Goal: Information Seeking & Learning: Learn about a topic

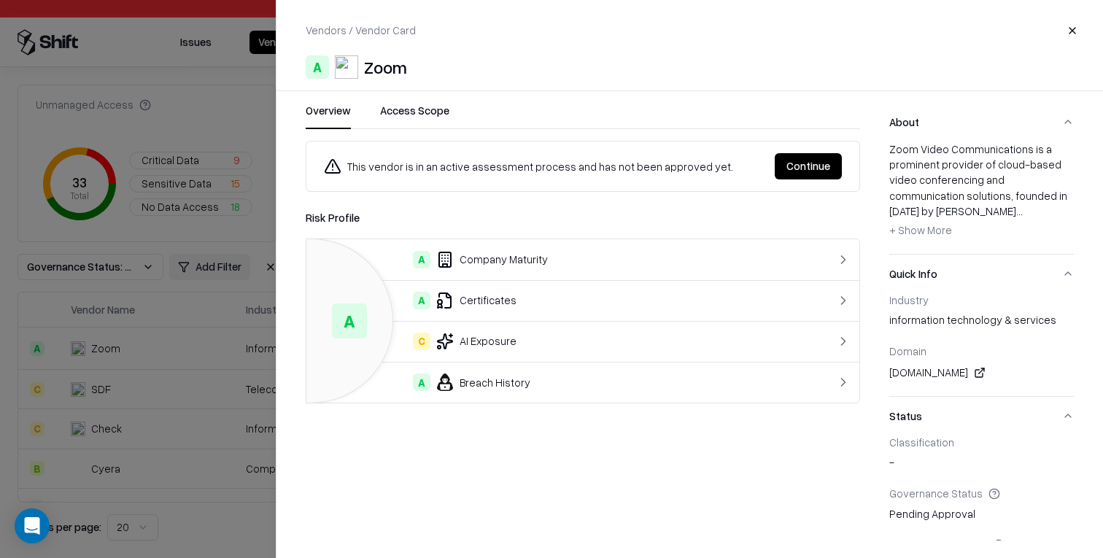
click at [419, 112] on button "Access Scope" at bounding box center [414, 116] width 69 height 26
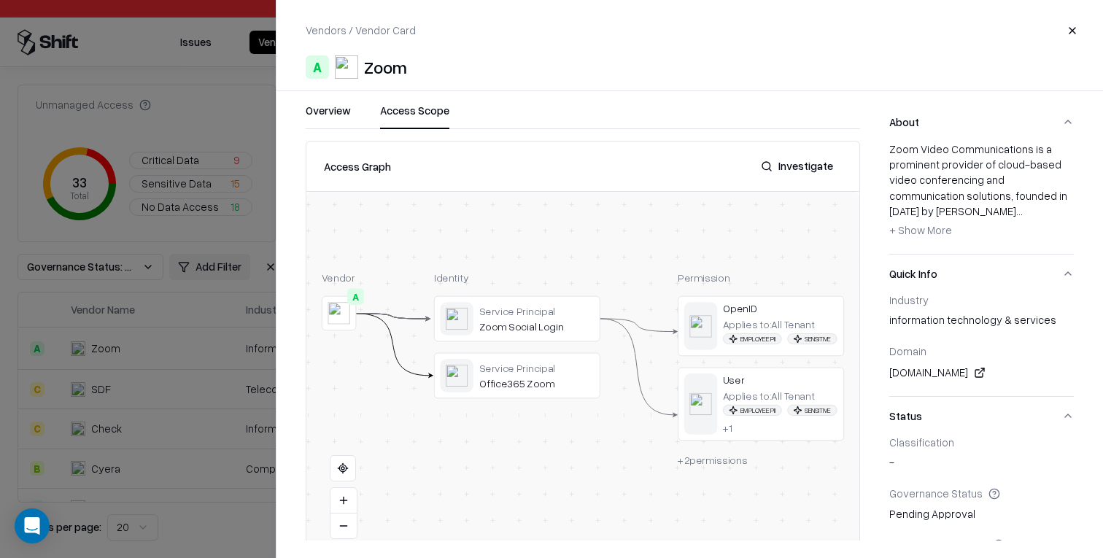
click at [215, 62] on div at bounding box center [551, 279] width 1103 height 558
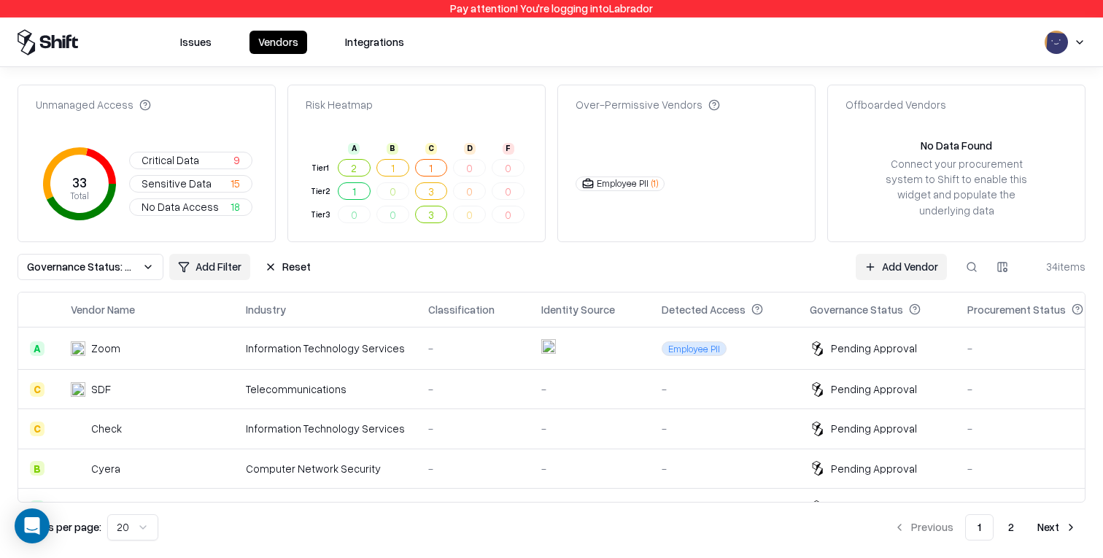
click at [1076, 42] on html "Pay attention! You're logging into Labrador Issues Vendors Integrations Unmanag…" at bounding box center [551, 279] width 1103 height 558
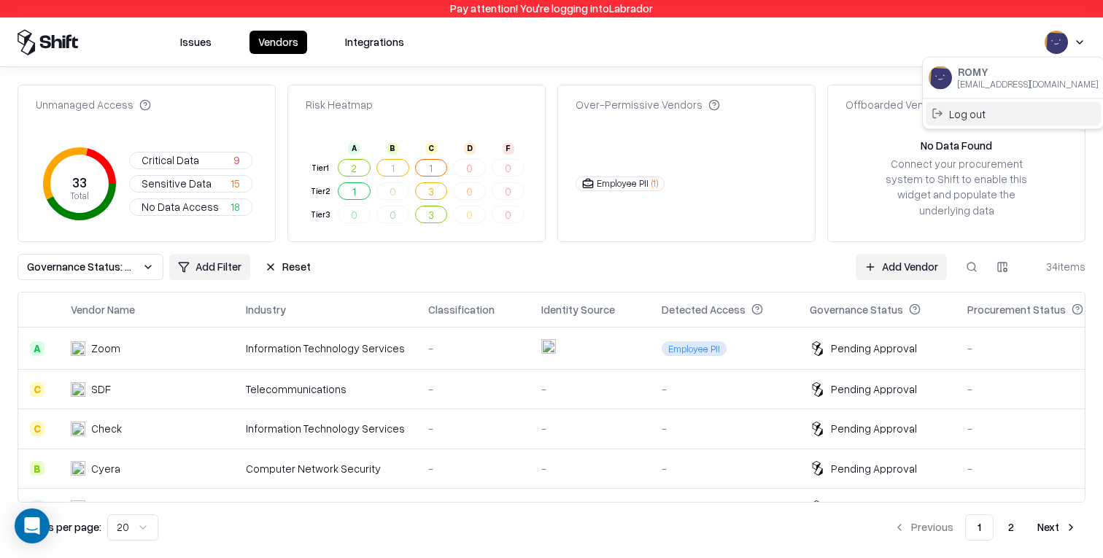
click at [1019, 114] on div "Log out" at bounding box center [1012, 113] width 175 height 24
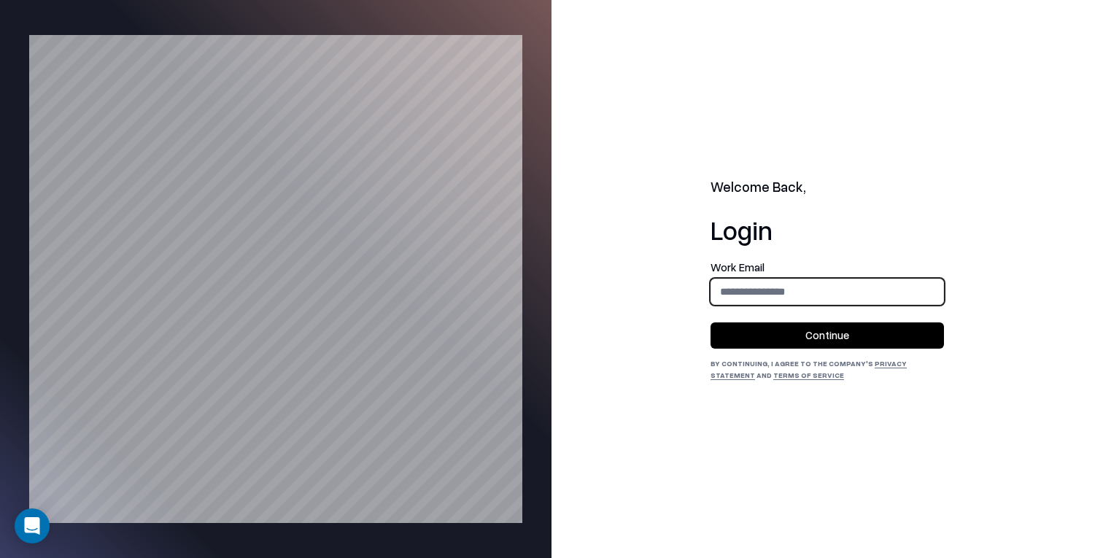
click at [752, 280] on input "email" at bounding box center [827, 291] width 232 height 27
type input "**********"
click at [829, 336] on button "Continue" at bounding box center [826, 335] width 233 height 26
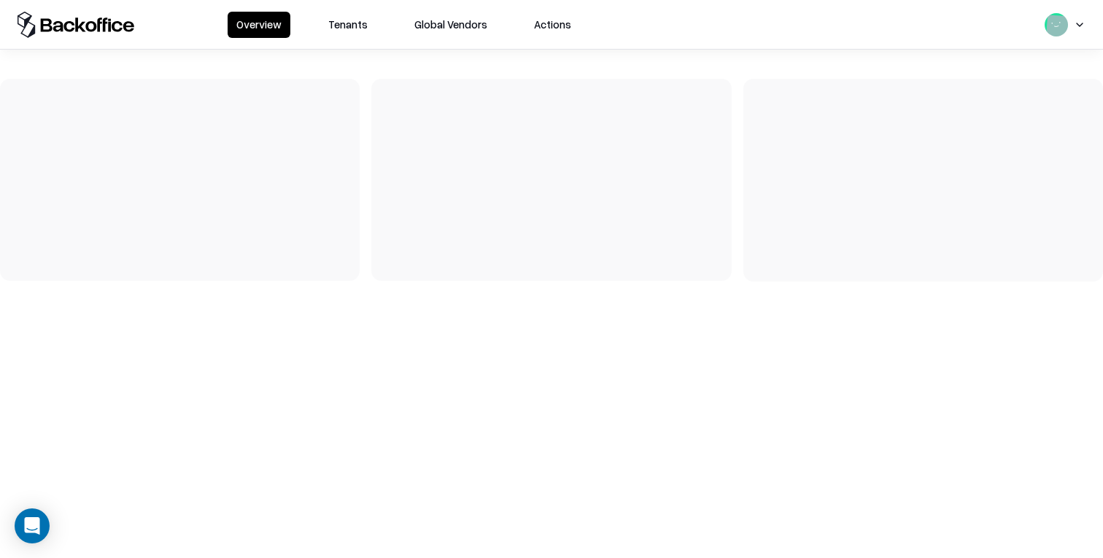
click at [351, 28] on button "Tenants" at bounding box center [347, 25] width 57 height 26
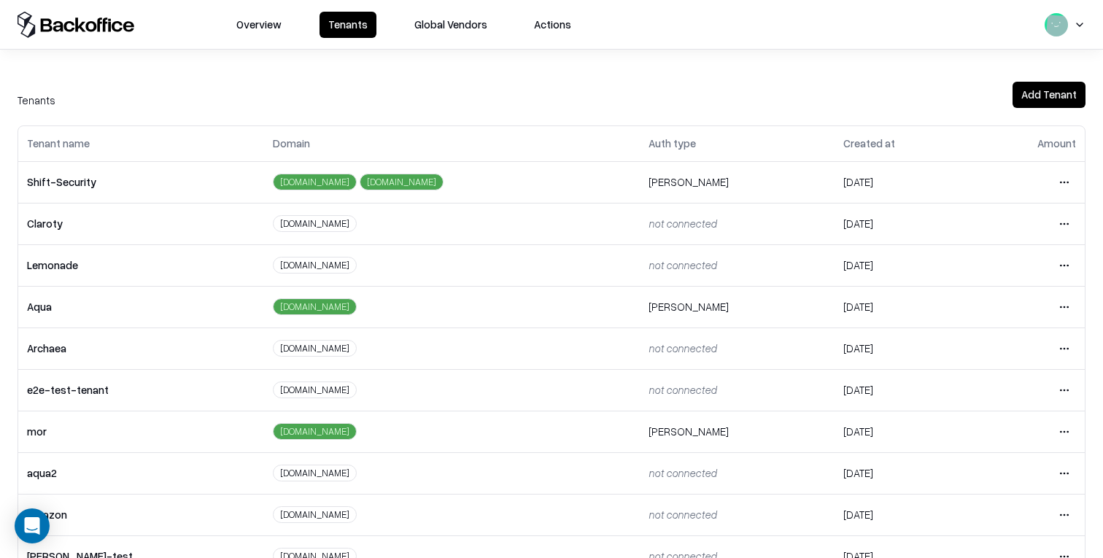
scroll to position [286, 0]
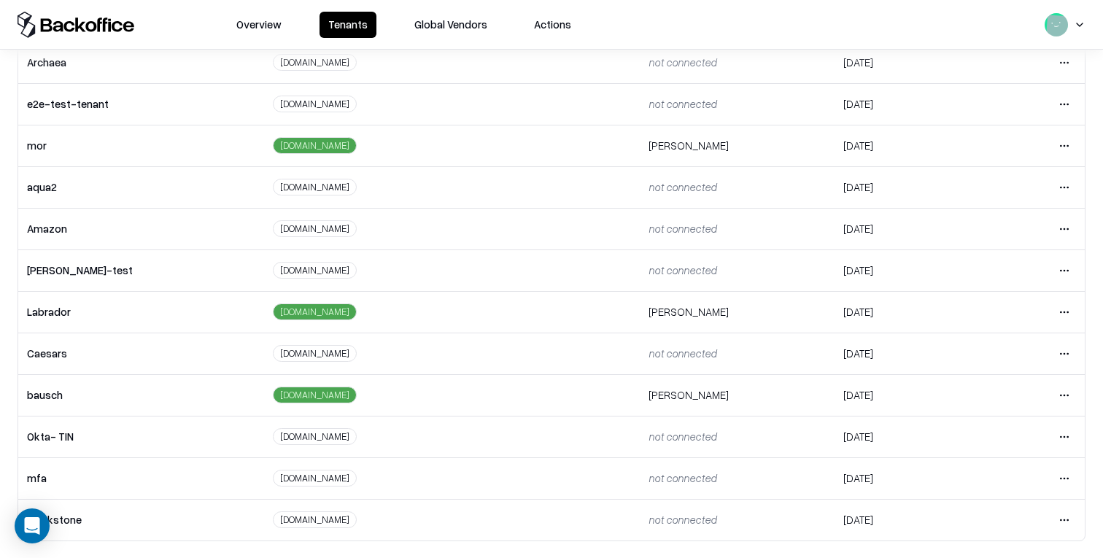
click at [1052, 351] on td "Open menu" at bounding box center [1028, 354] width 112 height 42
click at [1060, 352] on html "Overview Tenants Global Vendors Actions Tenants Add Tenant Tenant name Domain A…" at bounding box center [551, 279] width 1103 height 558
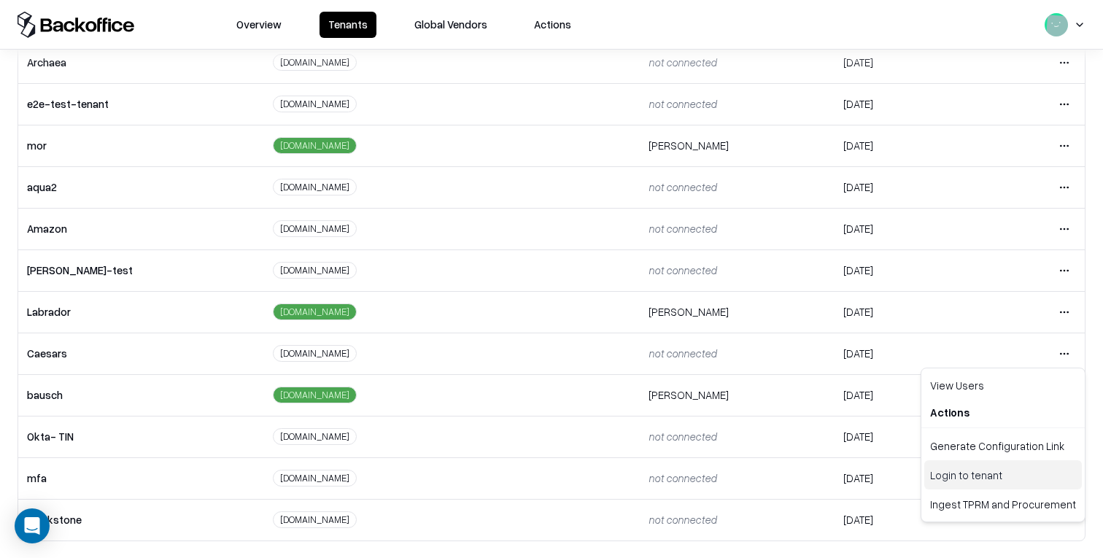
click at [991, 478] on div "Login to tenant" at bounding box center [1003, 474] width 158 height 29
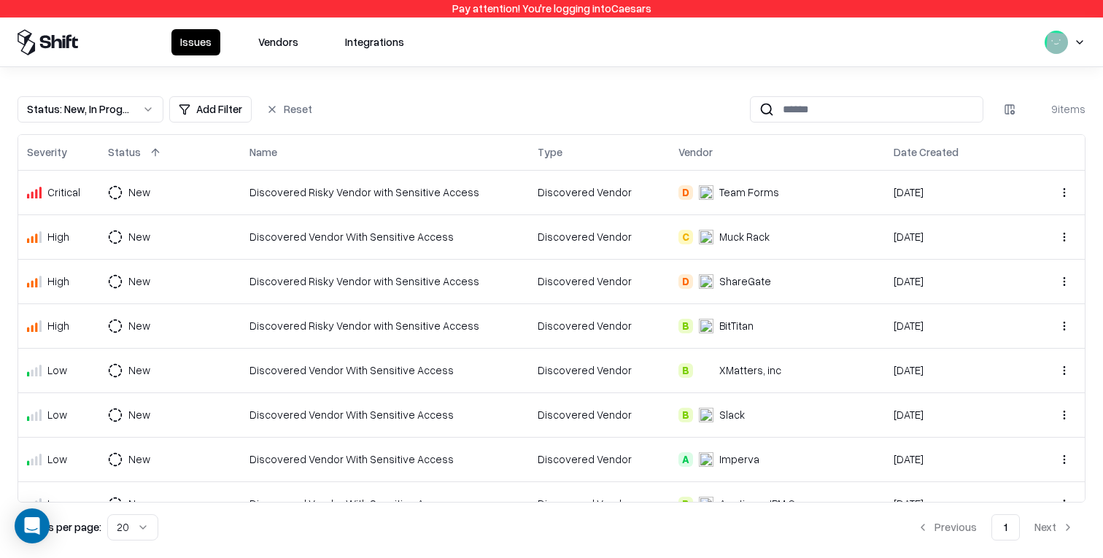
click at [268, 41] on button "Vendors" at bounding box center [278, 42] width 58 height 26
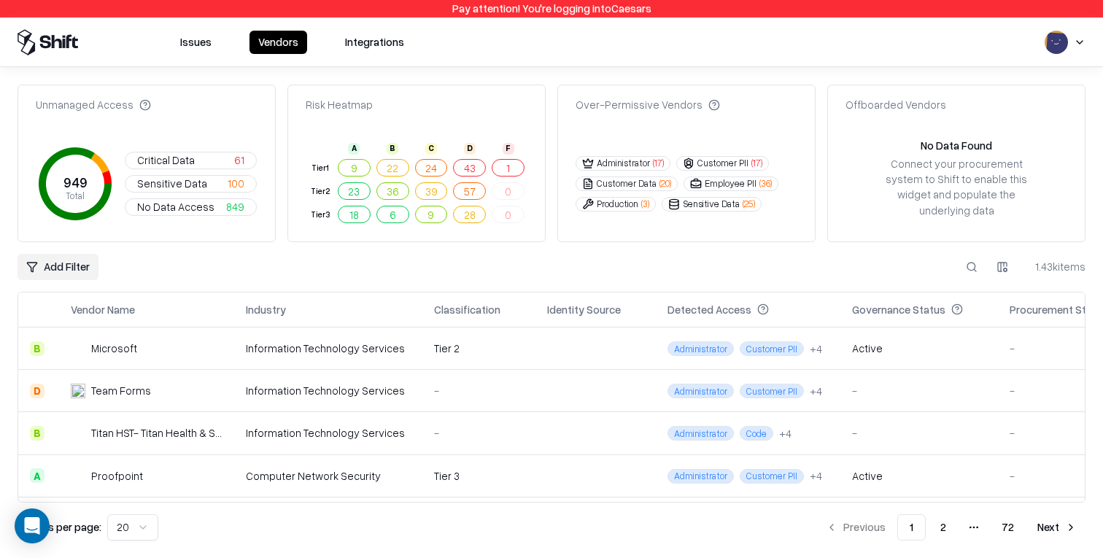
click at [69, 247] on html "Pay attention! You're logging into Caesars Issues Vendors Integrations Unmanage…" at bounding box center [551, 279] width 1103 height 558
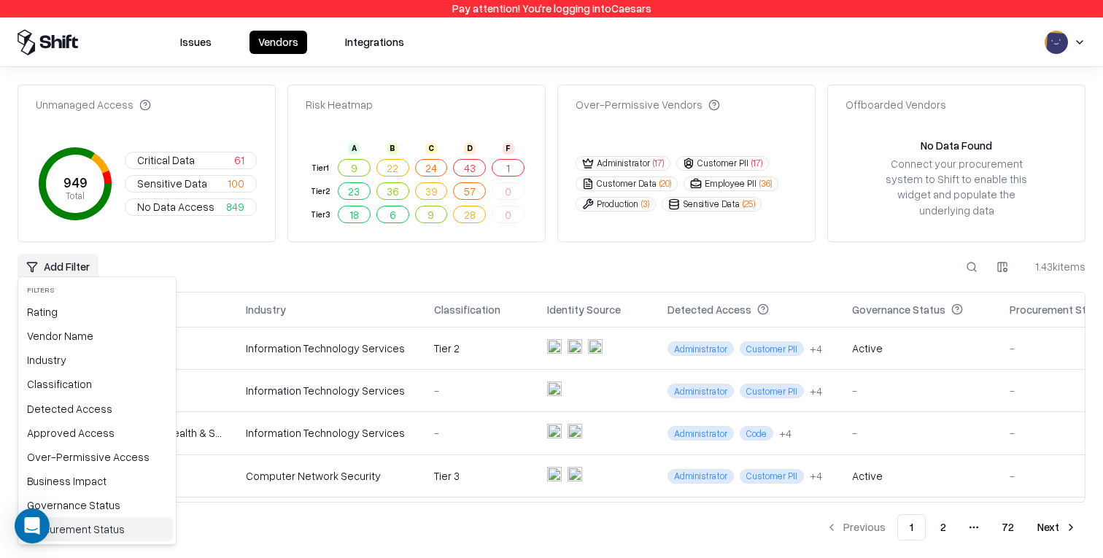
click at [96, 530] on div "Procurement Status" at bounding box center [97, 529] width 152 height 24
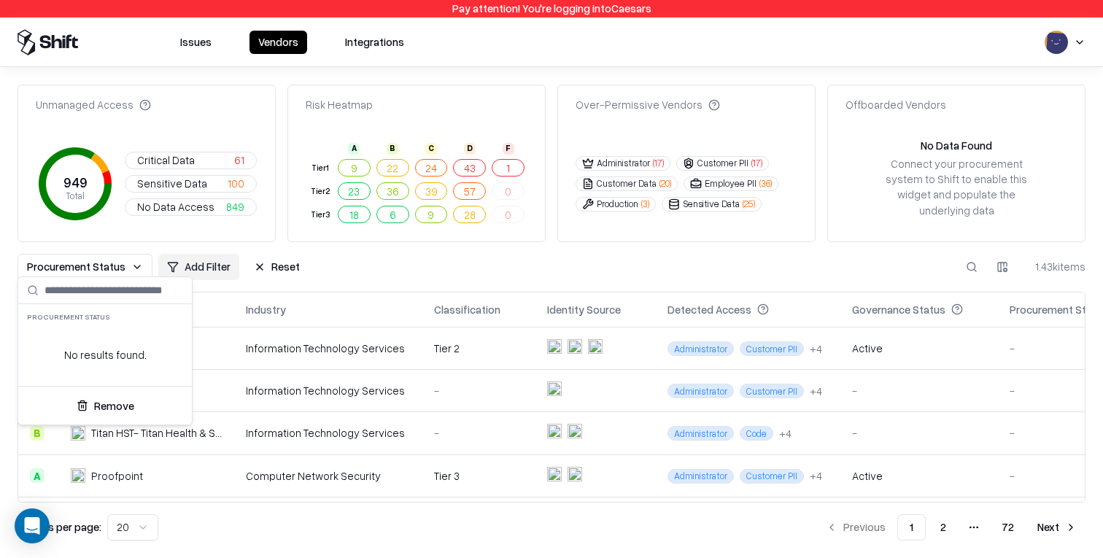
click at [726, 257] on html "Pay attention! You're logging into Caesars Issues Vendors Integrations Unmanage…" at bounding box center [551, 279] width 1103 height 558
click at [518, 162] on button "1" at bounding box center [507, 168] width 33 height 18
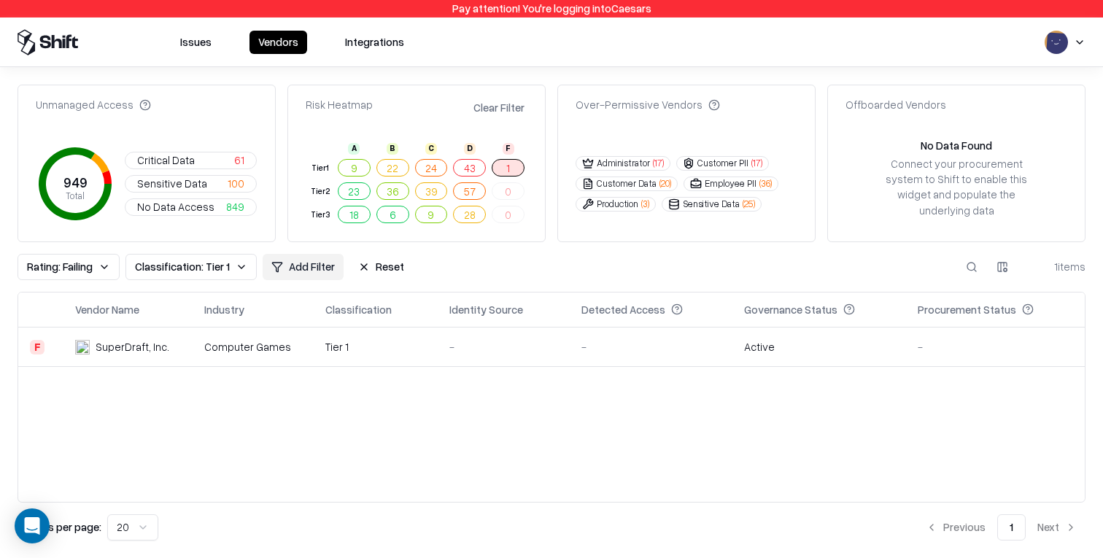
click at [539, 350] on td "-" at bounding box center [504, 346] width 132 height 39
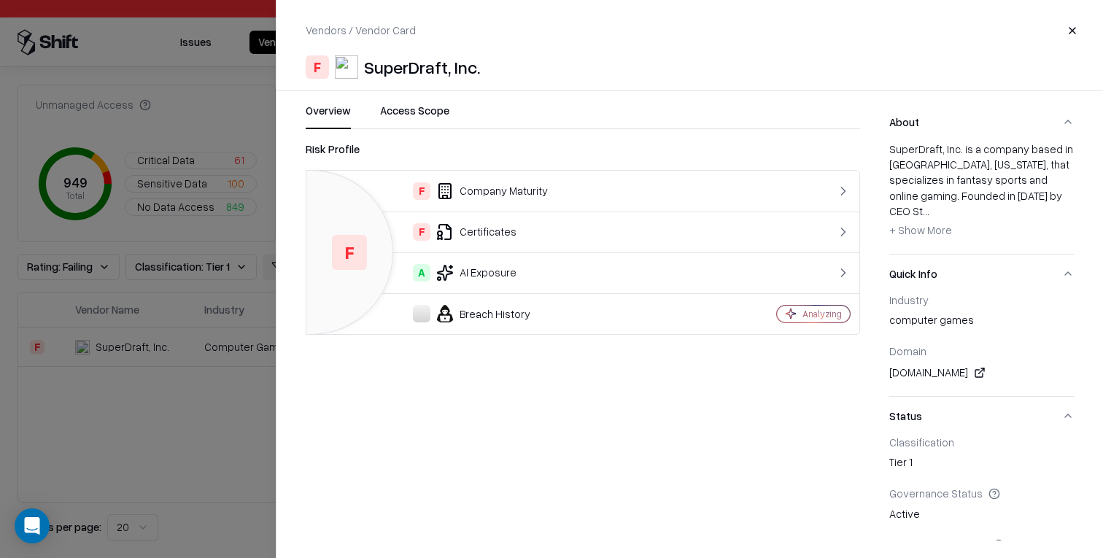
click at [408, 109] on button "Access Scope" at bounding box center [414, 116] width 69 height 26
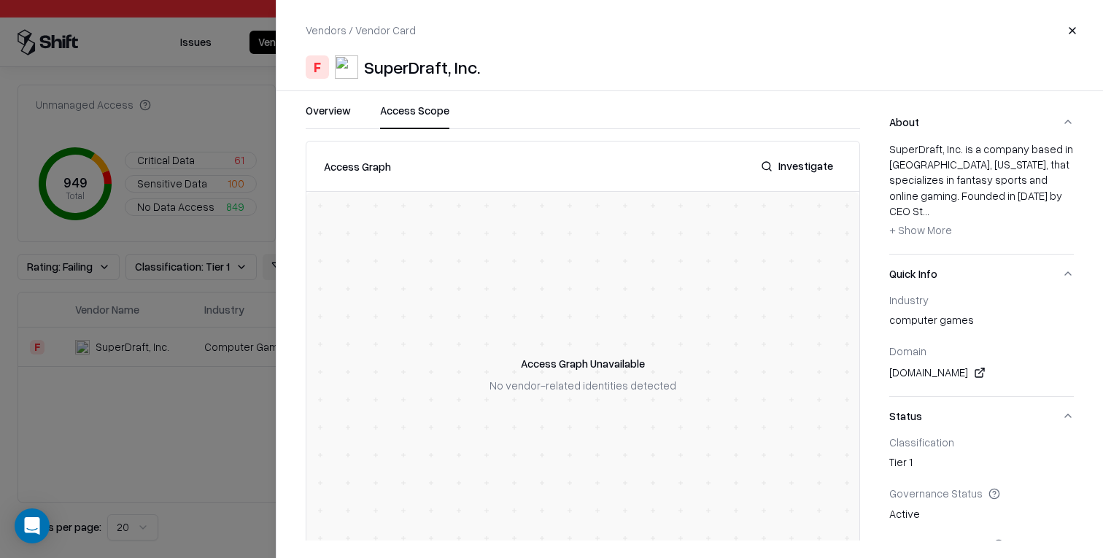
click at [334, 113] on button "Overview" at bounding box center [328, 116] width 45 height 26
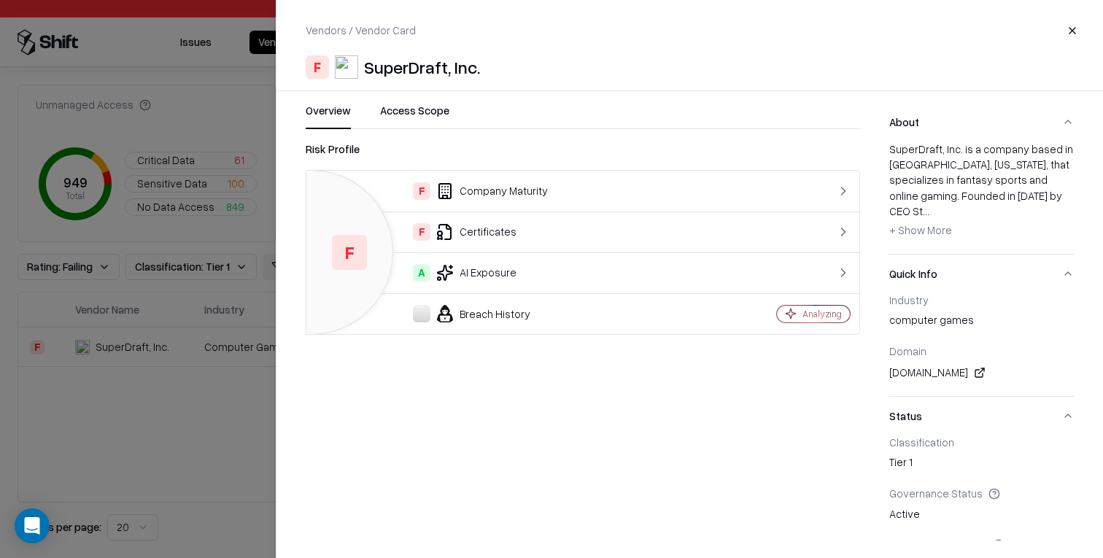
click at [1064, 25] on button "Close" at bounding box center [1072, 31] width 26 height 26
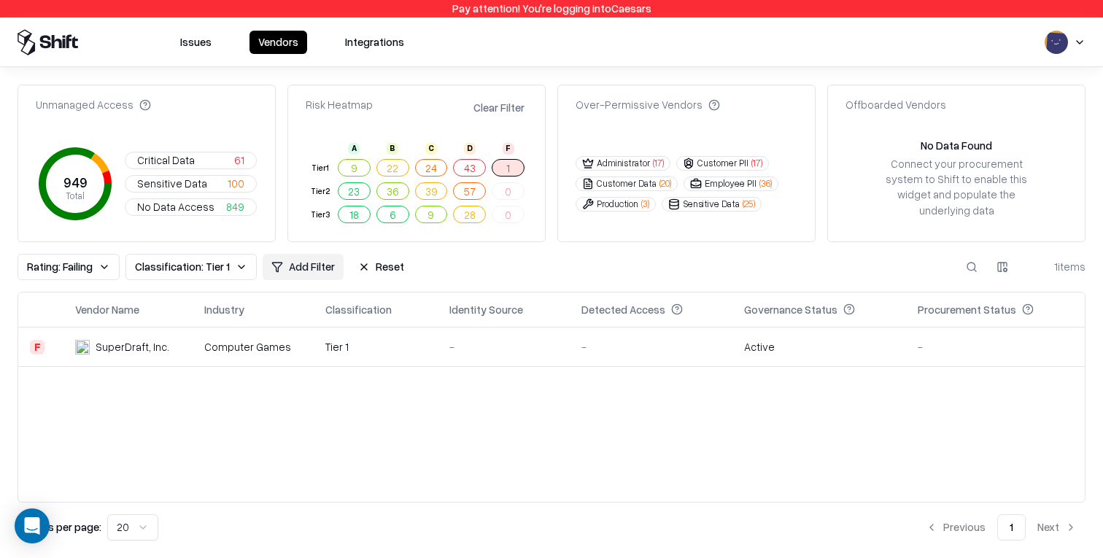
click at [1081, 38] on html "Pay attention! You're logging into Caesars Issues Vendors Integrations Unmanage…" at bounding box center [551, 279] width 1103 height 558
click at [1027, 120] on div "Log out" at bounding box center [1012, 113] width 175 height 24
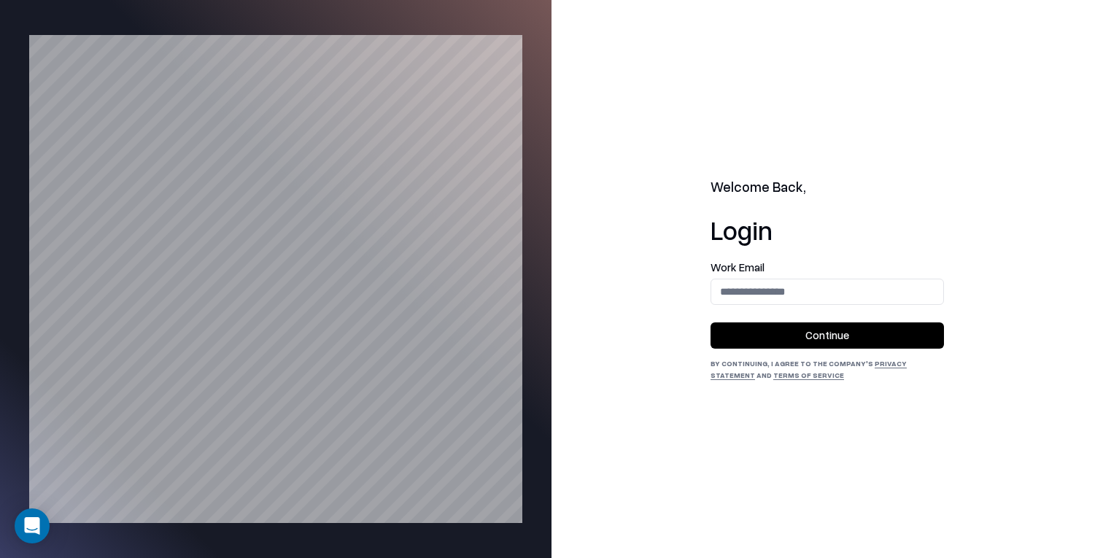
click at [855, 272] on label "Work Email" at bounding box center [826, 267] width 233 height 11
click at [869, 292] on input "email" at bounding box center [827, 291] width 232 height 27
type input "**********"
click at [871, 333] on button "Continue" at bounding box center [826, 335] width 233 height 26
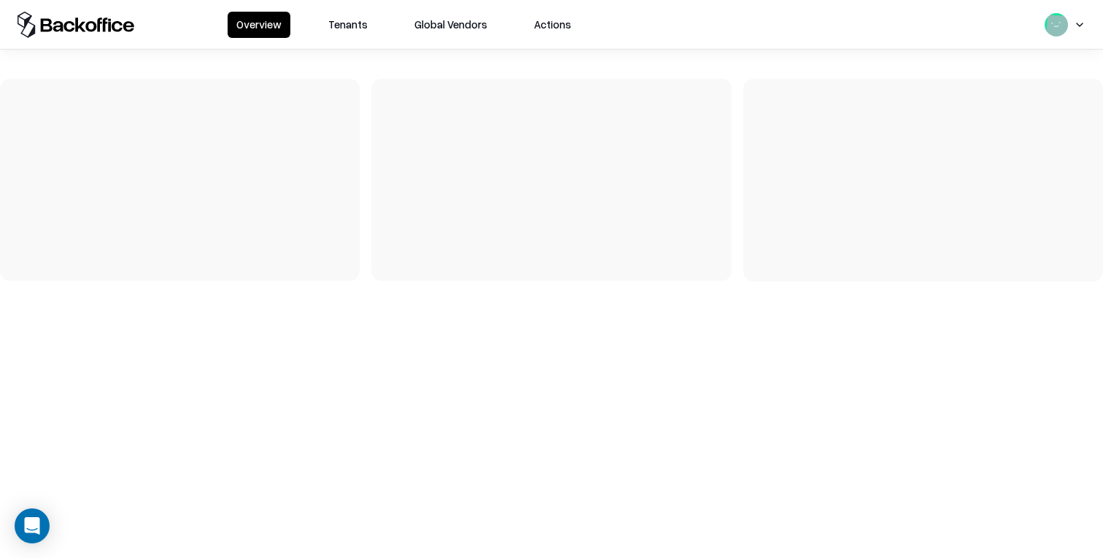
click at [362, 21] on button "Tenants" at bounding box center [347, 25] width 57 height 26
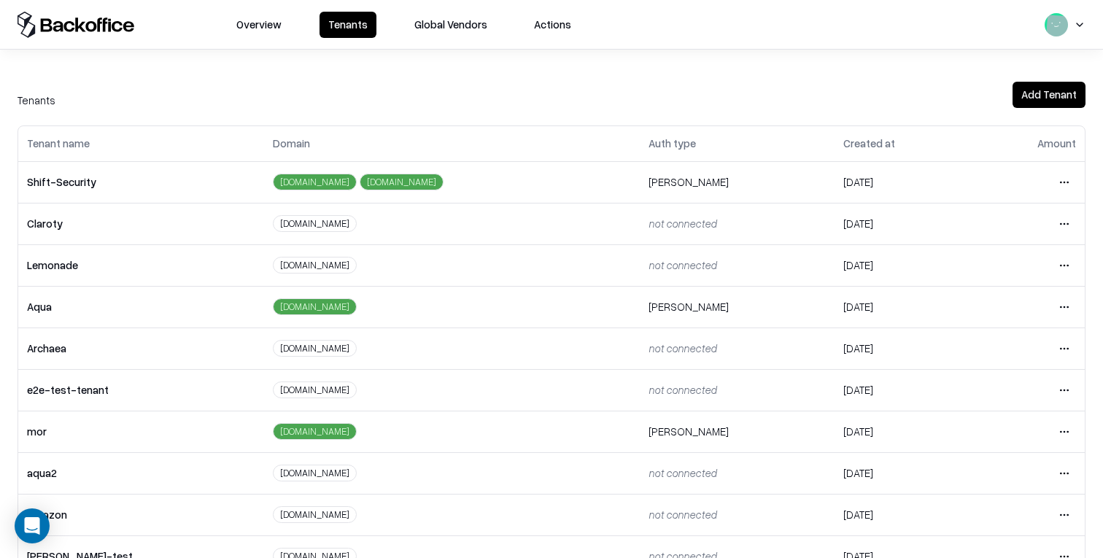
scroll to position [286, 0]
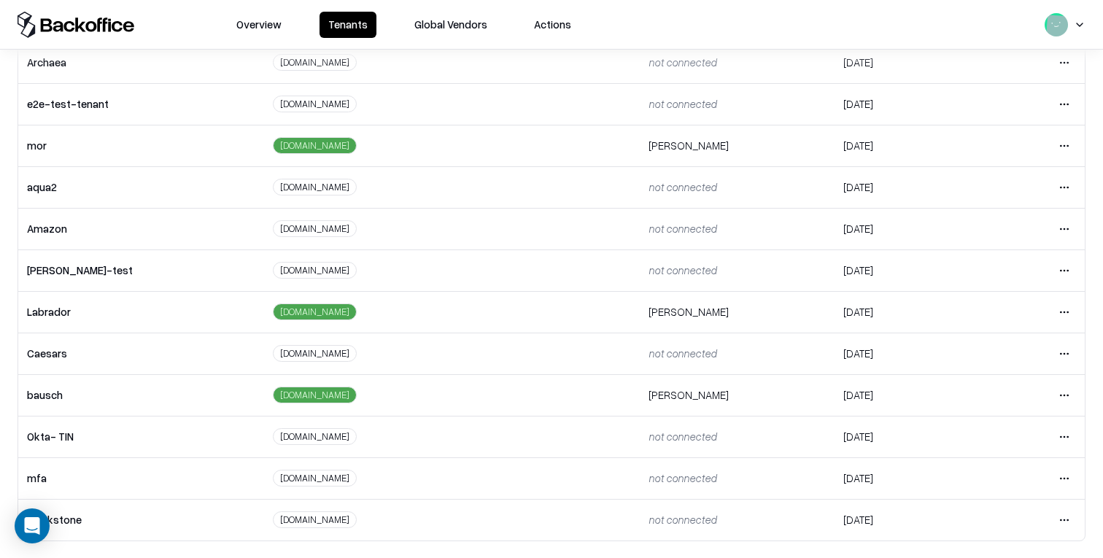
click at [1064, 394] on html "Overview Tenants Global Vendors Actions Tenants Add Tenant Tenant name Domain A…" at bounding box center [551, 279] width 1103 height 558
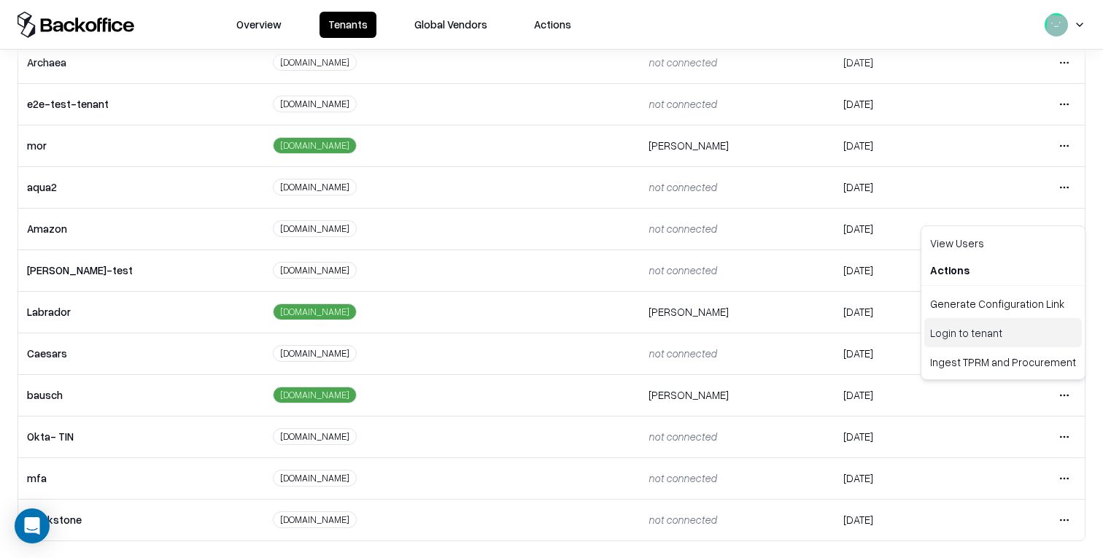
click at [1008, 335] on div "Login to tenant" at bounding box center [1003, 332] width 158 height 29
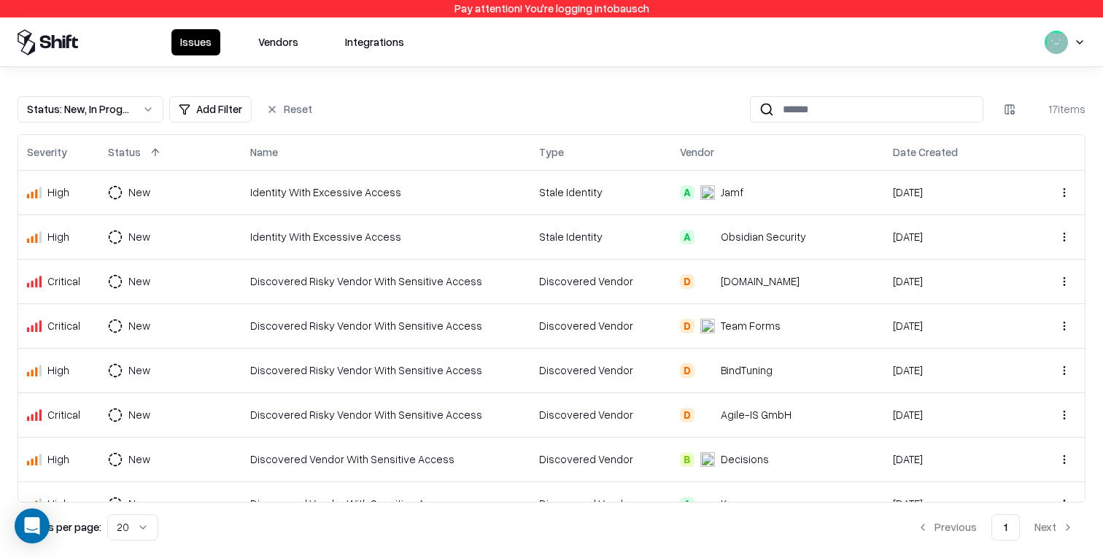
click at [276, 44] on button "Vendors" at bounding box center [278, 42] width 58 height 26
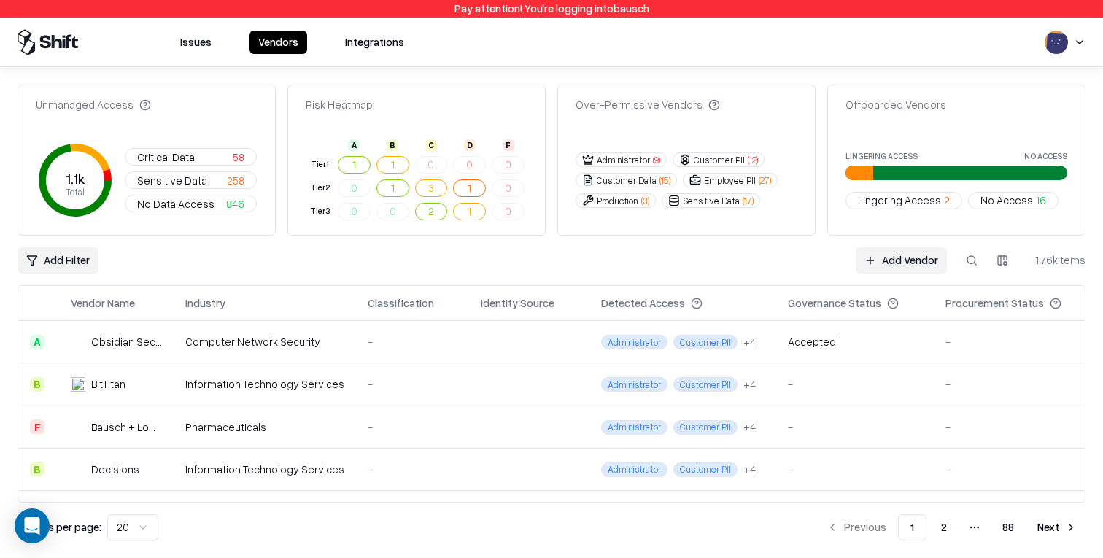
click at [42, 260] on html "Pay attention! You're logging into bausch Issues Vendors Integrations Unmanaged…" at bounding box center [551, 279] width 1103 height 558
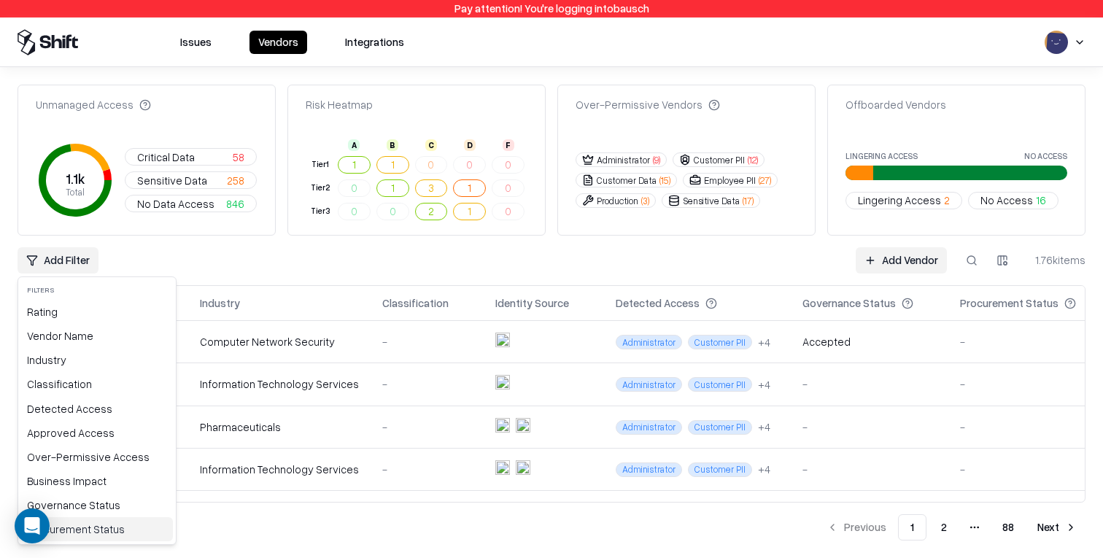
click at [88, 533] on div "Procurement Status" at bounding box center [97, 529] width 152 height 24
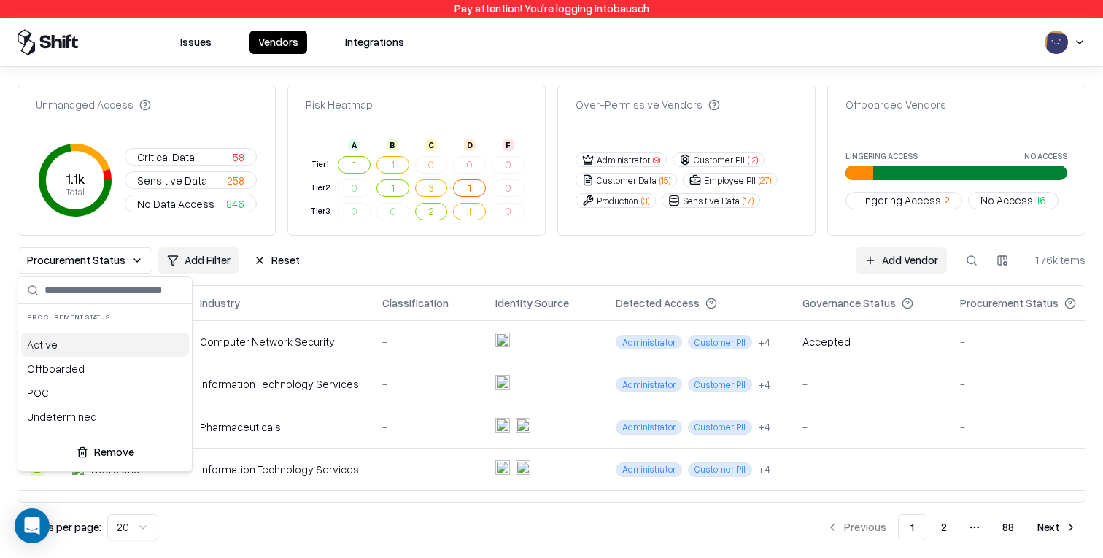
click at [107, 349] on div "Active" at bounding box center [105, 345] width 168 height 24
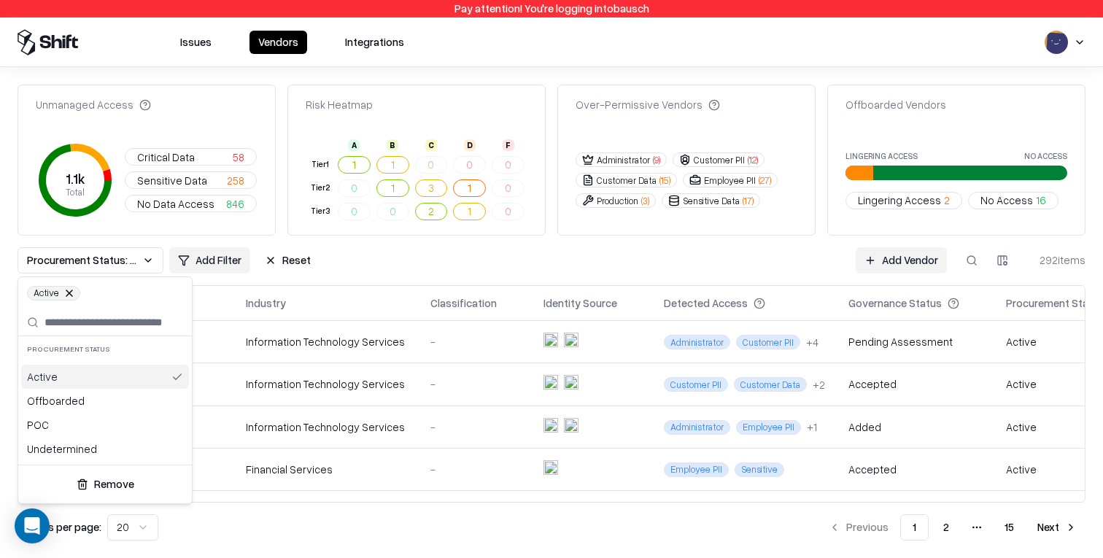
click at [882, 332] on html "Pay attention! You're logging into bausch Issues Vendors Integrations Unmanaged…" at bounding box center [551, 279] width 1103 height 558
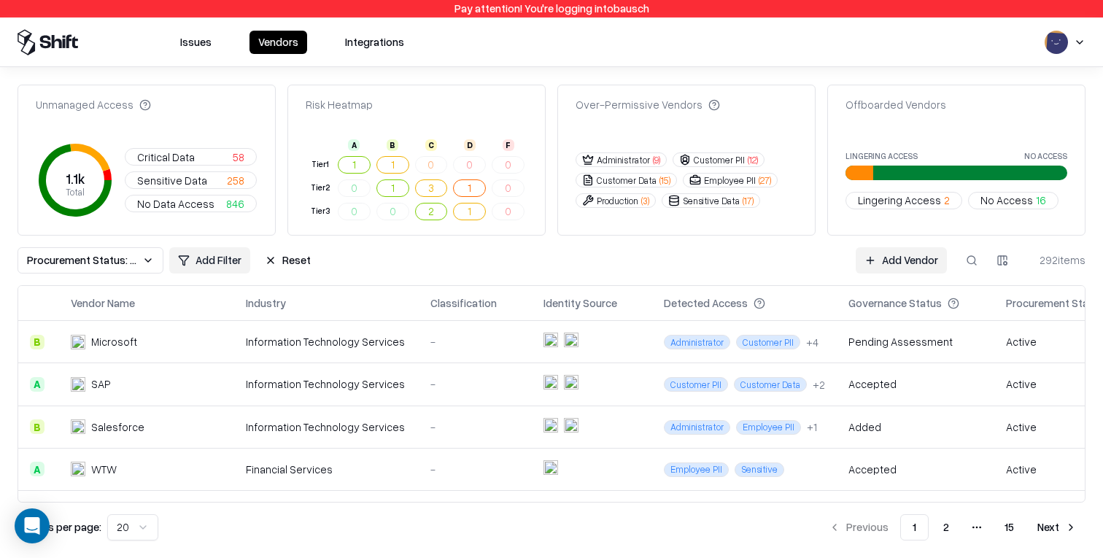
click at [894, 341] on div "Pending Assessment" at bounding box center [900, 341] width 104 height 15
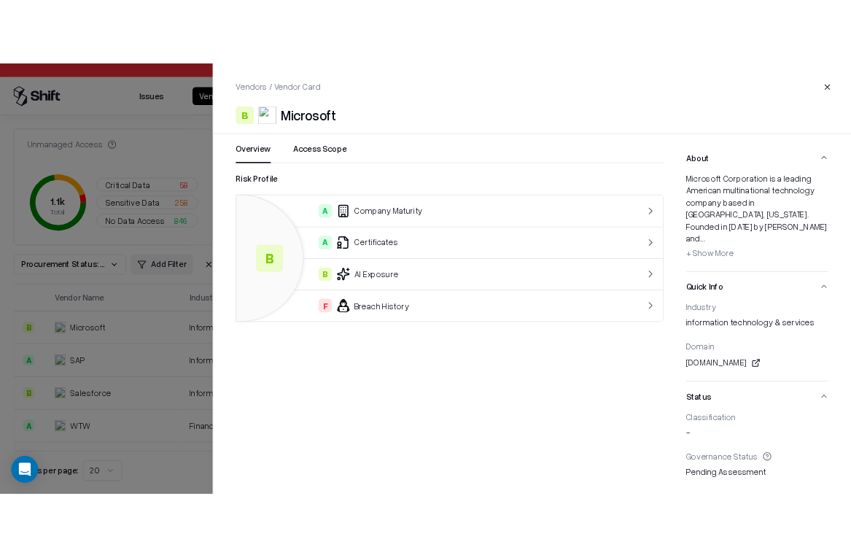
scroll to position [191, 0]
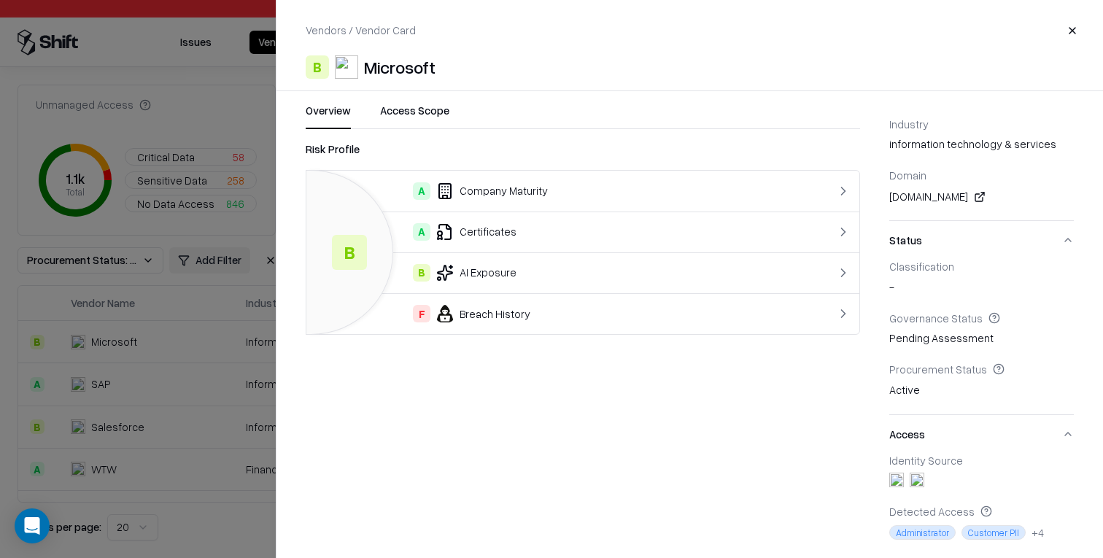
click at [598, 405] on div "Risk Profile B A Company Maturity A Certificates B AI Exposure F Breach History" at bounding box center [583, 341] width 554 height 400
drag, startPoint x: 208, startPoint y: 144, endPoint x: 121, endPoint y: 4, distance: 164.7
click at [207, 144] on div at bounding box center [551, 279] width 1103 height 558
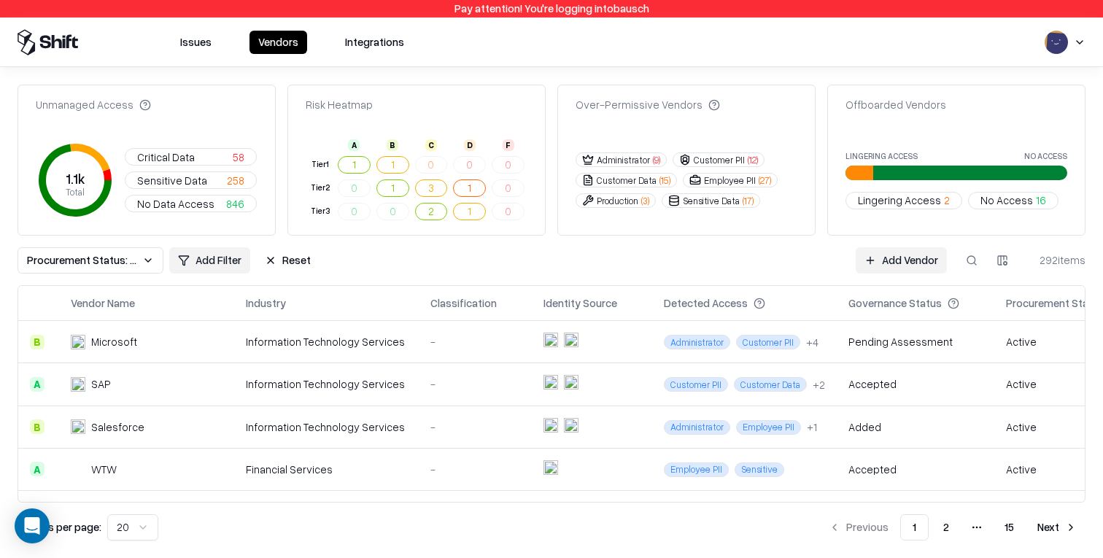
drag, startPoint x: 501, startPoint y: 70, endPoint x: 457, endPoint y: 146, distance: 87.6
click at [500, 71] on div "Unmanaged Access 1.1k Total Critical Data 58 Sensitive Data 258 No Data Access …" at bounding box center [551, 312] width 1103 height 491
click at [467, 185] on button "1" at bounding box center [469, 188] width 33 height 18
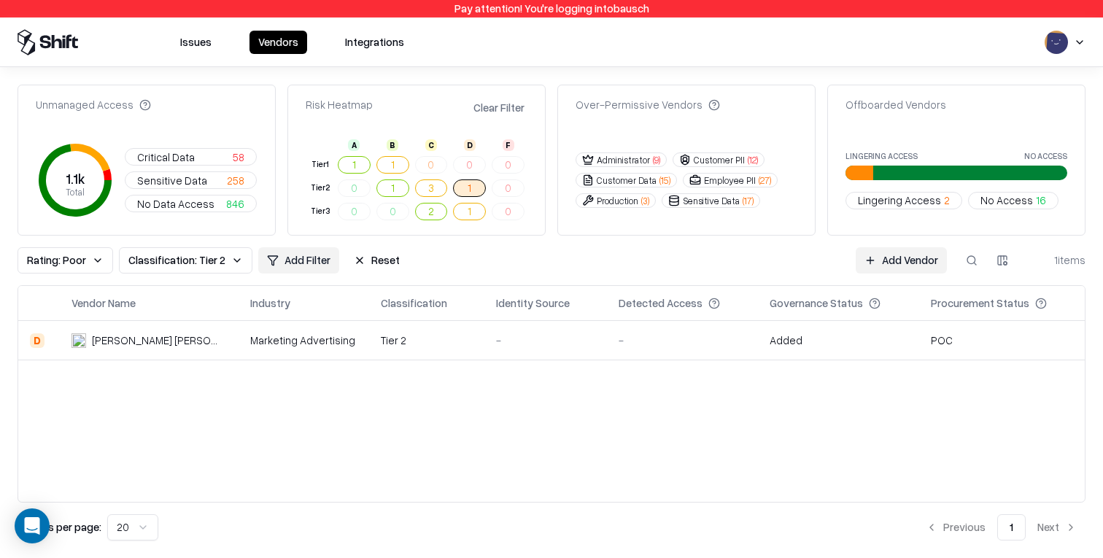
click at [396, 164] on button "1" at bounding box center [392, 165] width 33 height 18
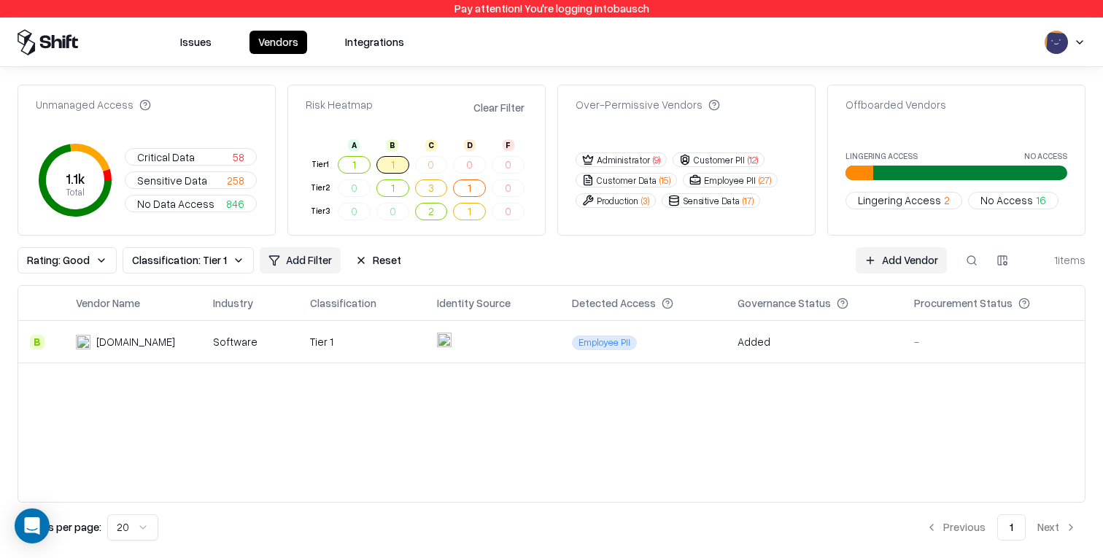
click at [495, 353] on td at bounding box center [492, 342] width 135 height 42
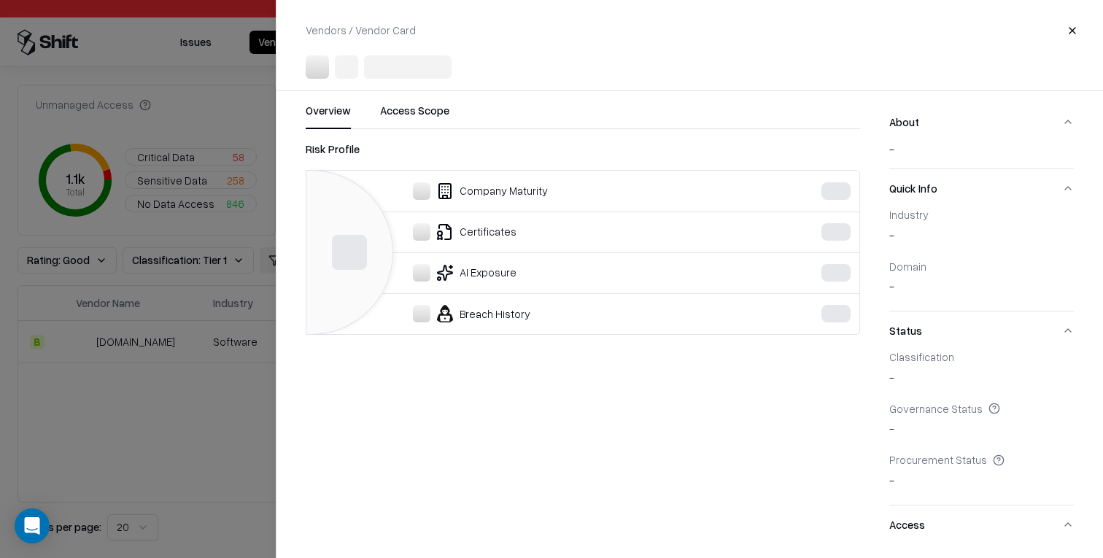
drag, startPoint x: 224, startPoint y: 323, endPoint x: 258, endPoint y: 264, distance: 68.3
click at [224, 324] on div at bounding box center [551, 279] width 1103 height 558
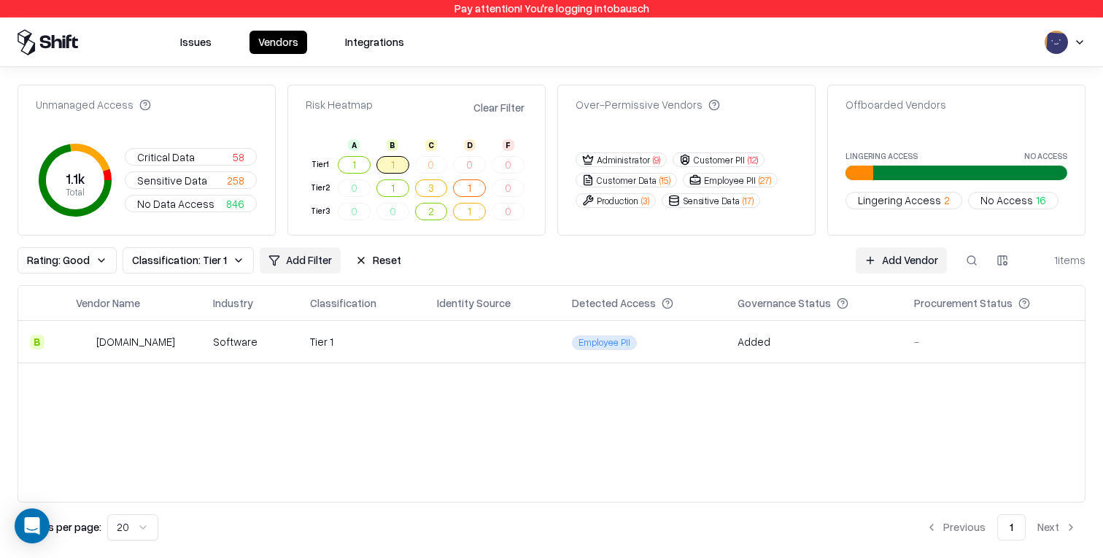
click at [356, 159] on button "1" at bounding box center [354, 165] width 33 height 18
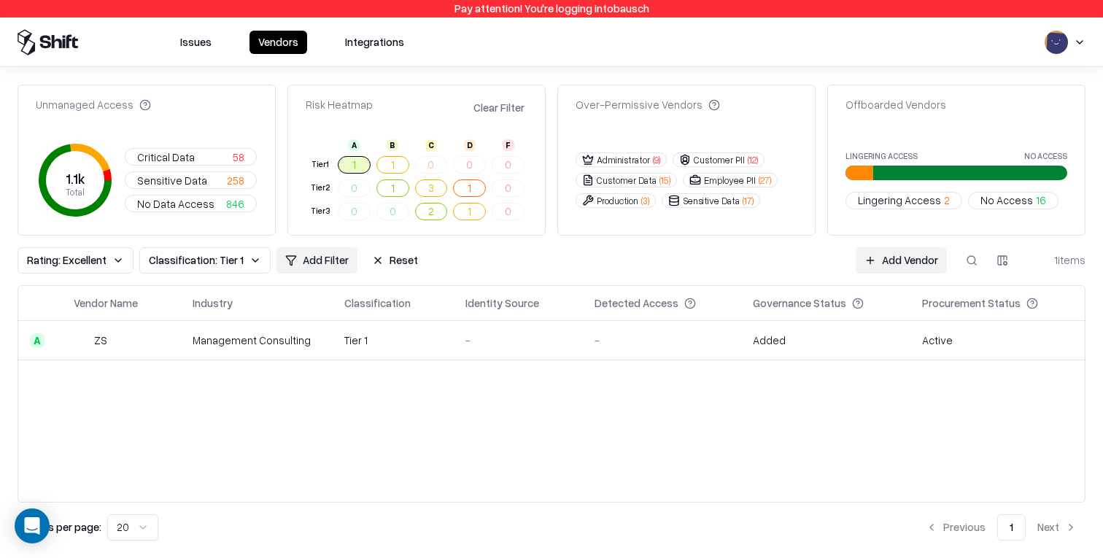
click at [482, 338] on div "-" at bounding box center [518, 340] width 106 height 15
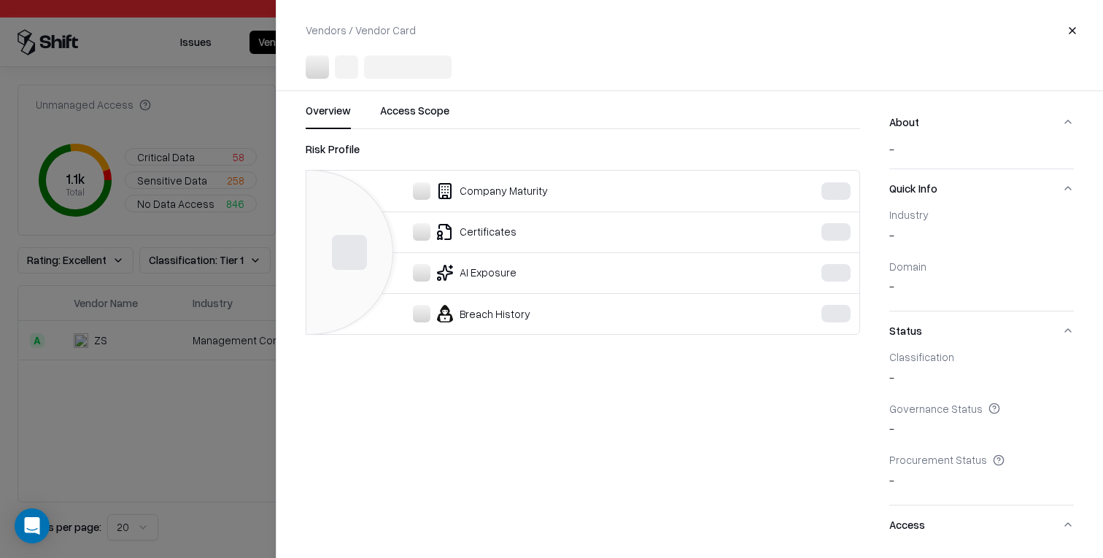
click at [178, 395] on div at bounding box center [551, 279] width 1103 height 558
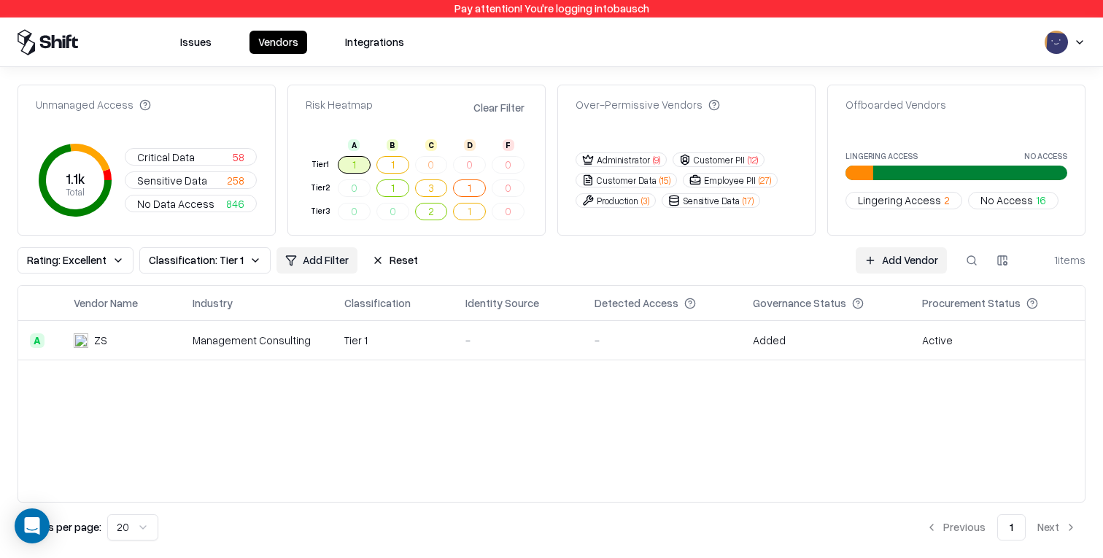
drag, startPoint x: 464, startPoint y: 184, endPoint x: 454, endPoint y: 190, distance: 11.1
click at [464, 184] on button "1" at bounding box center [469, 188] width 33 height 18
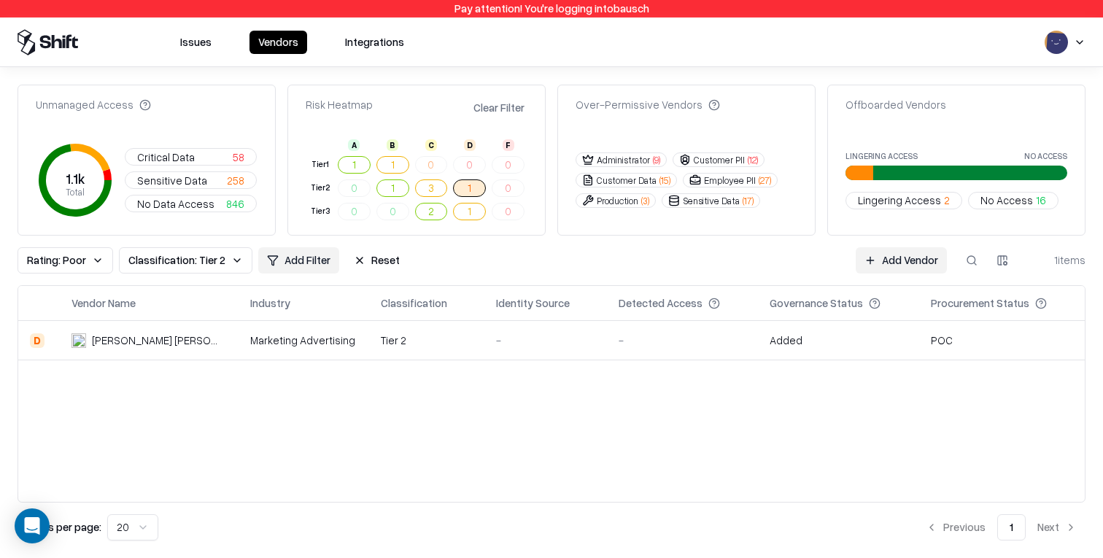
click at [372, 323] on td "Tier 2" at bounding box center [426, 340] width 115 height 39
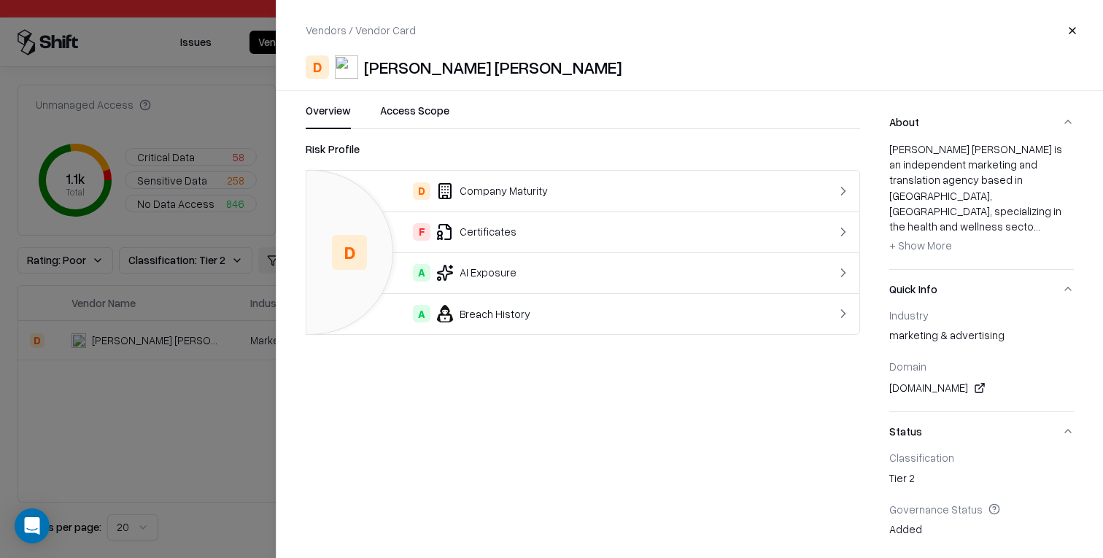
click at [513, 226] on div "F Certificates" at bounding box center [551, 232] width 467 height 18
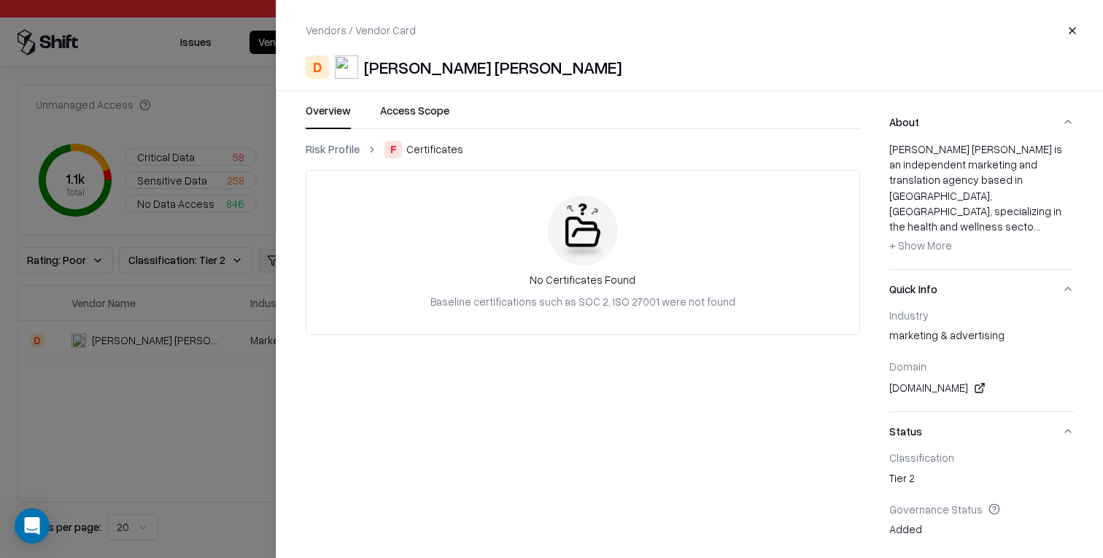
click at [327, 146] on link "Risk Profile" at bounding box center [333, 148] width 54 height 15
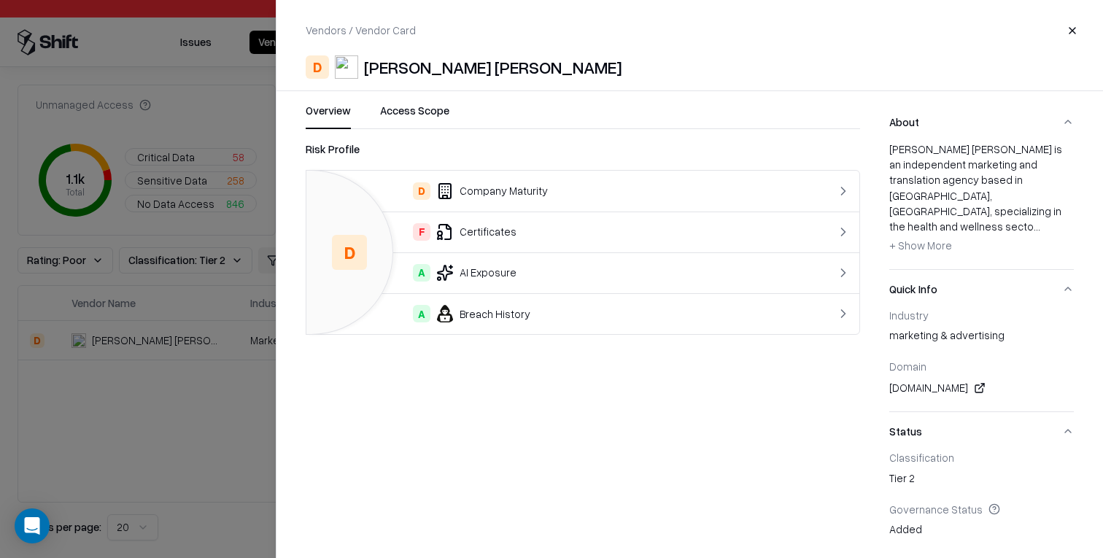
click at [930, 238] on span "+ Show More" at bounding box center [920, 244] width 63 height 13
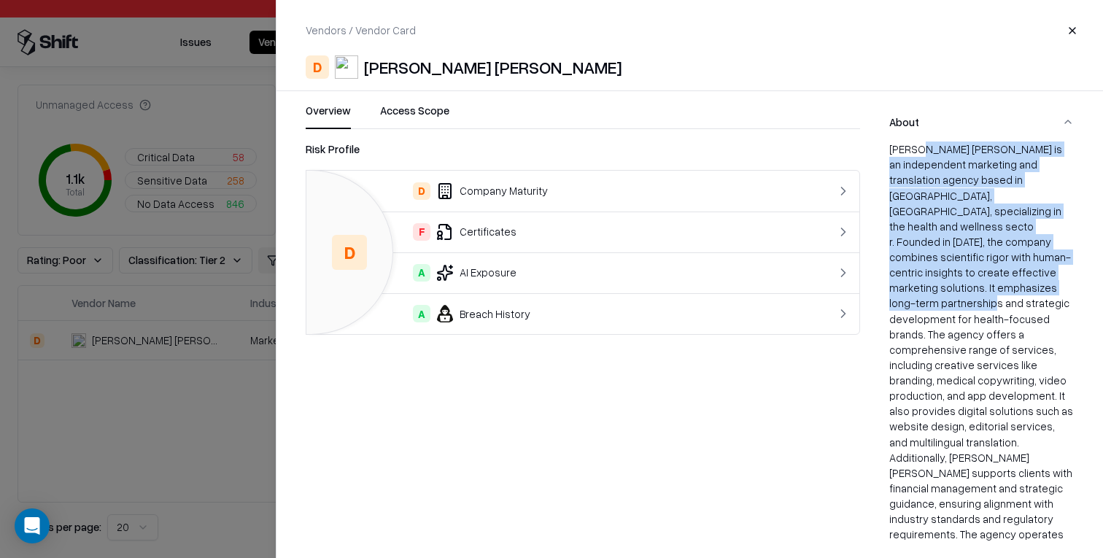
drag, startPoint x: 922, startPoint y: 149, endPoint x: 975, endPoint y: 281, distance: 142.7
click at [974, 276] on div "Lemieux Bédard is an independent marketing and translation agency based in Sher…" at bounding box center [981, 376] width 184 height 470
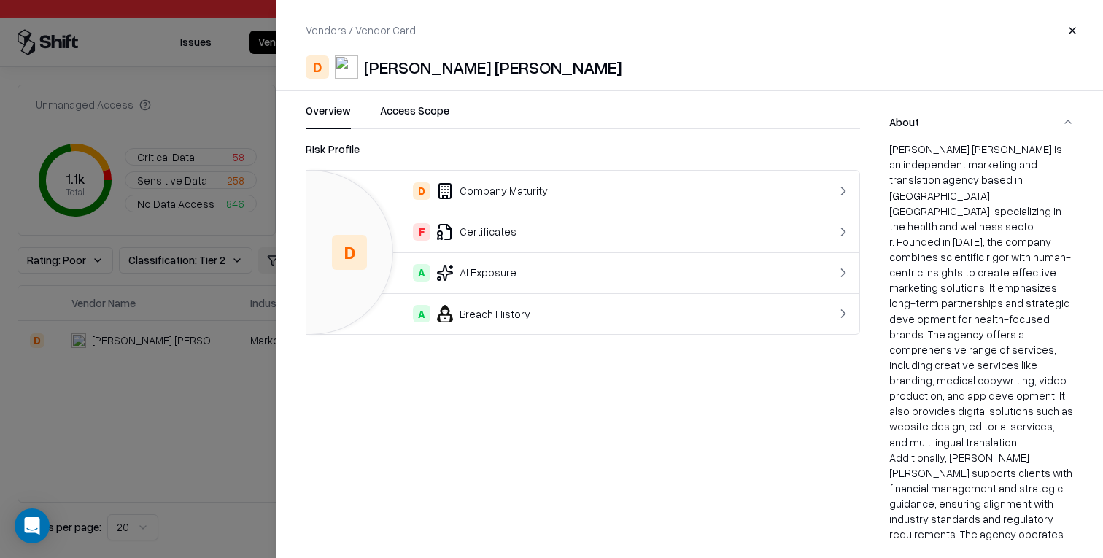
click at [976, 283] on div "r. Founded in 1990, the company combines scientific rigor with human-centric in…" at bounding box center [981, 411] width 184 height 354
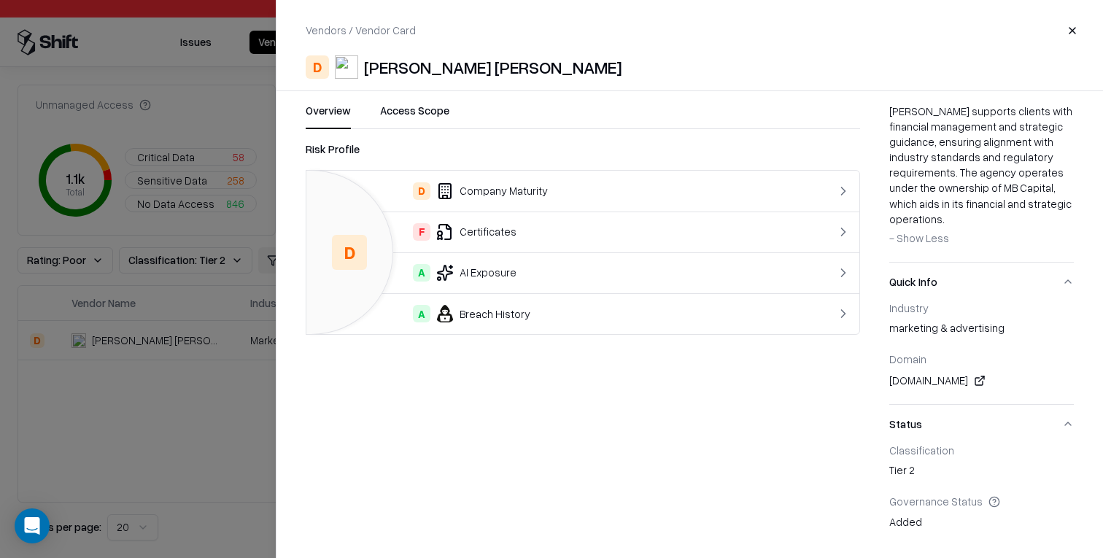
scroll to position [386, 0]
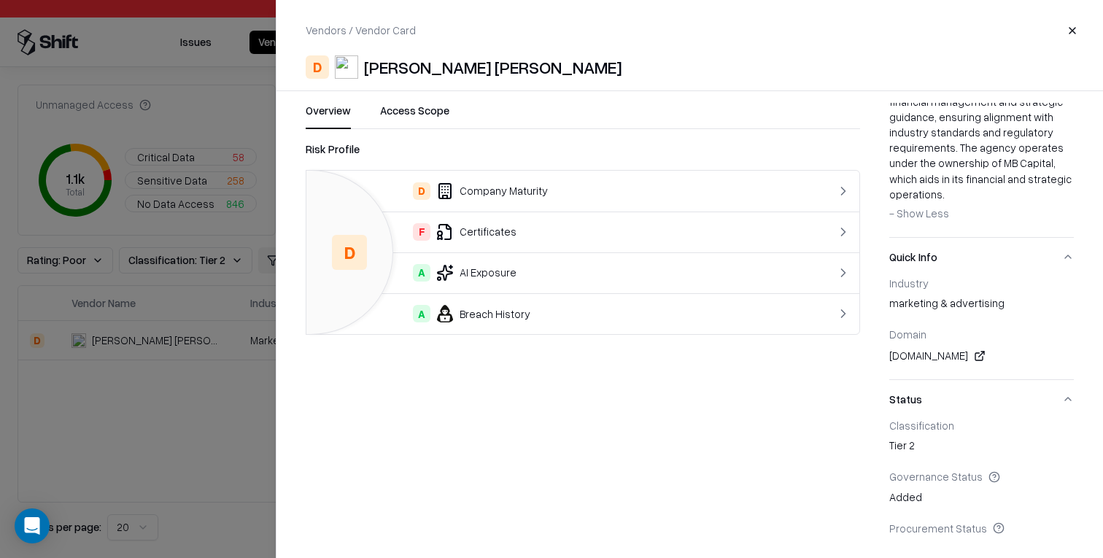
click at [951, 295] on div "marketing & advertising" at bounding box center [981, 305] width 184 height 20
drag, startPoint x: 922, startPoint y: 270, endPoint x: 916, endPoint y: 295, distance: 25.6
click at [922, 327] on div "Domain" at bounding box center [981, 333] width 184 height 13
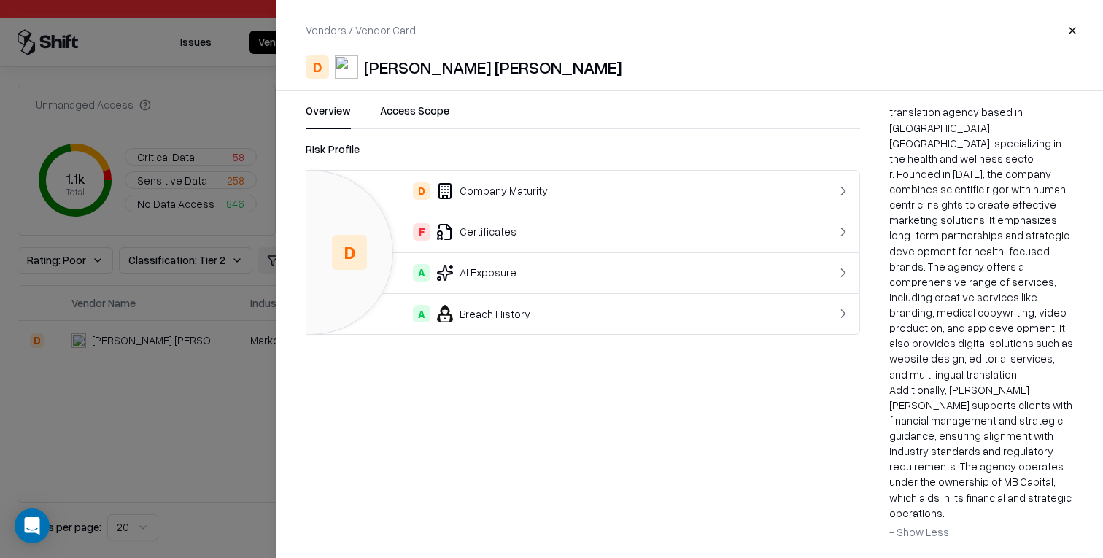
scroll to position [0, 0]
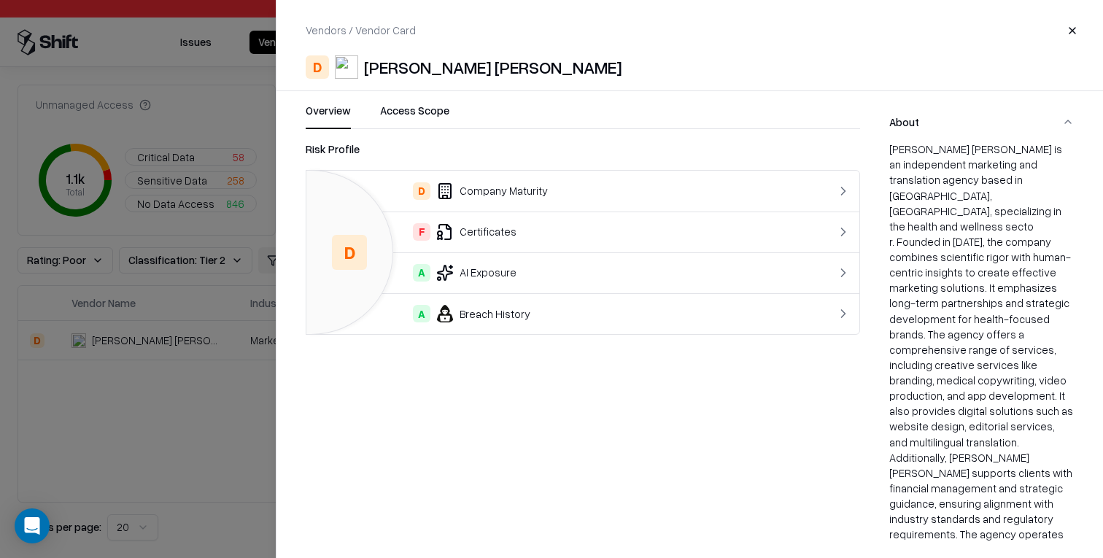
click at [245, 110] on div at bounding box center [551, 279] width 1103 height 558
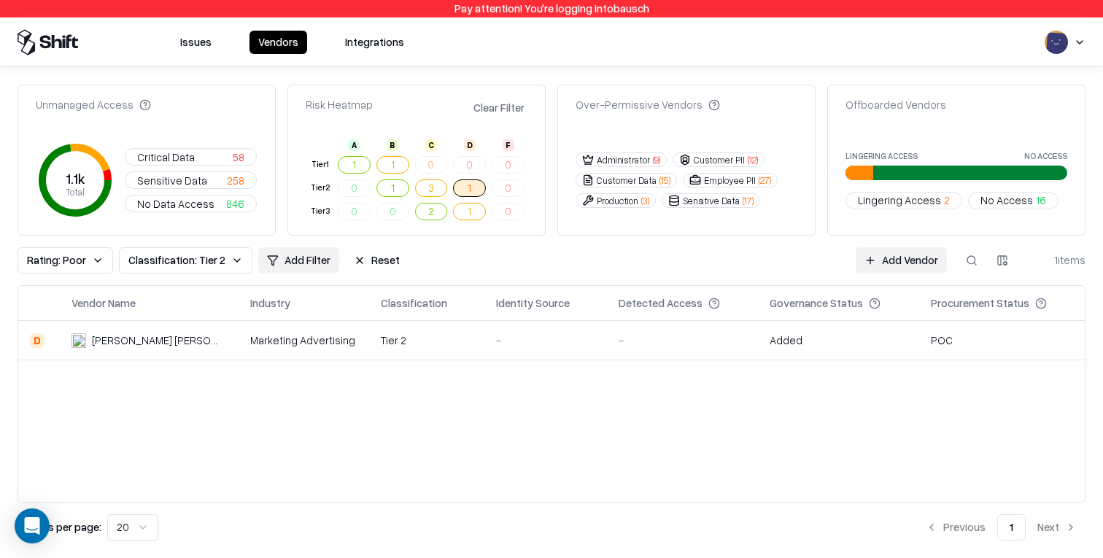
click at [101, 107] on div "Unmanaged Access" at bounding box center [93, 104] width 115 height 15
click at [221, 82] on div "Unmanaged Access 1.1k Total Critical Data 58 Sensitive Data 258 No Data Access …" at bounding box center [551, 312] width 1103 height 491
click at [384, 343] on div "Tier 2" at bounding box center [427, 340] width 92 height 15
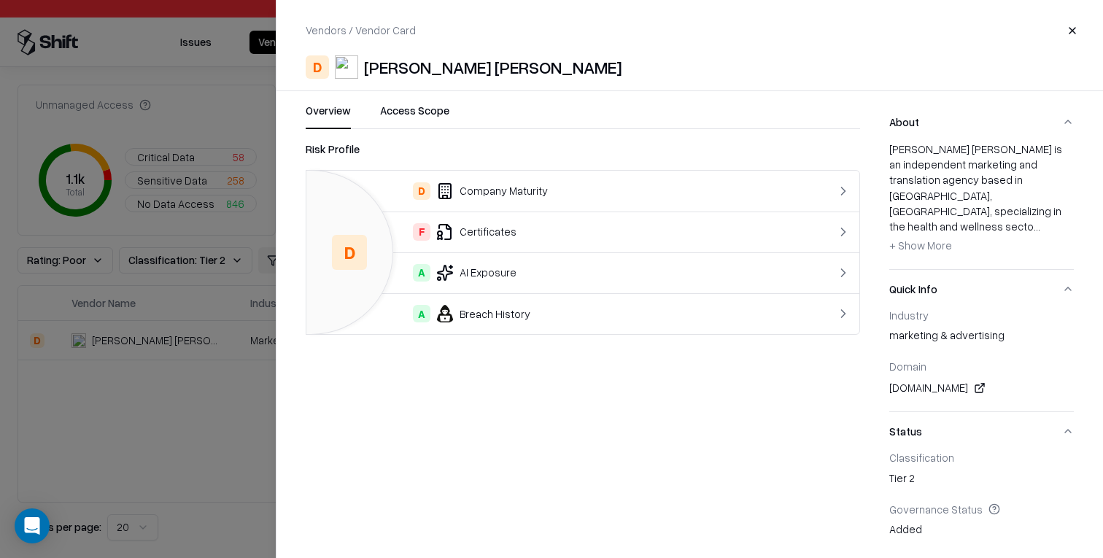
click at [412, 127] on button "Access Scope" at bounding box center [414, 116] width 69 height 26
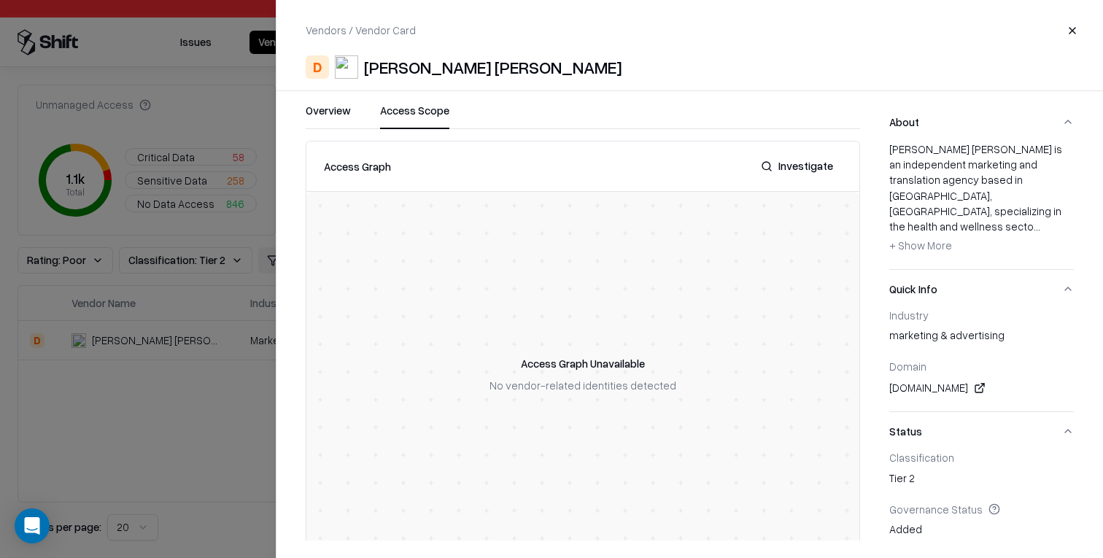
click at [174, 138] on div at bounding box center [551, 279] width 1103 height 558
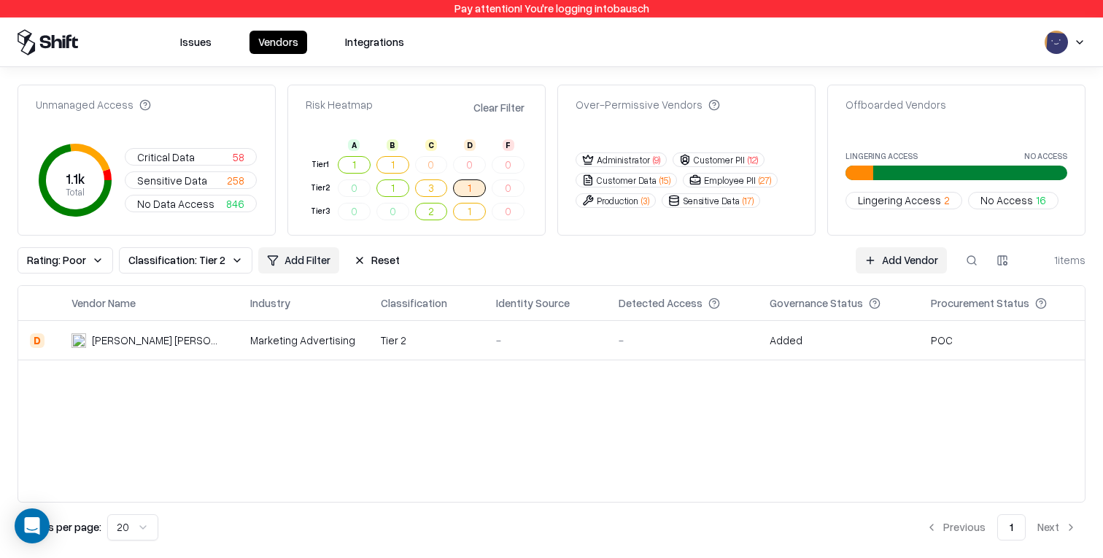
click at [389, 265] on button "Reset" at bounding box center [376, 260] width 63 height 26
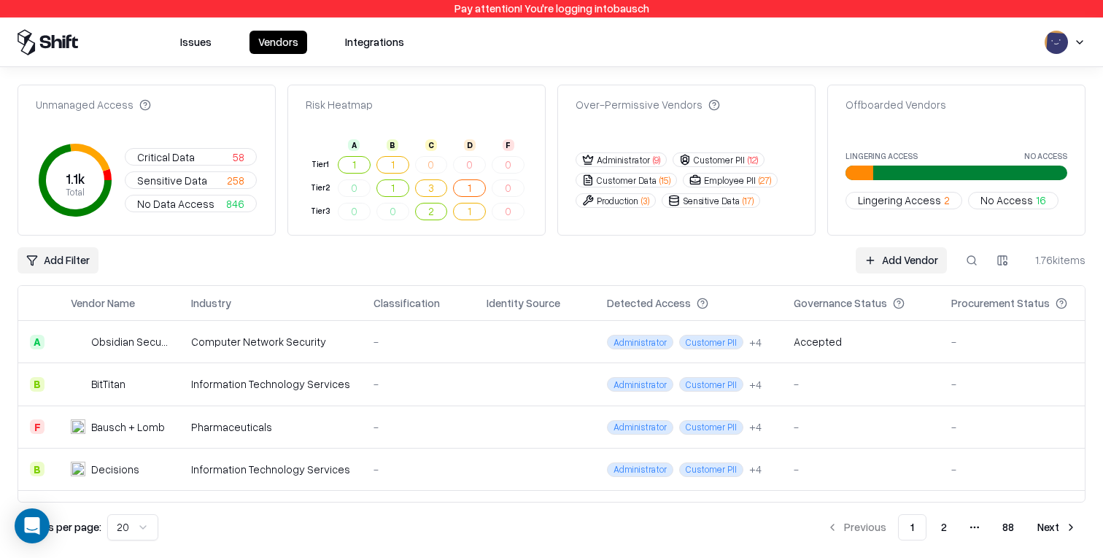
click at [211, 153] on button "Critical Data 58" at bounding box center [191, 157] width 132 height 18
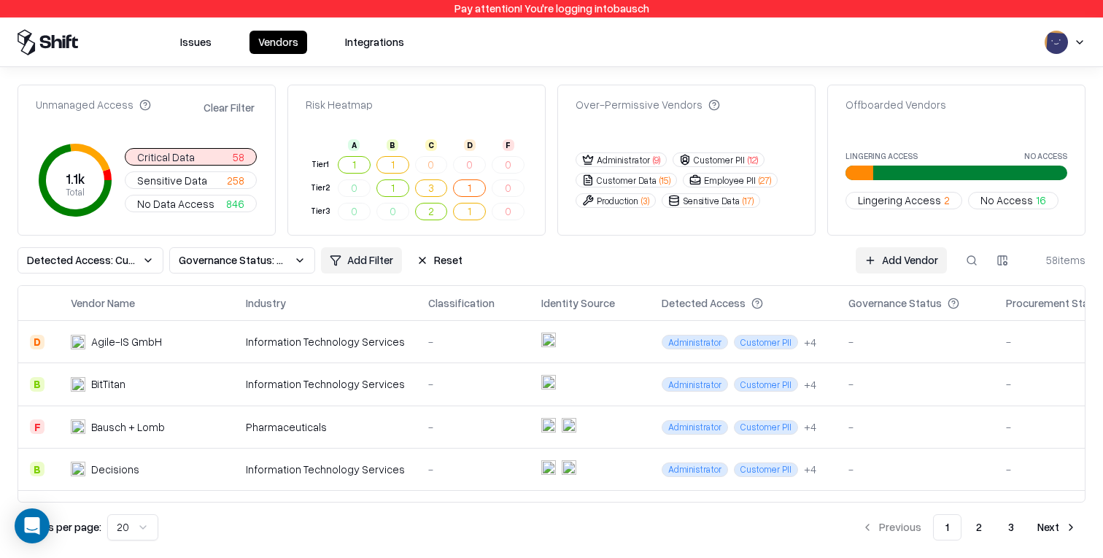
click at [470, 427] on div "-" at bounding box center [473, 426] width 90 height 15
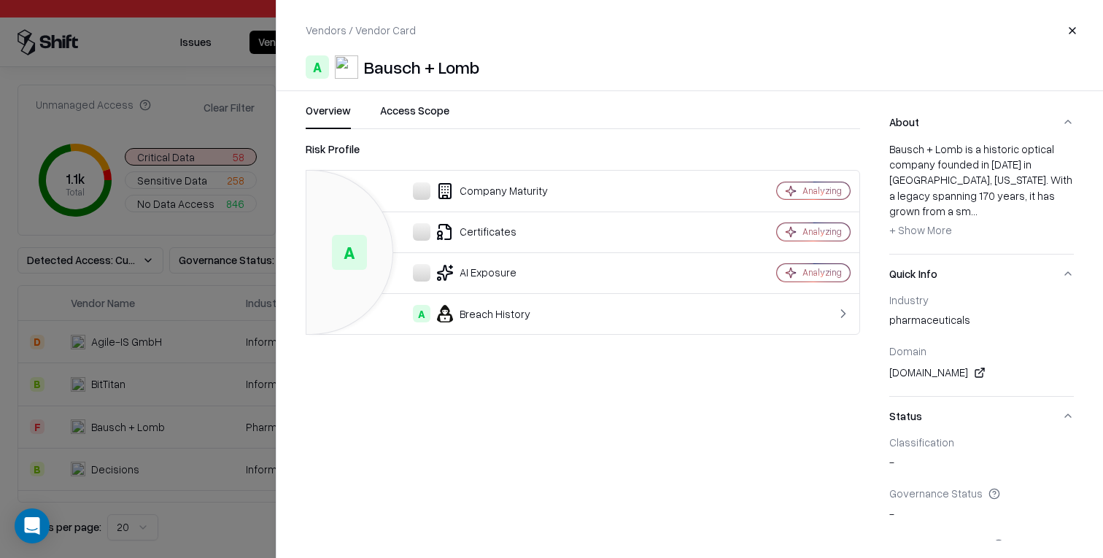
click at [193, 392] on div at bounding box center [551, 279] width 1103 height 558
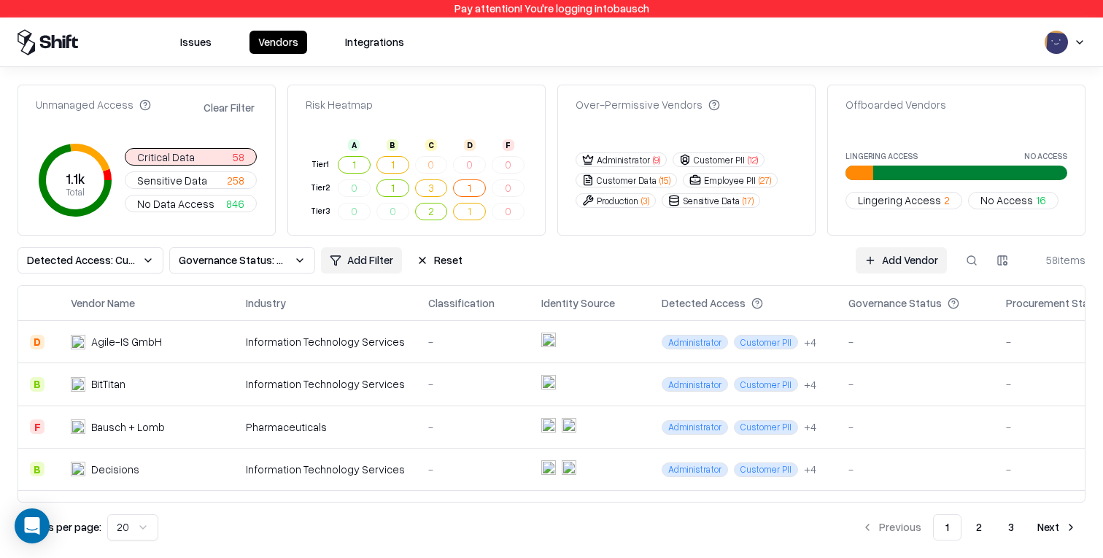
click at [419, 401] on td "-" at bounding box center [472, 384] width 113 height 42
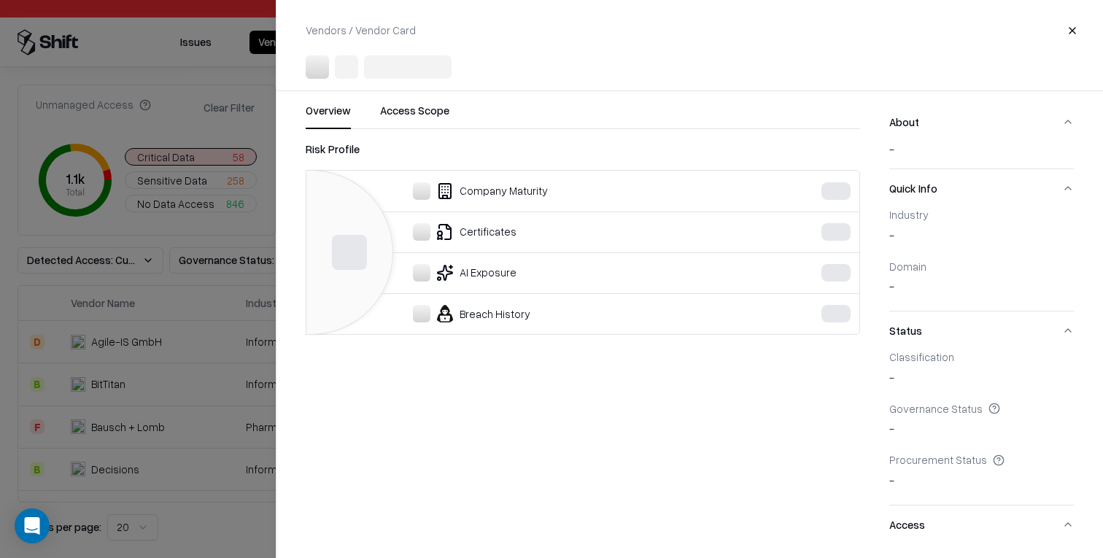
drag, startPoint x: 201, startPoint y: 408, endPoint x: 208, endPoint y: 412, distance: 7.9
click at [201, 408] on div at bounding box center [551, 279] width 1103 height 558
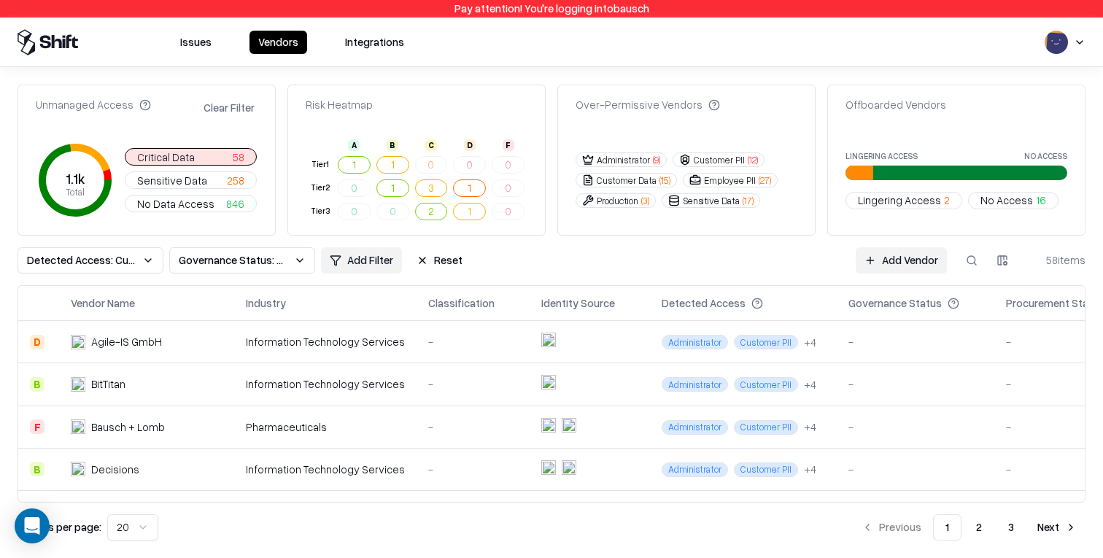
click at [228, 425] on td "Bausch + Lomb" at bounding box center [146, 426] width 175 height 42
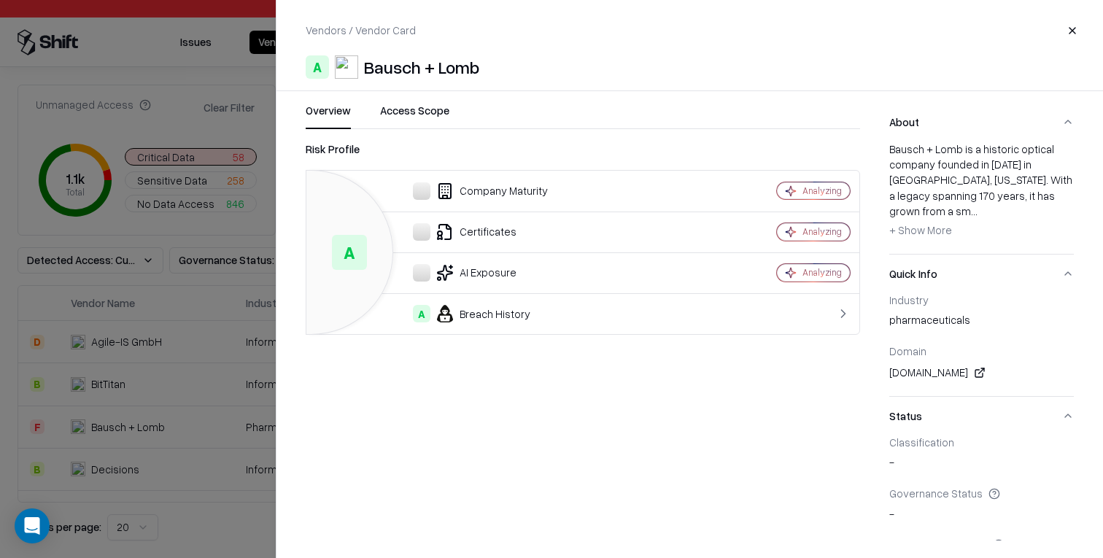
click at [163, 424] on div at bounding box center [551, 279] width 1103 height 558
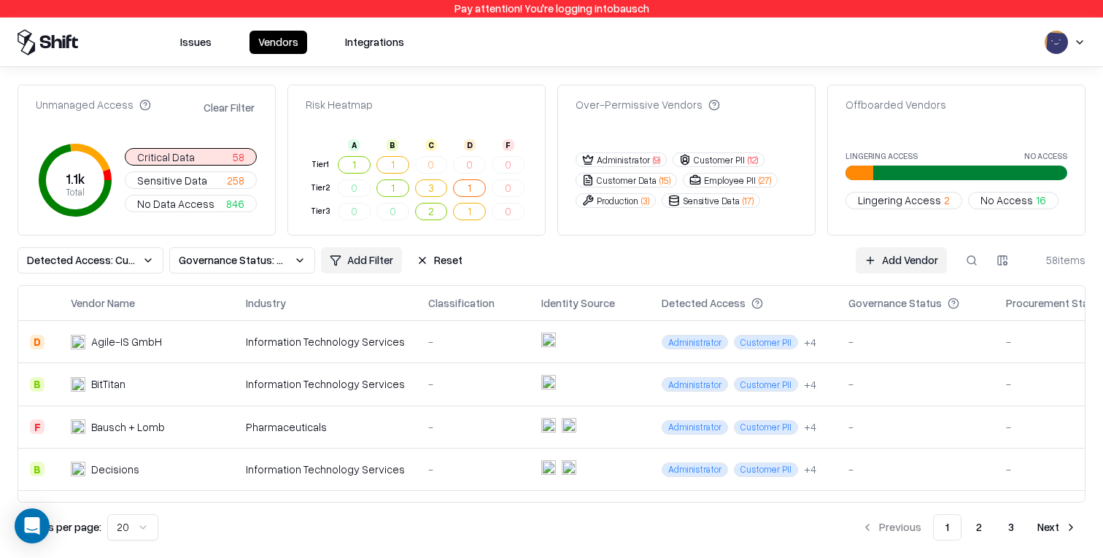
click at [179, 424] on div "Bausch + Lomb" at bounding box center [147, 426] width 152 height 15
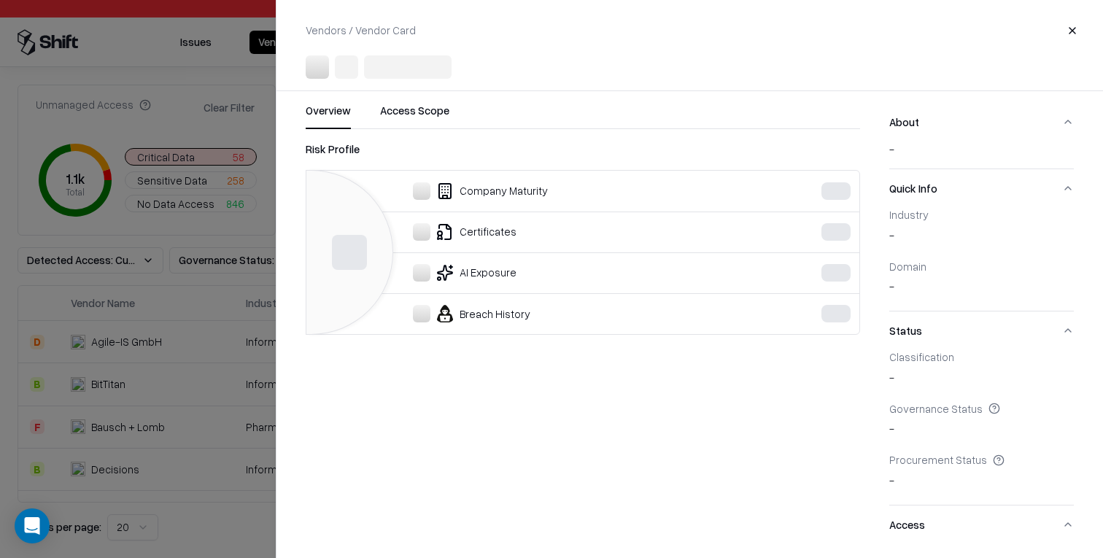
click at [191, 319] on div at bounding box center [551, 279] width 1103 height 558
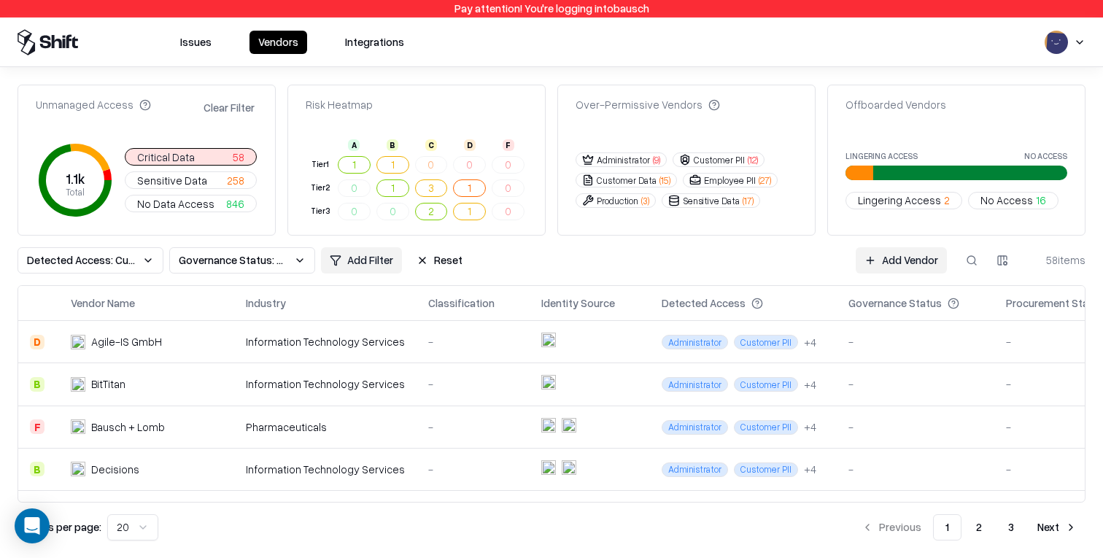
click at [429, 185] on button "3" at bounding box center [431, 188] width 33 height 18
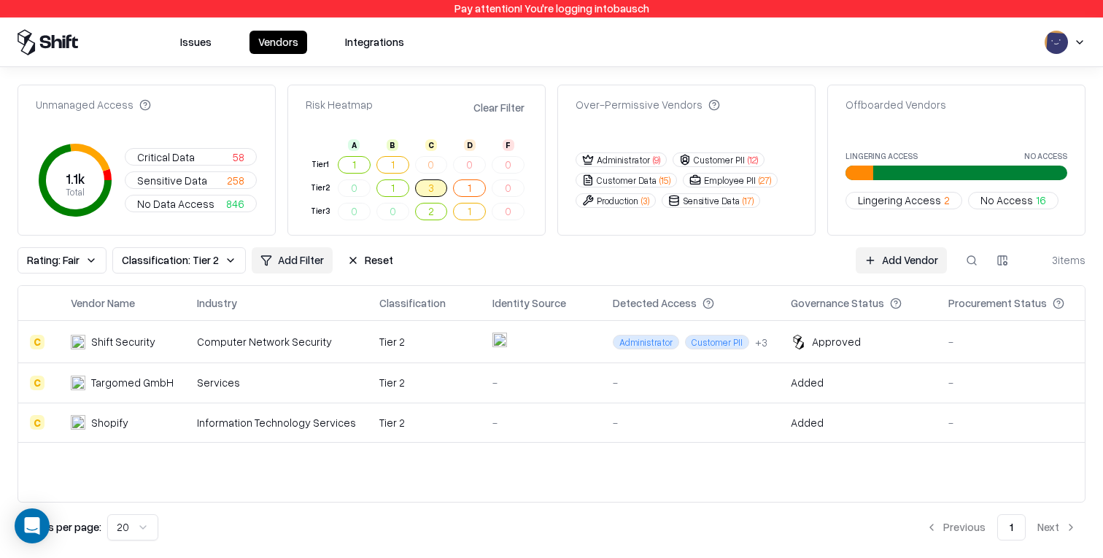
click at [428, 418] on div "Tier 2" at bounding box center [424, 422] width 90 height 15
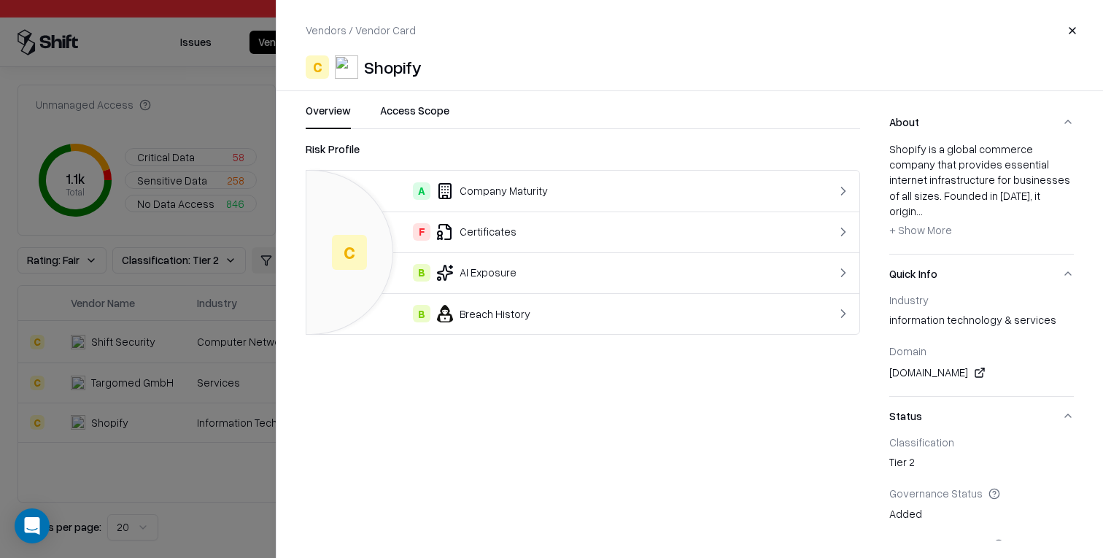
click at [490, 207] on td "A Company Maturity" at bounding box center [551, 191] width 490 height 41
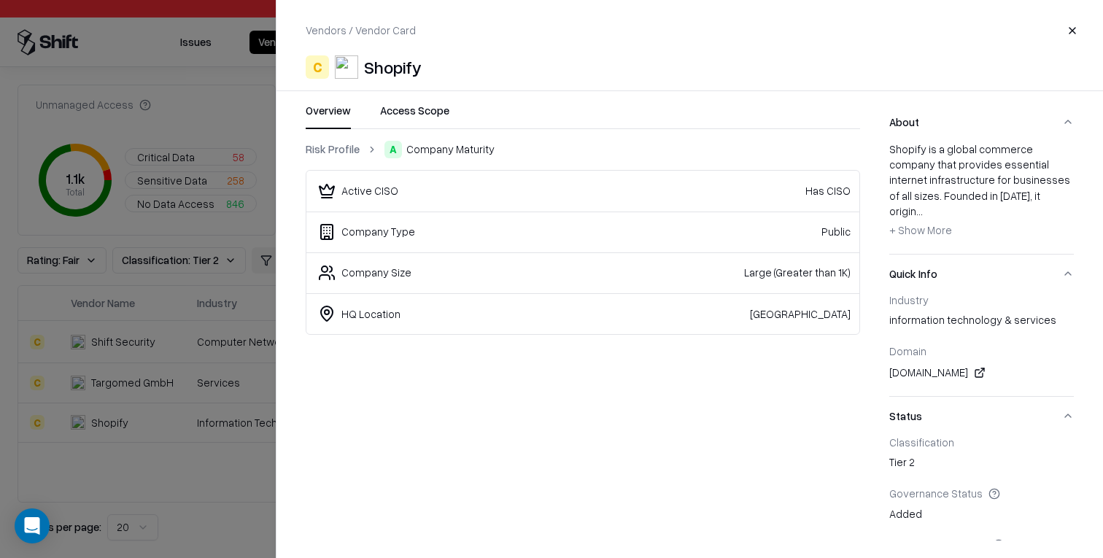
click at [344, 149] on link "Risk Profile" at bounding box center [333, 148] width 54 height 15
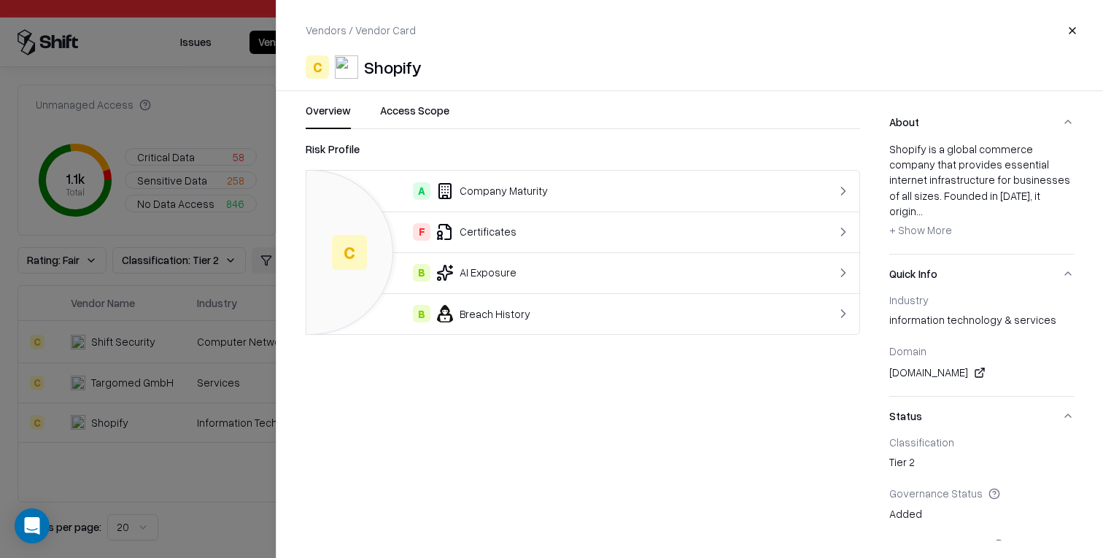
click at [494, 253] on td "B AI Exposure" at bounding box center [551, 272] width 490 height 41
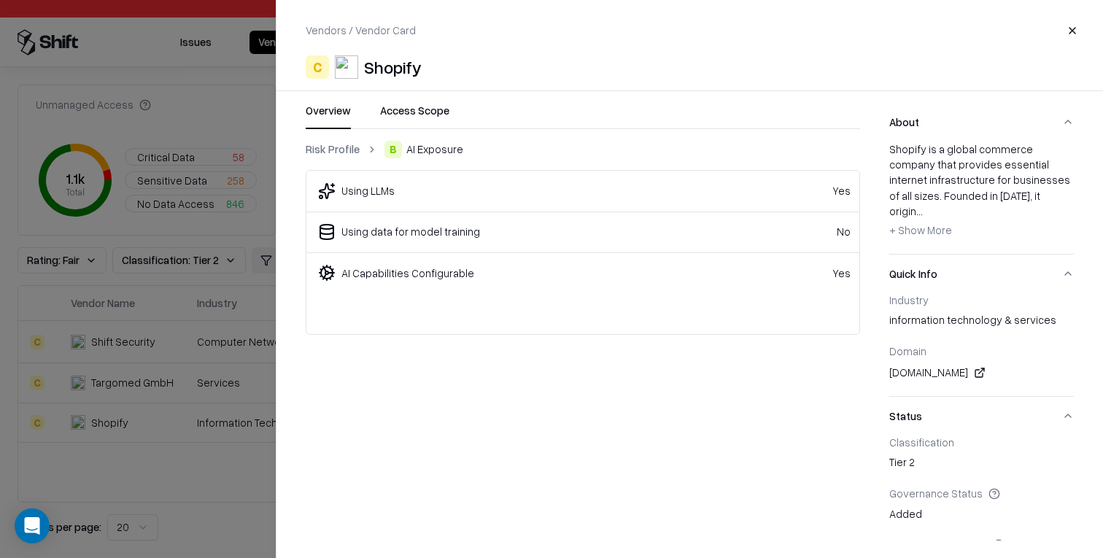
click at [328, 152] on link "Risk Profile" at bounding box center [333, 148] width 54 height 15
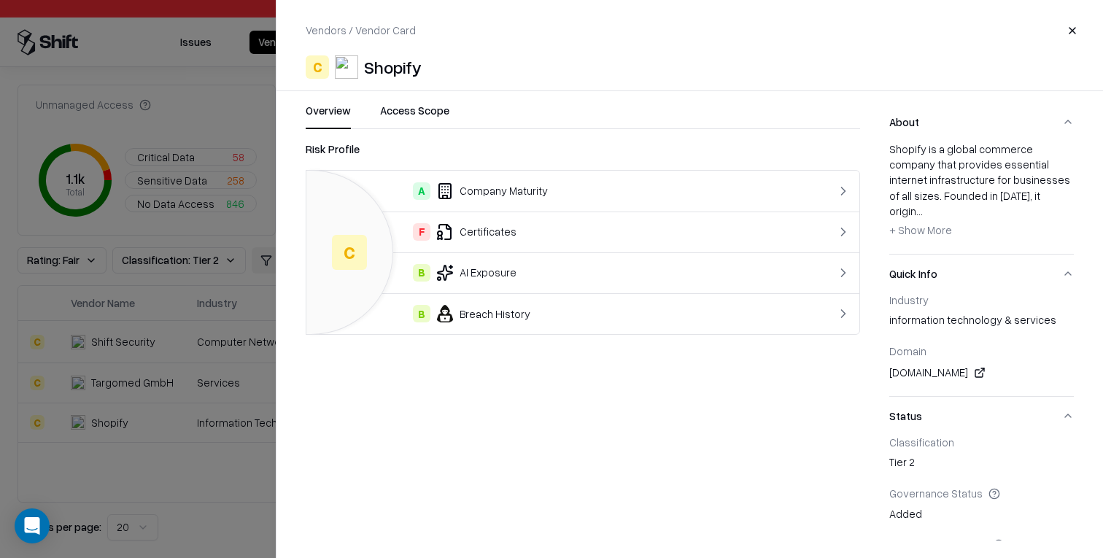
click at [485, 241] on td "F Certificates" at bounding box center [551, 231] width 490 height 41
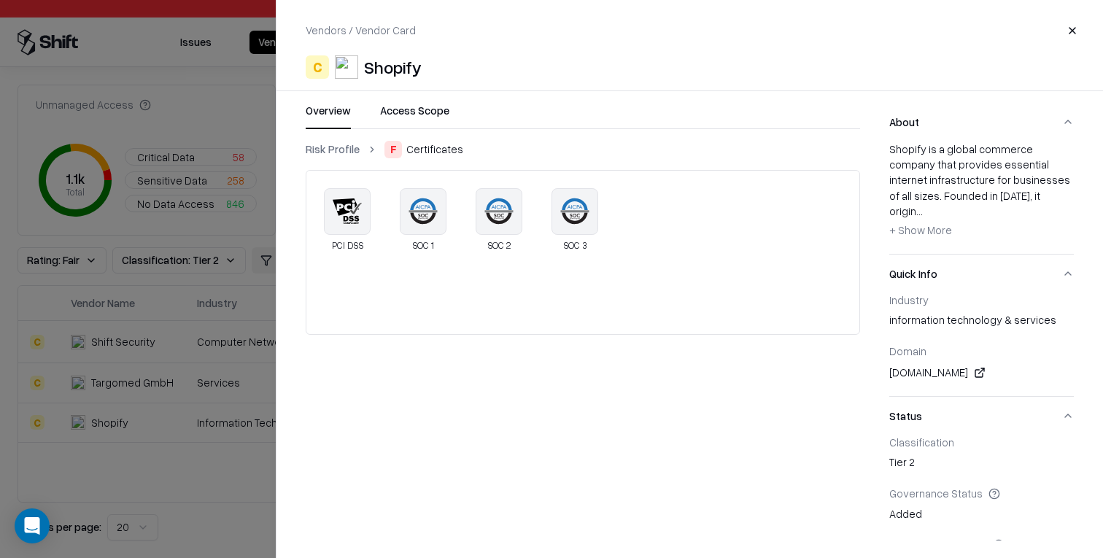
click at [935, 223] on span "+ Show More" at bounding box center [920, 229] width 63 height 13
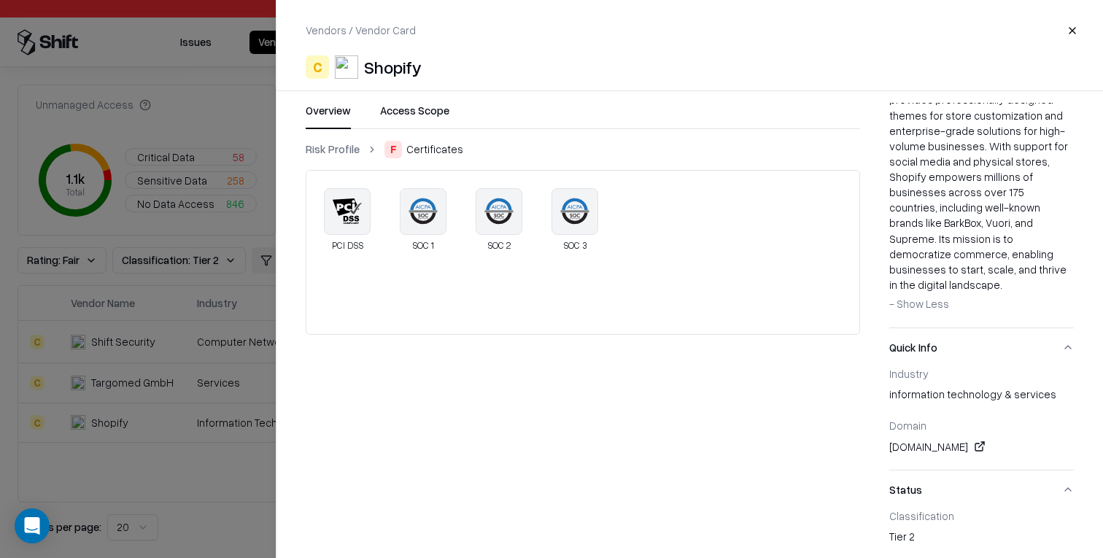
scroll to position [505, 0]
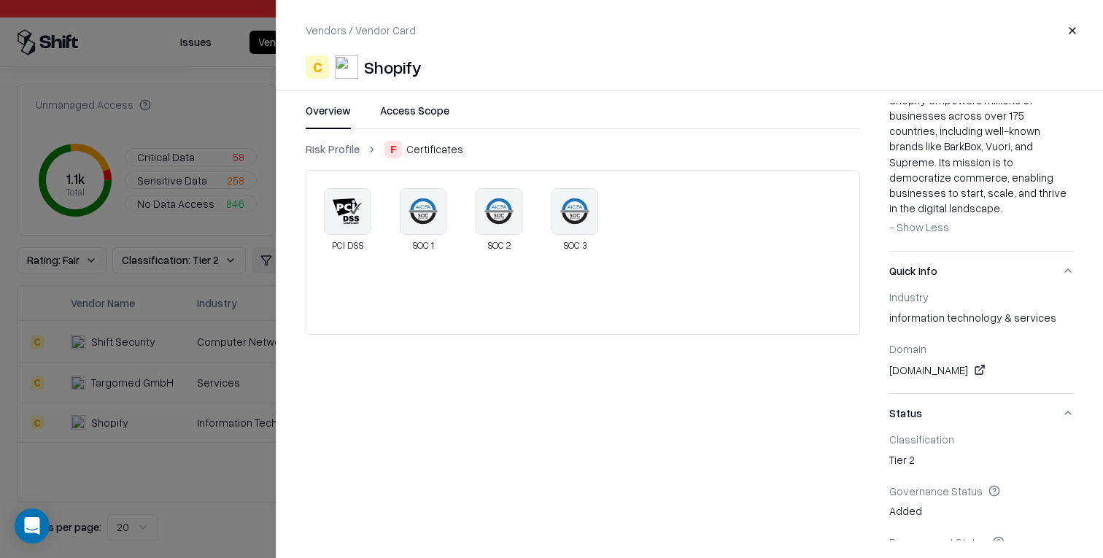
click at [920, 216] on button "- Show Less + Show More" at bounding box center [919, 227] width 60 height 23
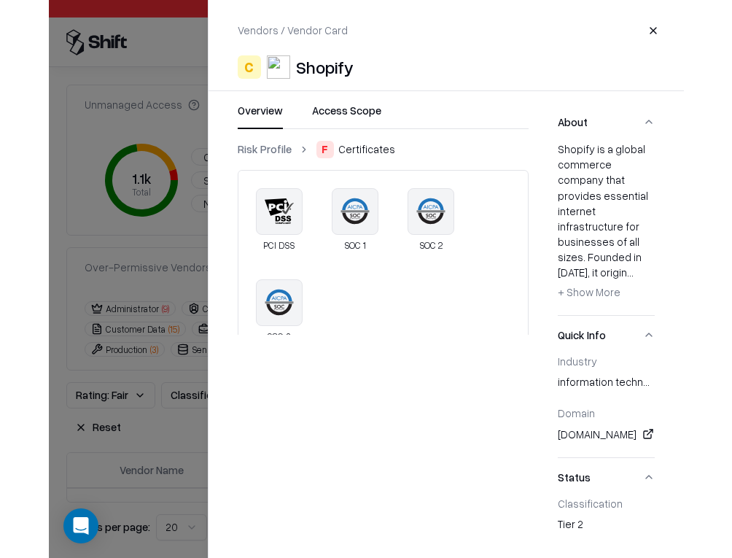
scroll to position [24, 0]
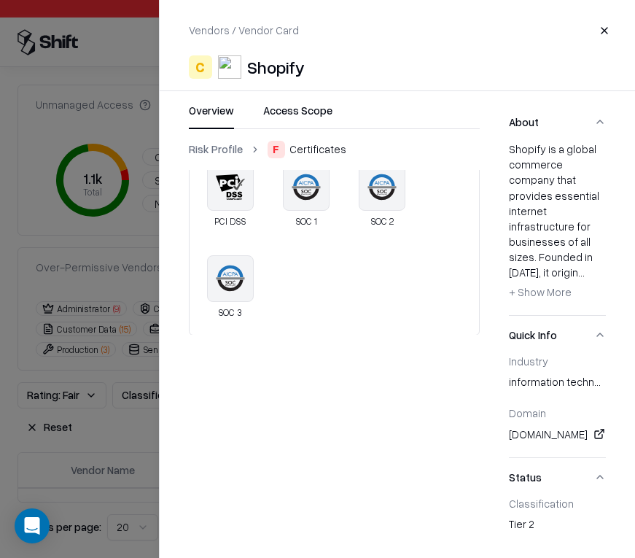
click at [265, 74] on div "Shopify" at bounding box center [276, 66] width 58 height 23
copy div "Shopify"
click at [263, 71] on div "Shopify" at bounding box center [276, 66] width 58 height 23
drag, startPoint x: 263, startPoint y: 71, endPoint x: 302, endPoint y: 42, distance: 48.4
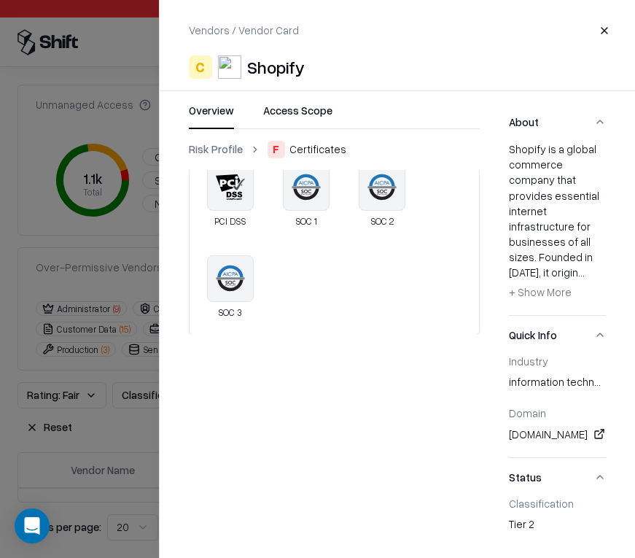
click at [263, 71] on div "Shopify" at bounding box center [276, 66] width 58 height 23
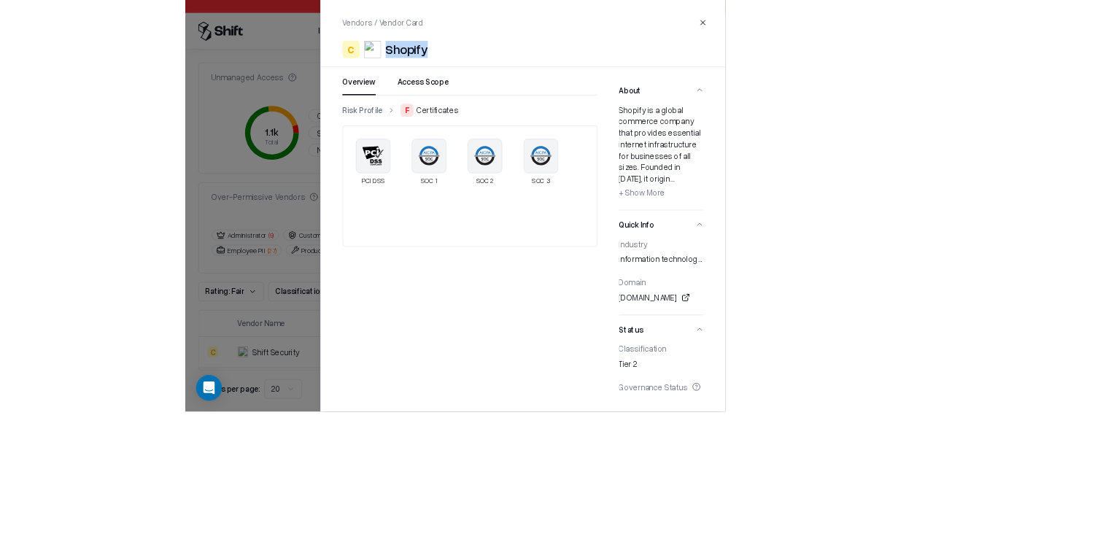
scroll to position [0, 0]
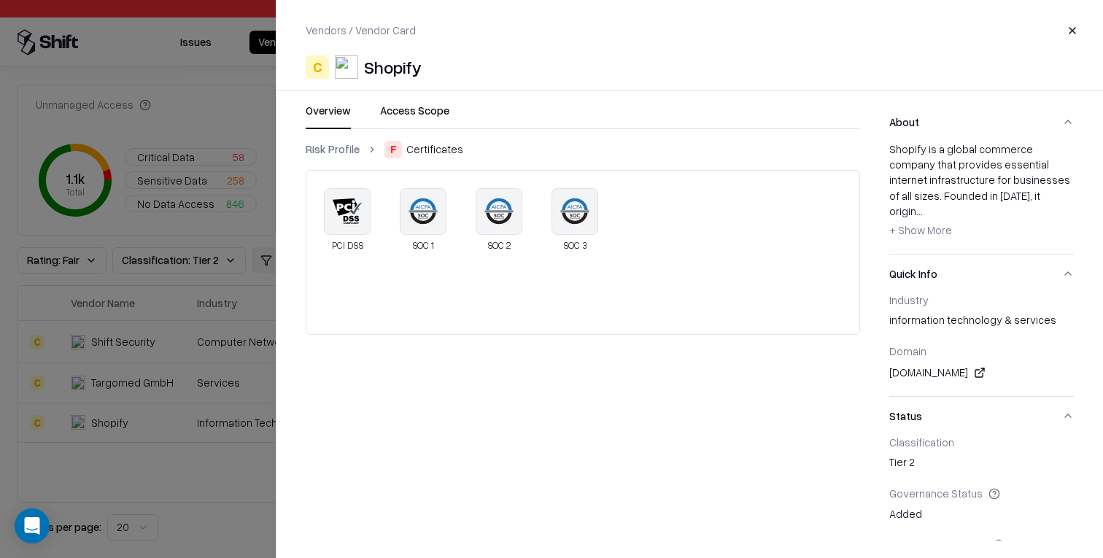
click at [680, 147] on ol "Risk Profile F Certificates" at bounding box center [583, 150] width 554 height 18
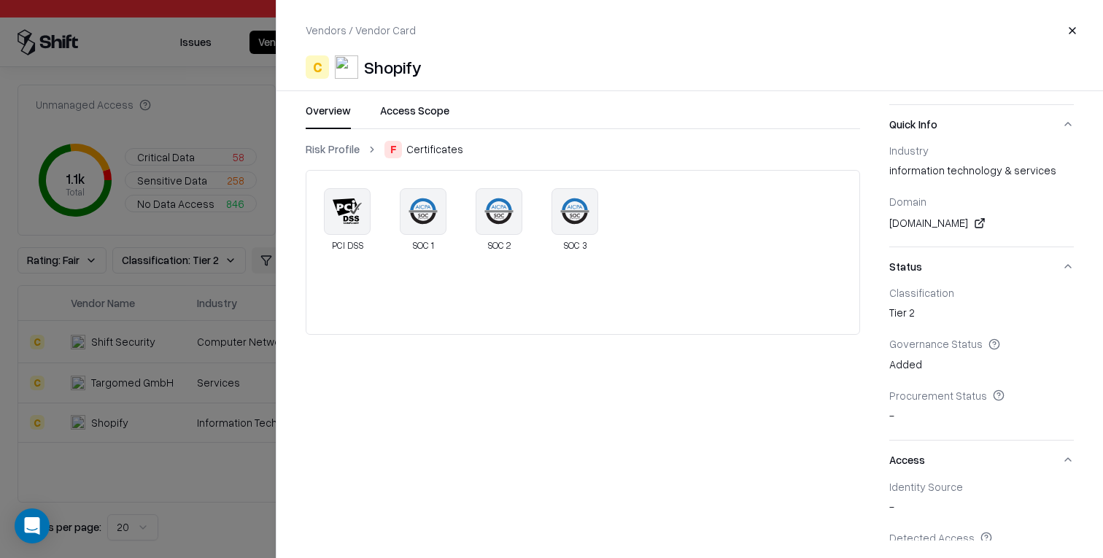
scroll to position [176, 0]
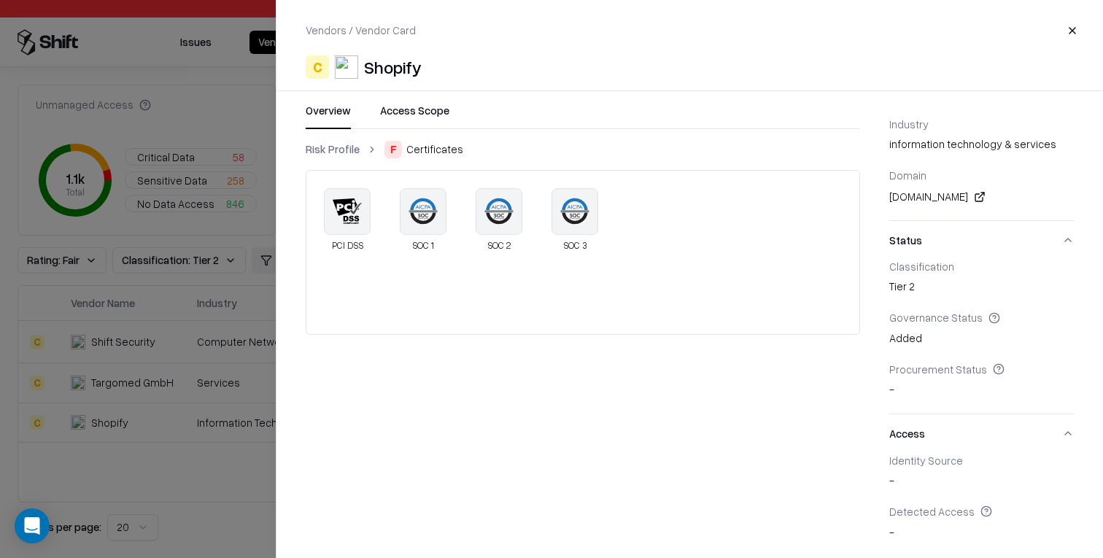
click at [199, 370] on div at bounding box center [551, 279] width 1103 height 558
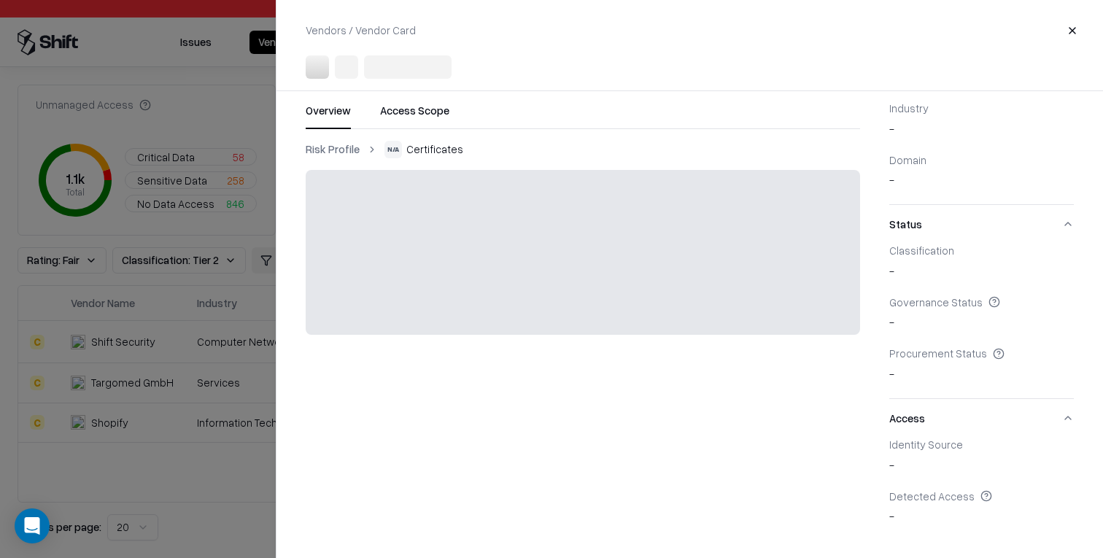
scroll to position [106, 0]
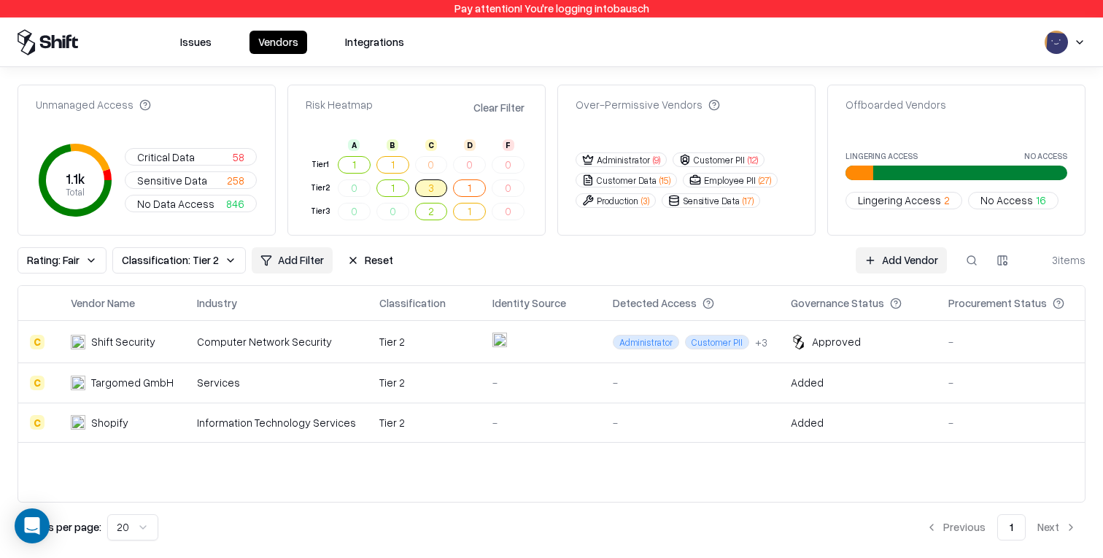
click at [528, 387] on div "-" at bounding box center [540, 382] width 97 height 15
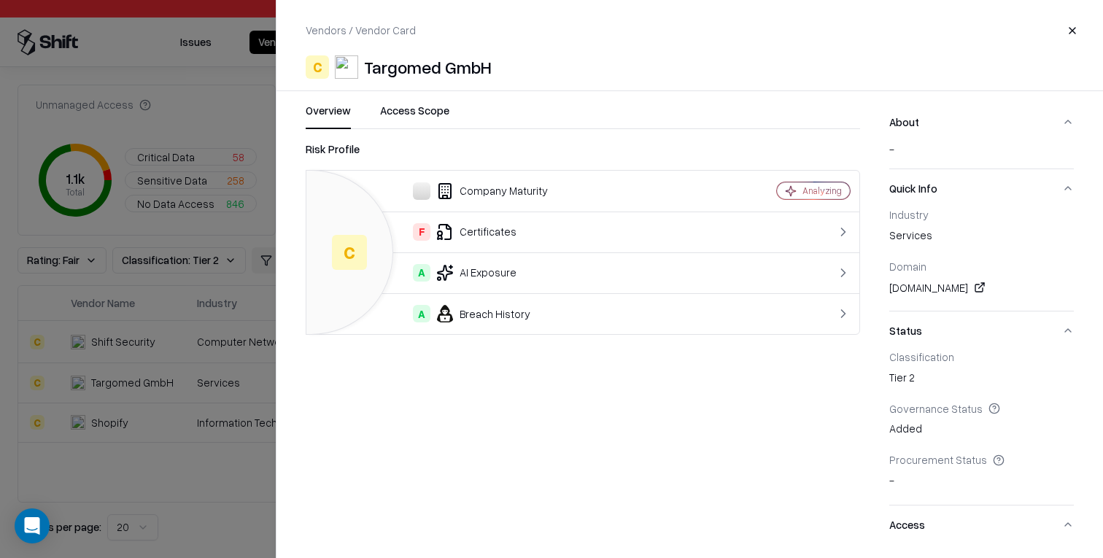
click at [534, 232] on div "F Certificates" at bounding box center [509, 232] width 382 height 18
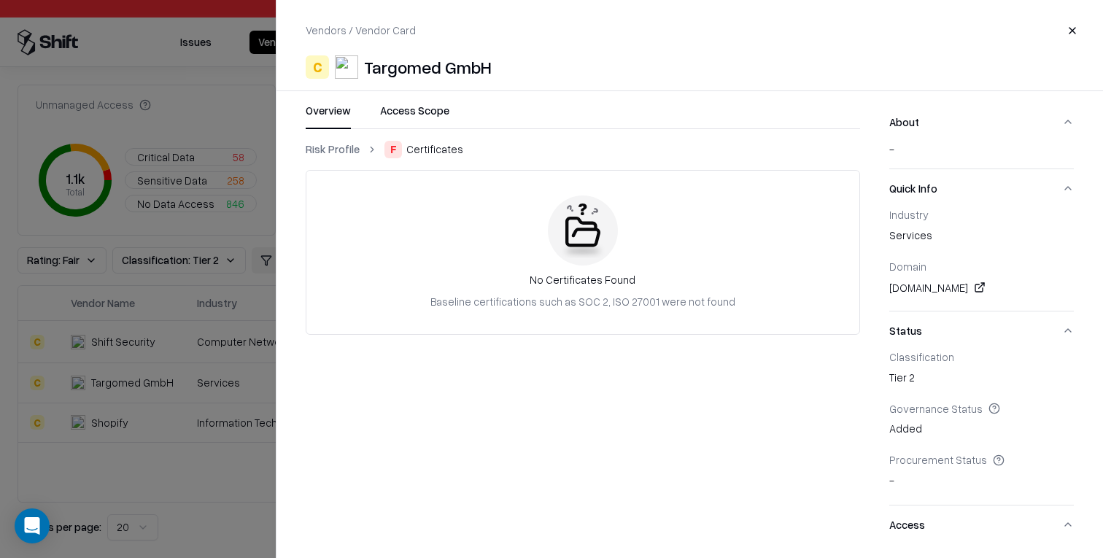
click at [325, 152] on link "Risk Profile" at bounding box center [333, 148] width 54 height 15
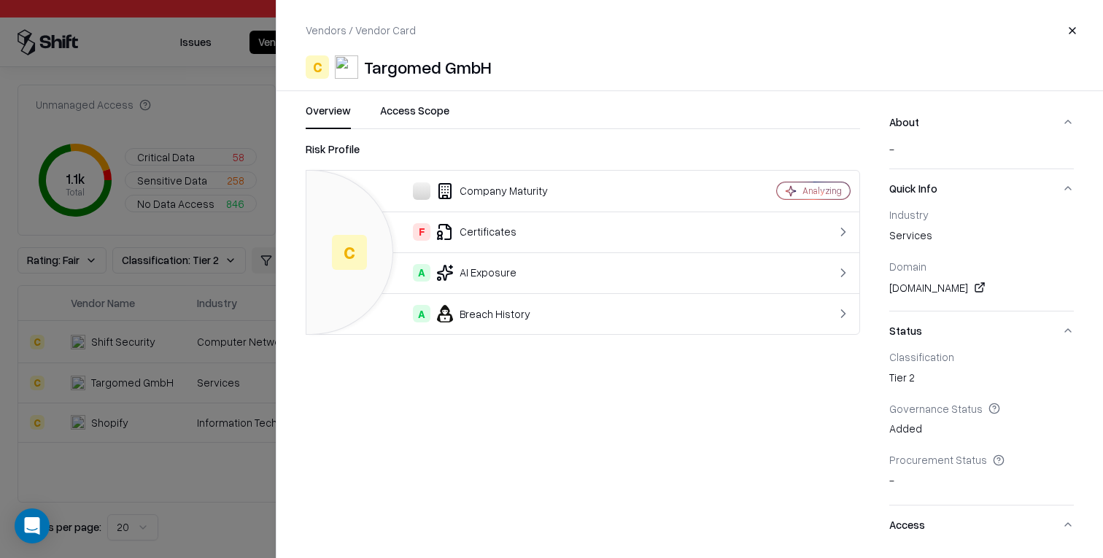
click at [971, 285] on link at bounding box center [980, 288] width 18 height 18
click at [911, 287] on div "targomed.de" at bounding box center [981, 288] width 184 height 18
copy div "targomed.de"
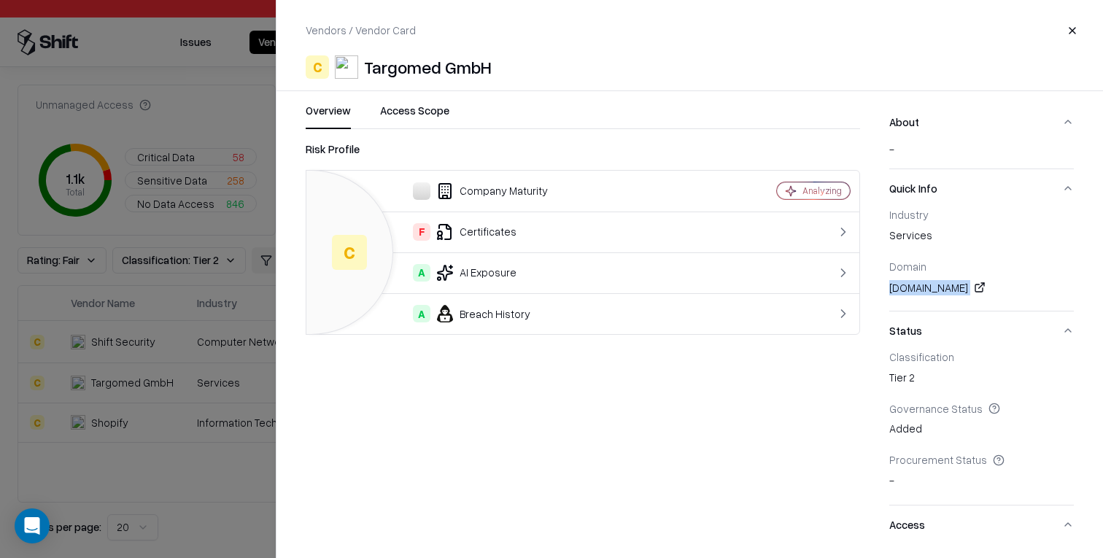
click at [919, 284] on div "targomed.de" at bounding box center [981, 288] width 184 height 18
click at [421, 75] on div "Targomed GmbH" at bounding box center [428, 66] width 128 height 23
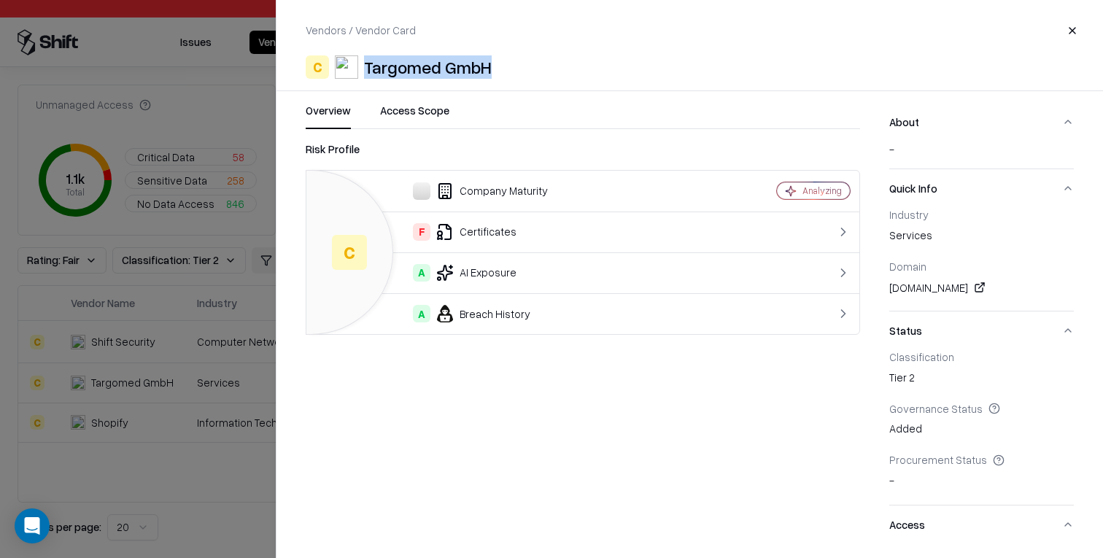
click at [421, 75] on div "Targomed GmbH" at bounding box center [428, 66] width 128 height 23
copy div "Targomed GmbH"
click at [599, 157] on div "Risk Profile" at bounding box center [583, 150] width 554 height 18
click at [414, 75] on div "Targomed GmbH" at bounding box center [428, 66] width 128 height 23
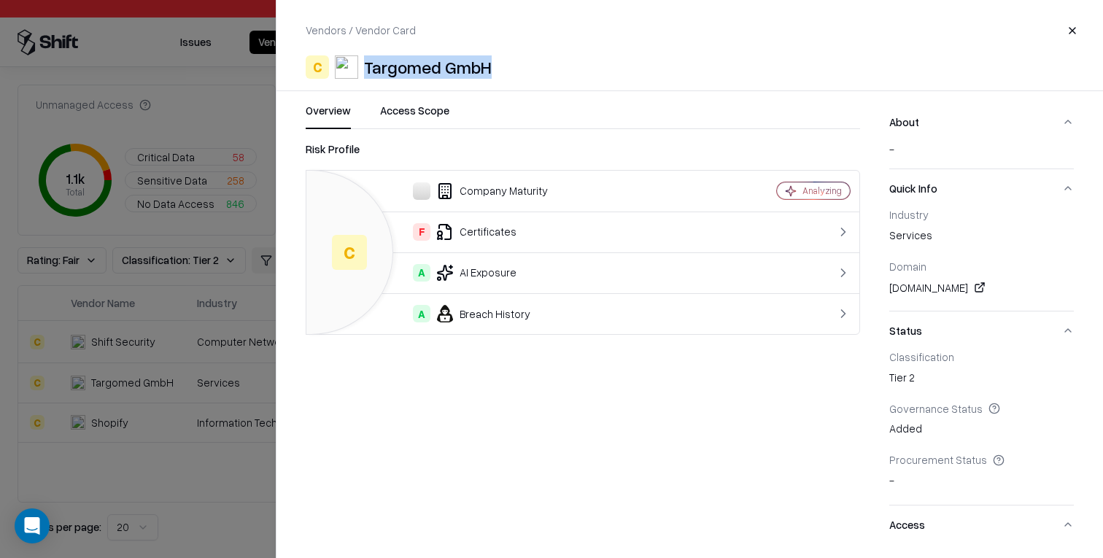
click at [414, 75] on div "Targomed GmbH" at bounding box center [428, 66] width 128 height 23
click at [117, 261] on div at bounding box center [551, 279] width 1103 height 558
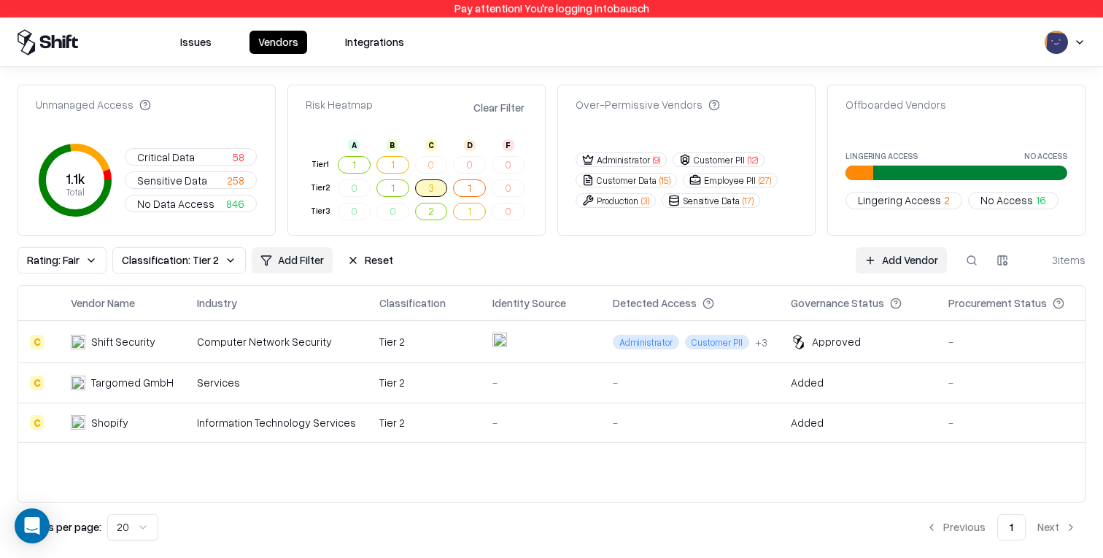
click at [368, 338] on td "Tier 2" at bounding box center [424, 342] width 113 height 42
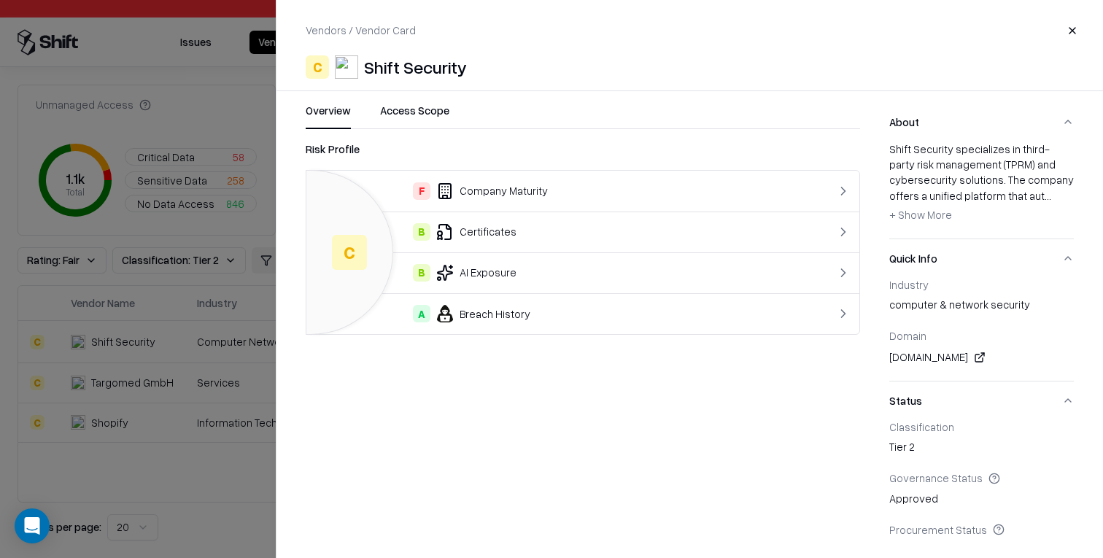
click at [927, 209] on span "+ Show More" at bounding box center [920, 214] width 63 height 13
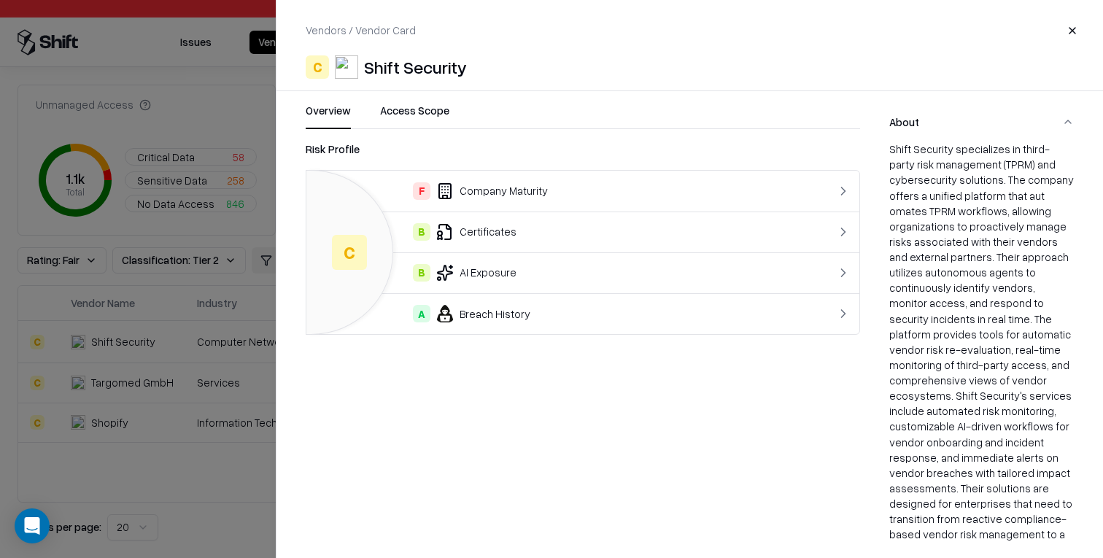
click at [926, 168] on div "Shift Security specializes in third-party risk management (TPRM) and cybersecur…" at bounding box center [981, 368] width 184 height 455
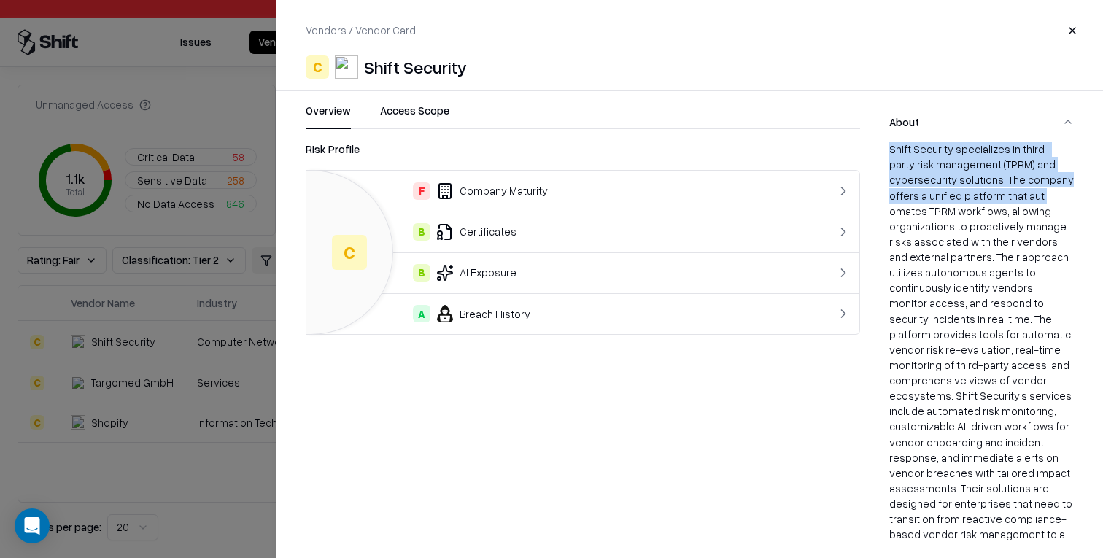
click at [926, 168] on div "Shift Security specializes in third-party risk management (TPRM) and cybersecur…" at bounding box center [981, 368] width 184 height 455
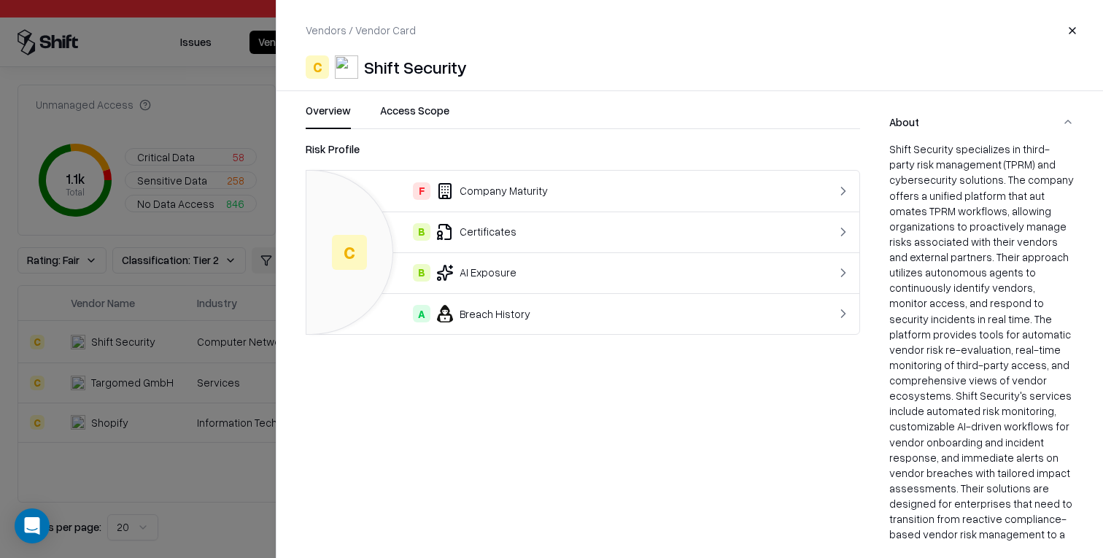
click at [926, 220] on div "omates TPRM workflows, allowing organizations to proactively manage risks assoc…" at bounding box center [981, 388] width 184 height 370
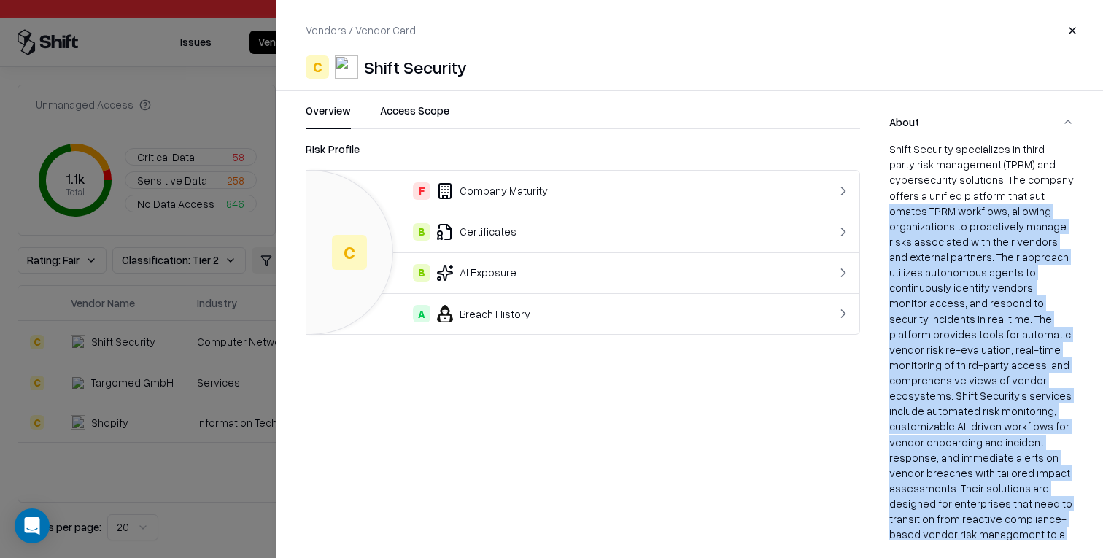
click at [926, 220] on div "omates TPRM workflows, allowing organizations to proactively manage risks assoc…" at bounding box center [981, 388] width 184 height 370
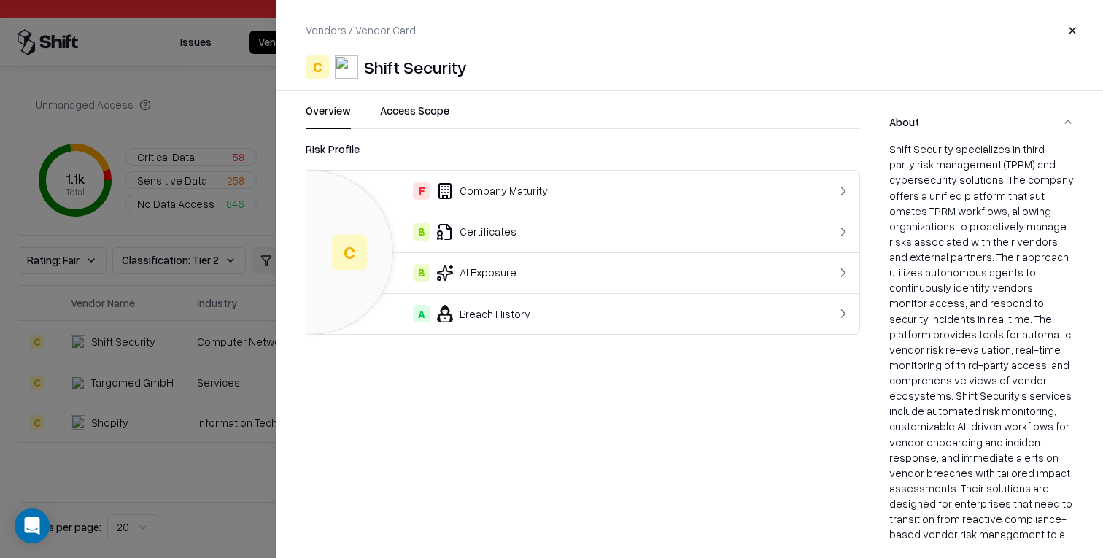
click at [915, 170] on div "Shift Security specializes in third-party risk management (TPRM) and cybersecur…" at bounding box center [981, 368] width 184 height 455
click at [423, 61] on div "Shift Security" at bounding box center [415, 66] width 103 height 23
copy div "Shift Security"
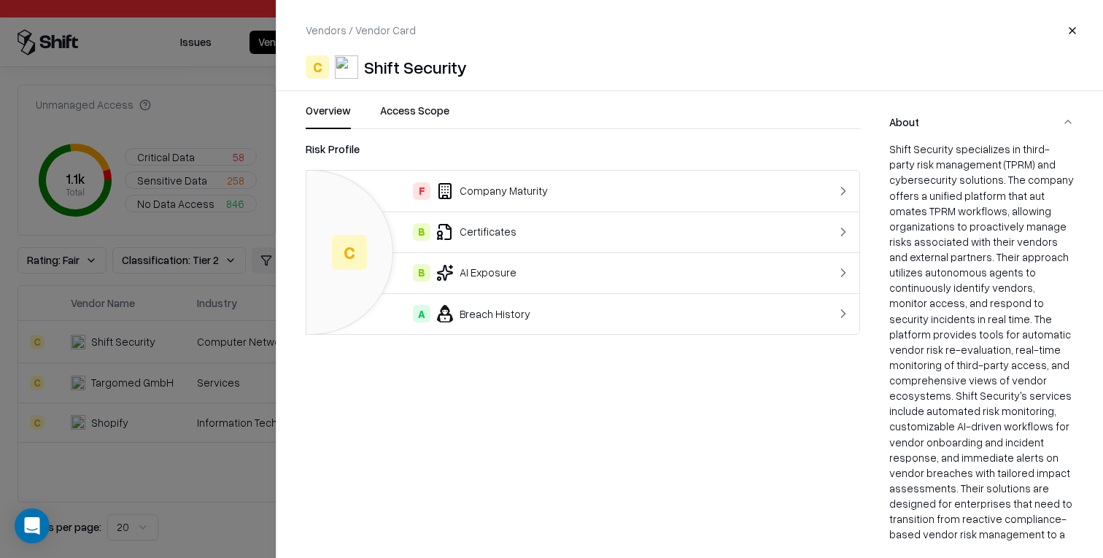
click at [200, 91] on div at bounding box center [551, 279] width 1103 height 558
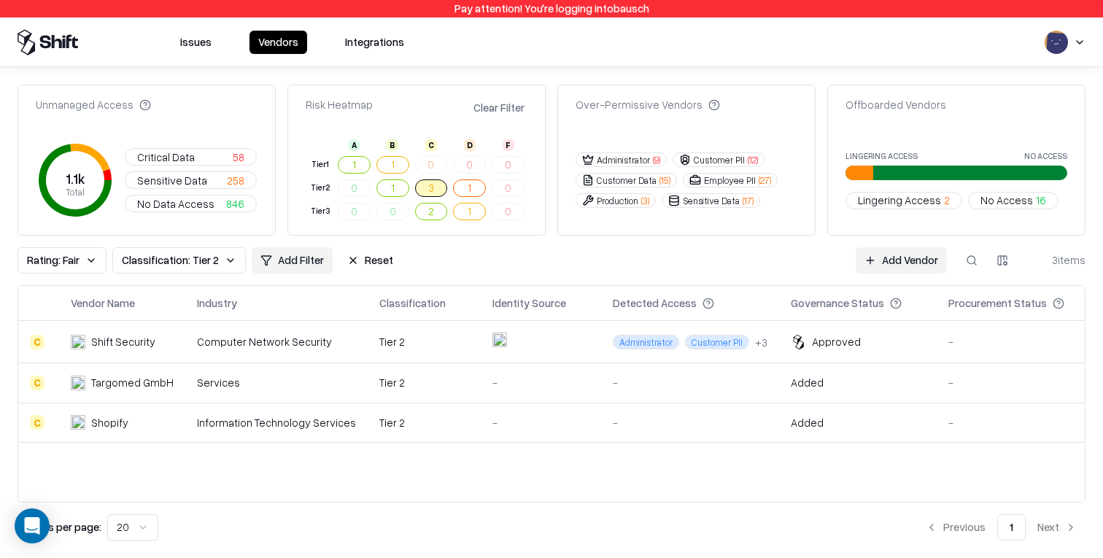
click at [634, 160] on button "Administrator ( 9 )" at bounding box center [620, 159] width 91 height 15
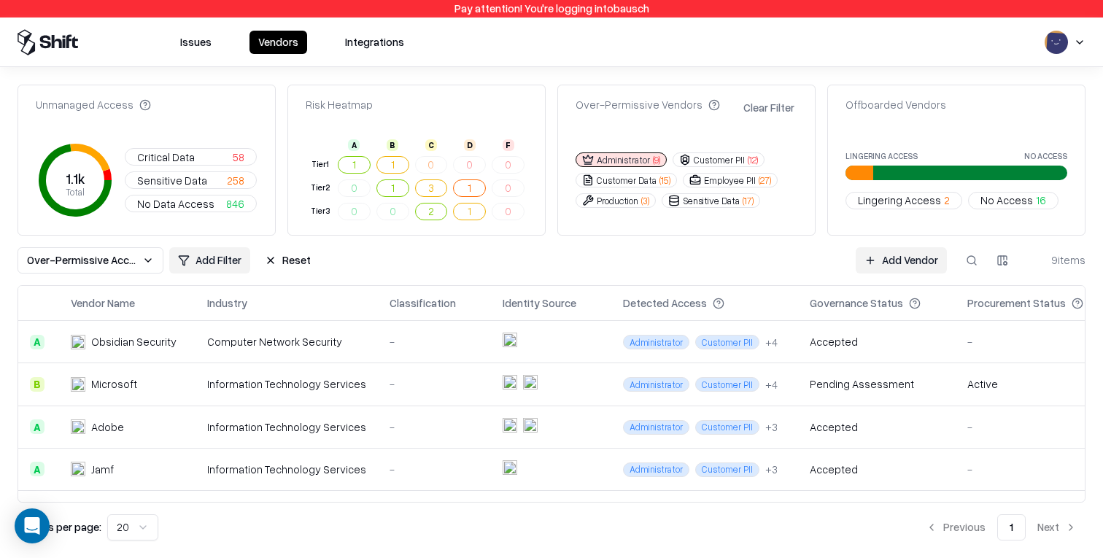
click at [664, 354] on td "Administrator Customer PII + 4" at bounding box center [704, 342] width 187 height 42
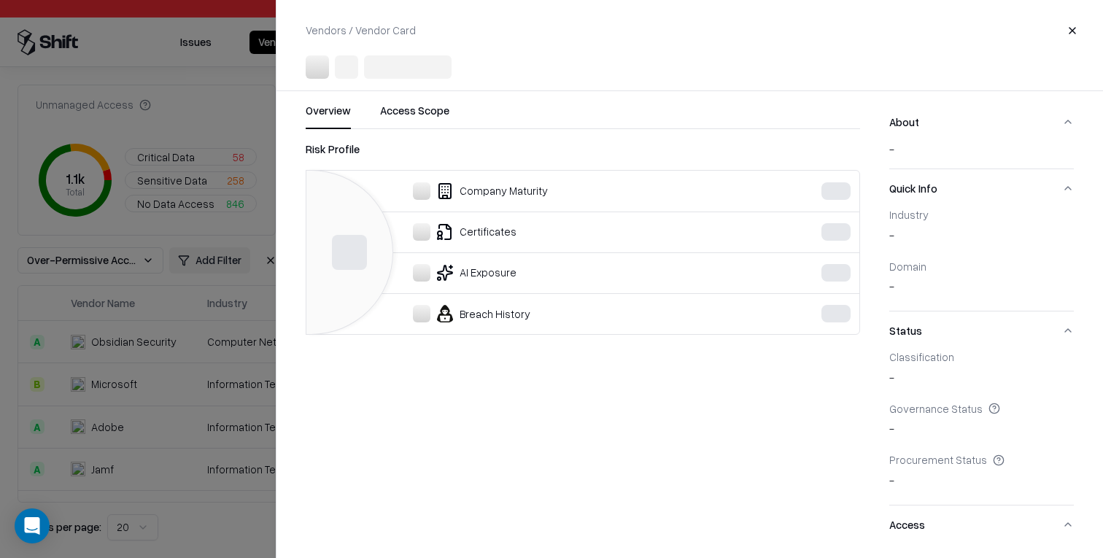
click at [209, 330] on div at bounding box center [551, 279] width 1103 height 558
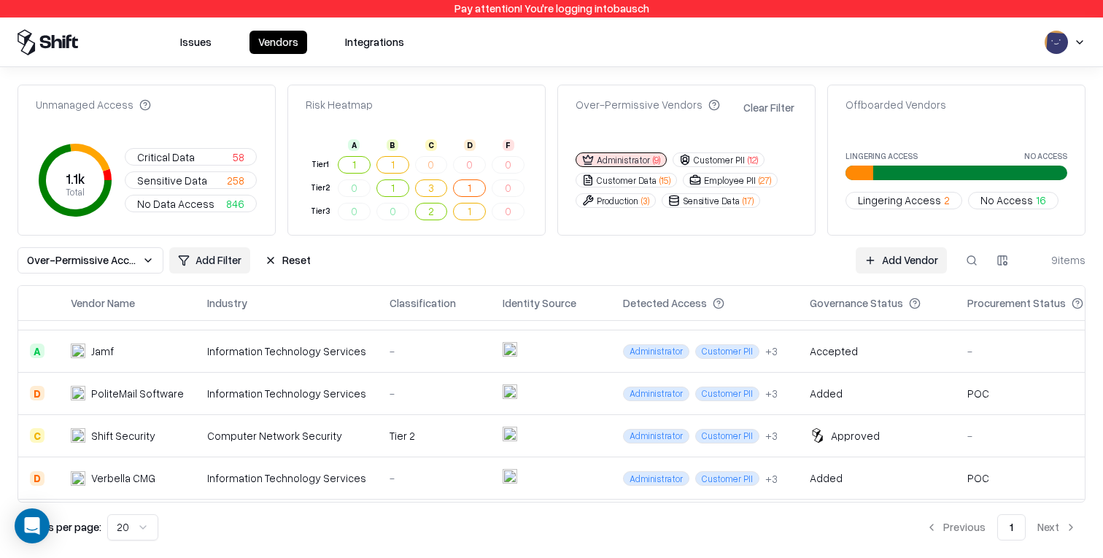
scroll to position [201, 0]
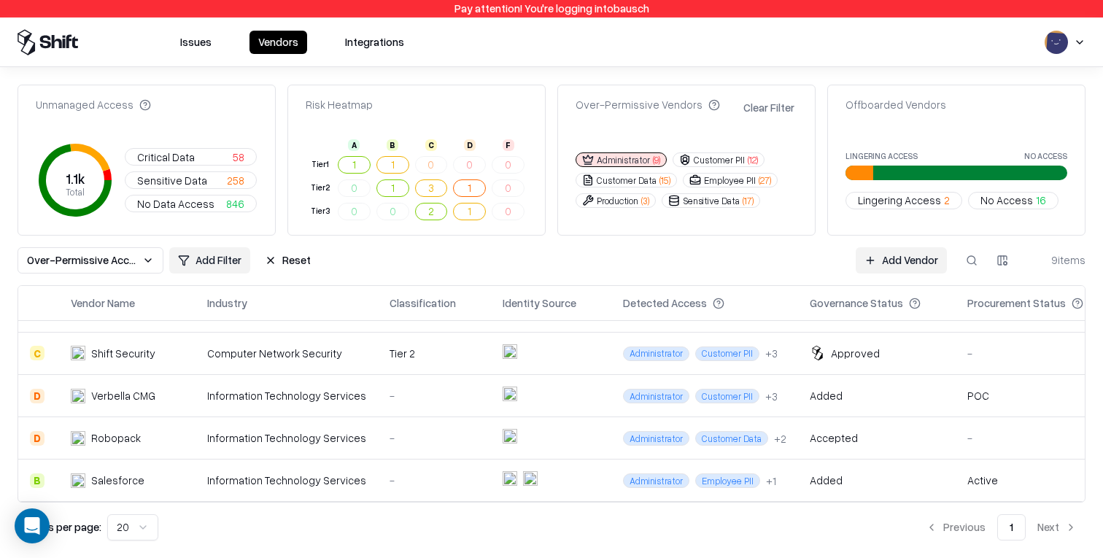
click at [234, 399] on div "Information Technology Services" at bounding box center [286, 395] width 159 height 15
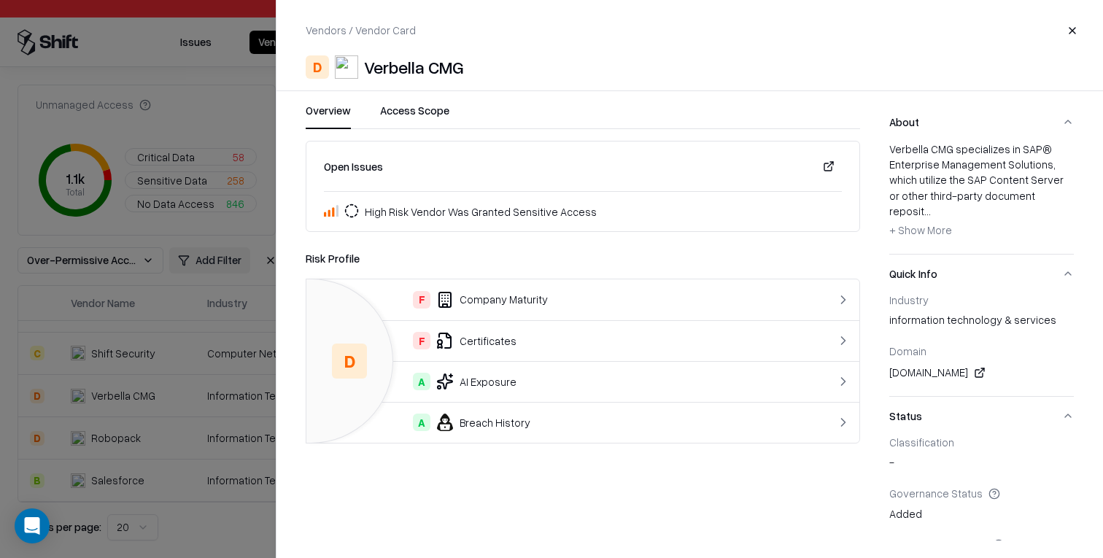
click at [652, 338] on div "F Certificates" at bounding box center [551, 341] width 467 height 18
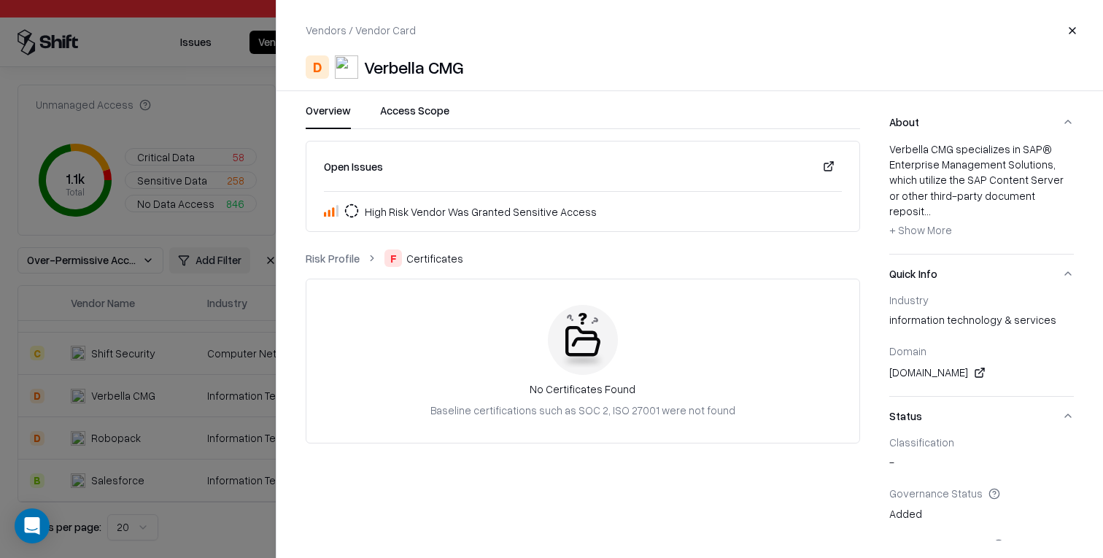
click at [329, 254] on link "Risk Profile" at bounding box center [333, 258] width 54 height 15
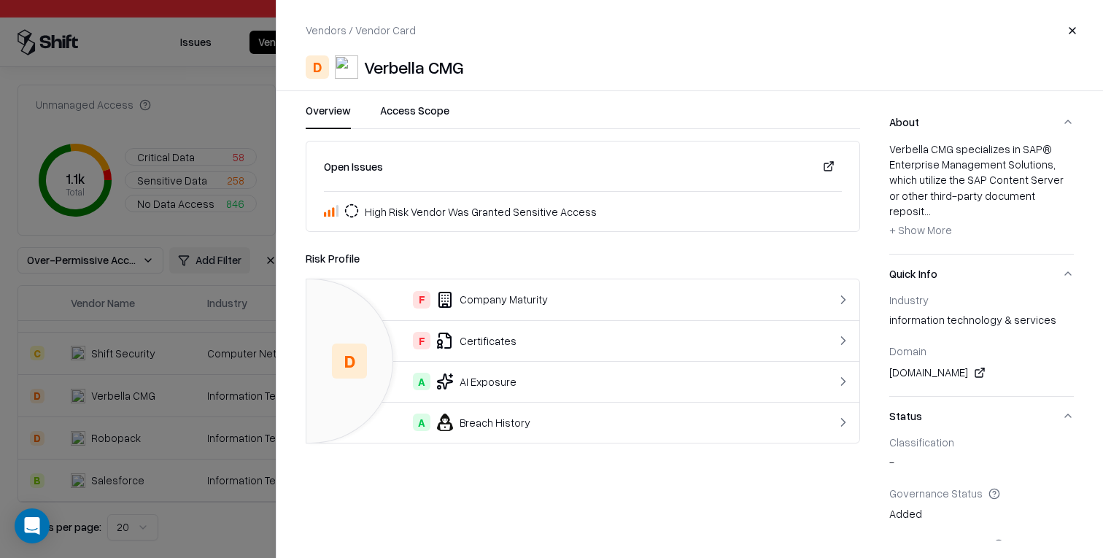
click at [529, 295] on div "F Company Maturity" at bounding box center [551, 300] width 467 height 18
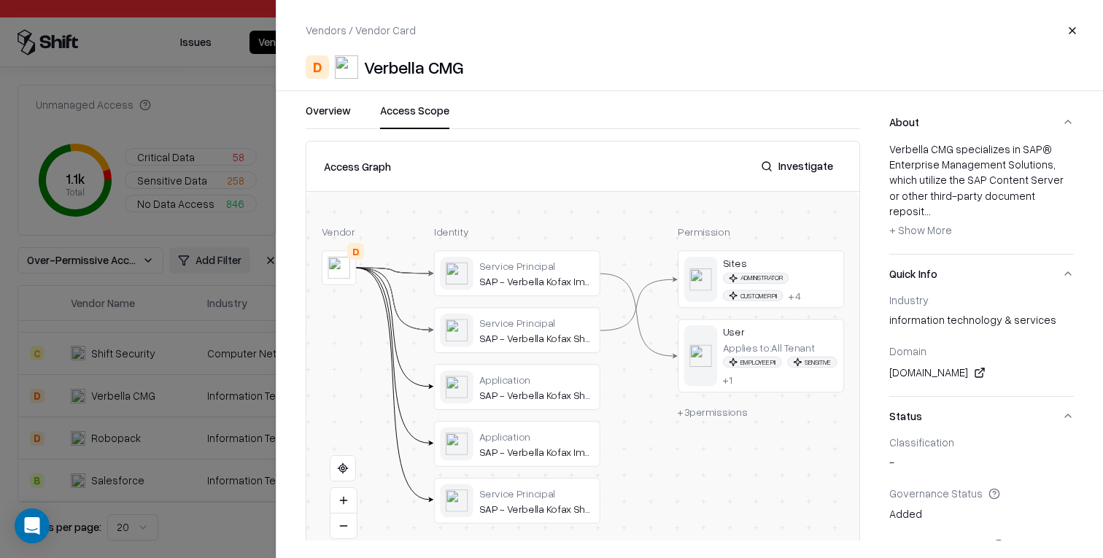
click at [405, 105] on button "Access Scope" at bounding box center [414, 116] width 69 height 26
click at [808, 171] on button "Investigate" at bounding box center [797, 166] width 90 height 26
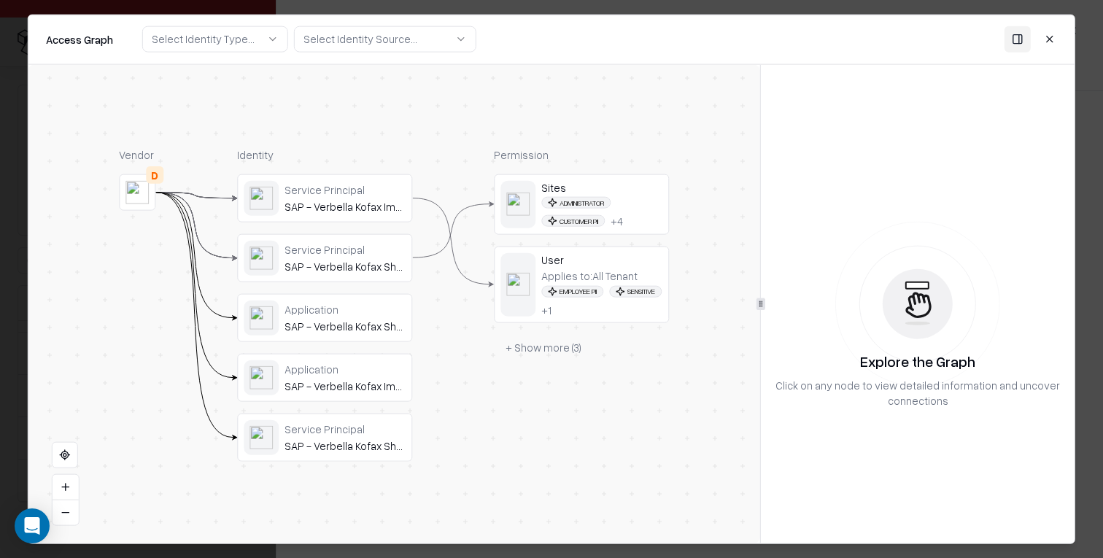
click at [582, 356] on button "+ Show more ( 3 )" at bounding box center [543, 348] width 99 height 26
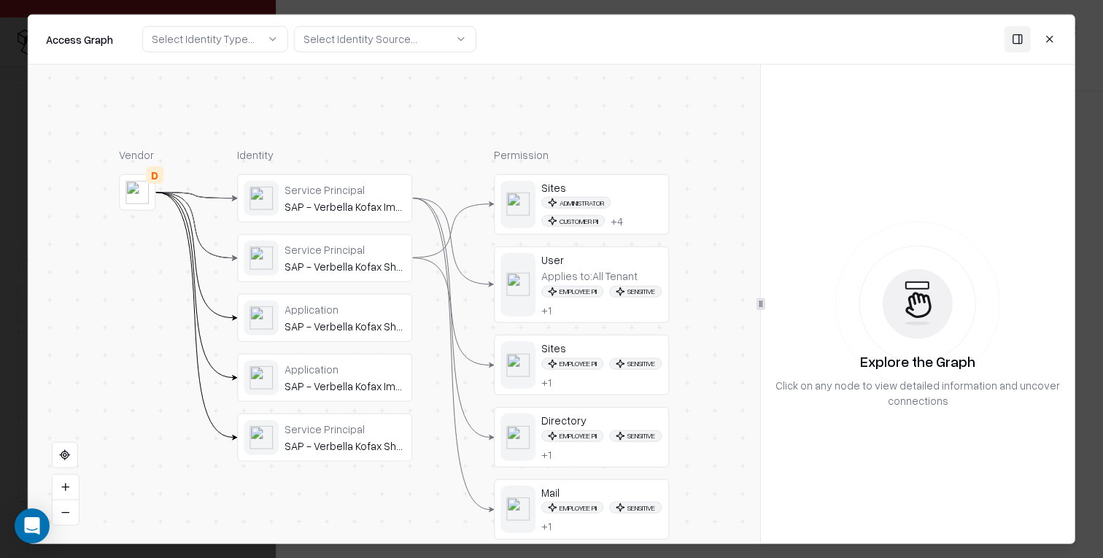
click at [1054, 41] on button "Close" at bounding box center [1049, 39] width 26 height 26
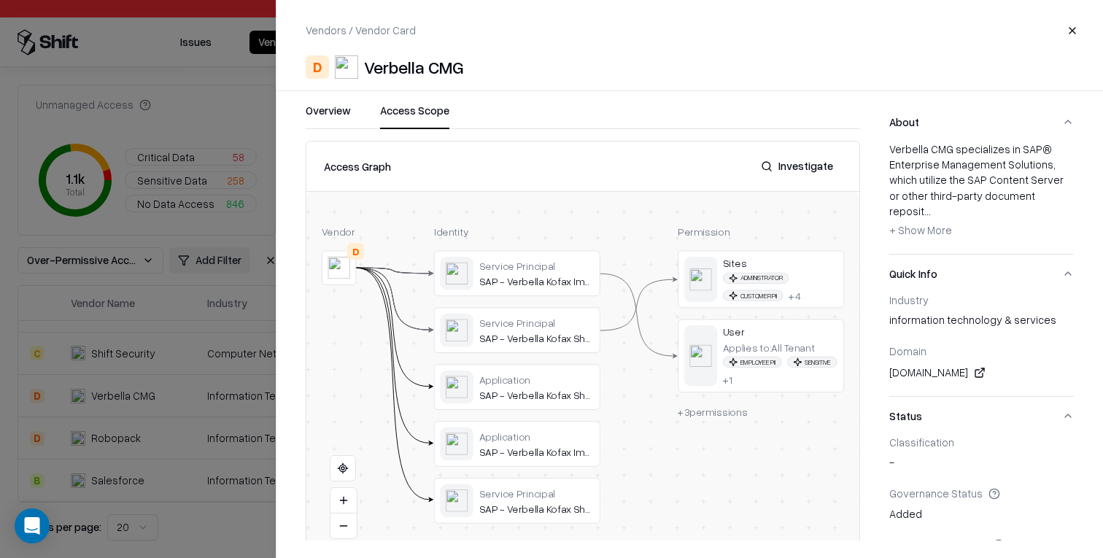
click at [135, 437] on div at bounding box center [551, 279] width 1103 height 558
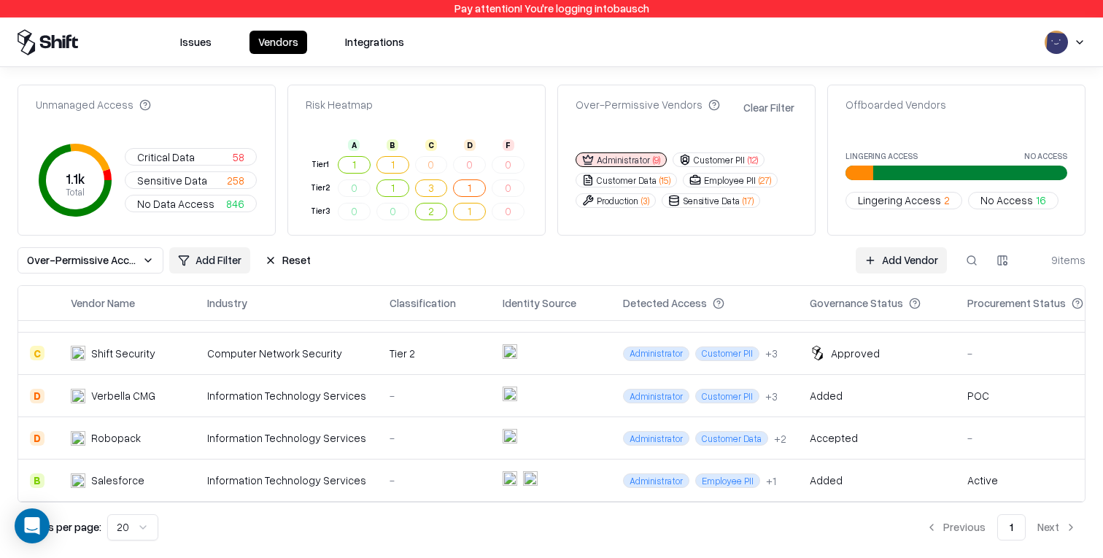
click at [180, 490] on td "Salesforce" at bounding box center [127, 480] width 136 height 42
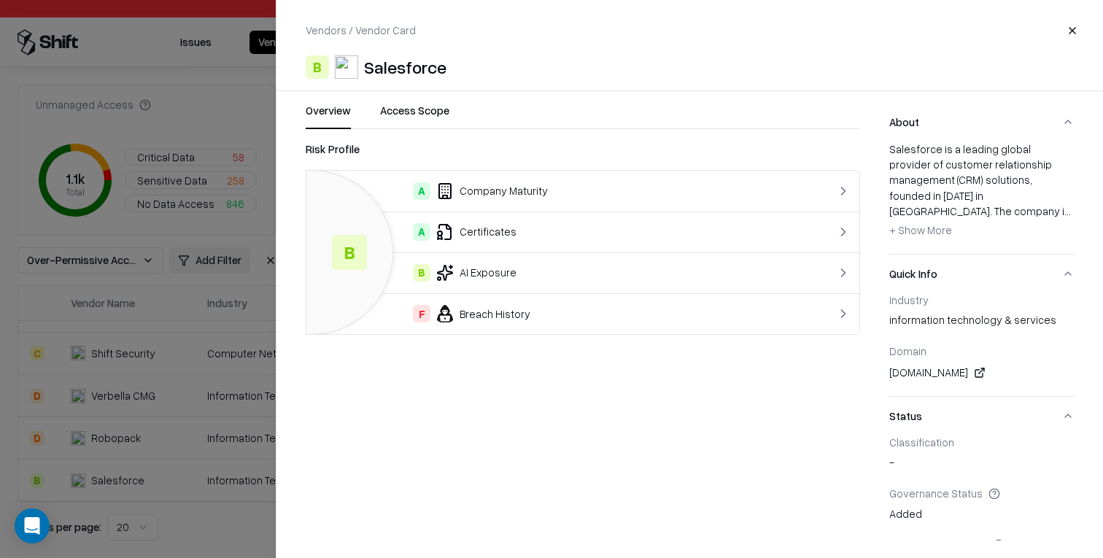
click at [510, 328] on td "F Breach History" at bounding box center [551, 313] width 490 height 41
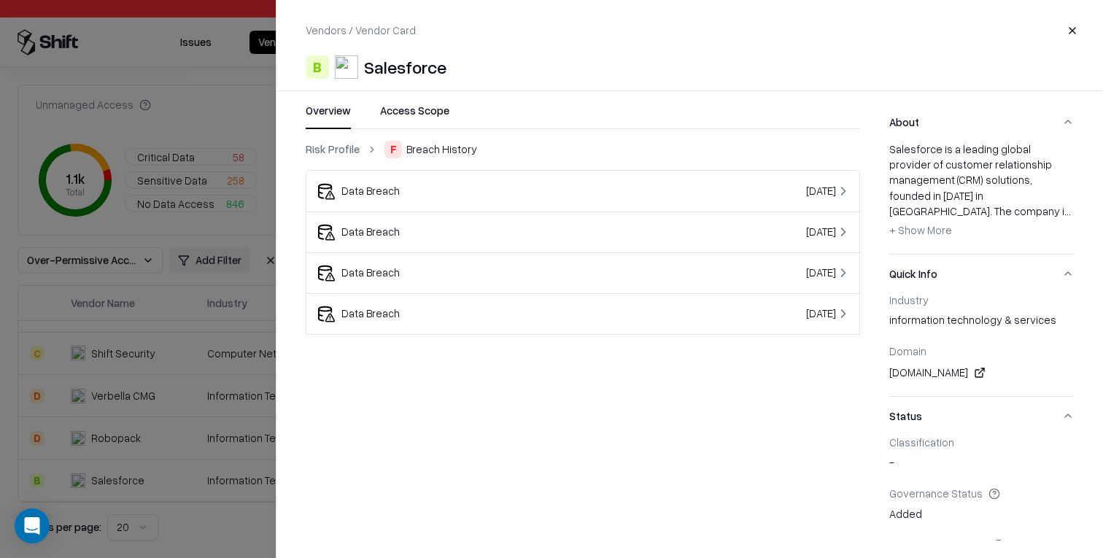
click at [394, 195] on div "Data Breach" at bounding box center [483, 191] width 331 height 18
click at [428, 224] on div "Data Breach" at bounding box center [483, 232] width 331 height 18
click at [397, 276] on div "Data Breach" at bounding box center [483, 273] width 331 height 18
click at [416, 307] on div "Data Breach" at bounding box center [483, 314] width 331 height 18
click at [338, 155] on link "Risk Profile" at bounding box center [333, 148] width 54 height 15
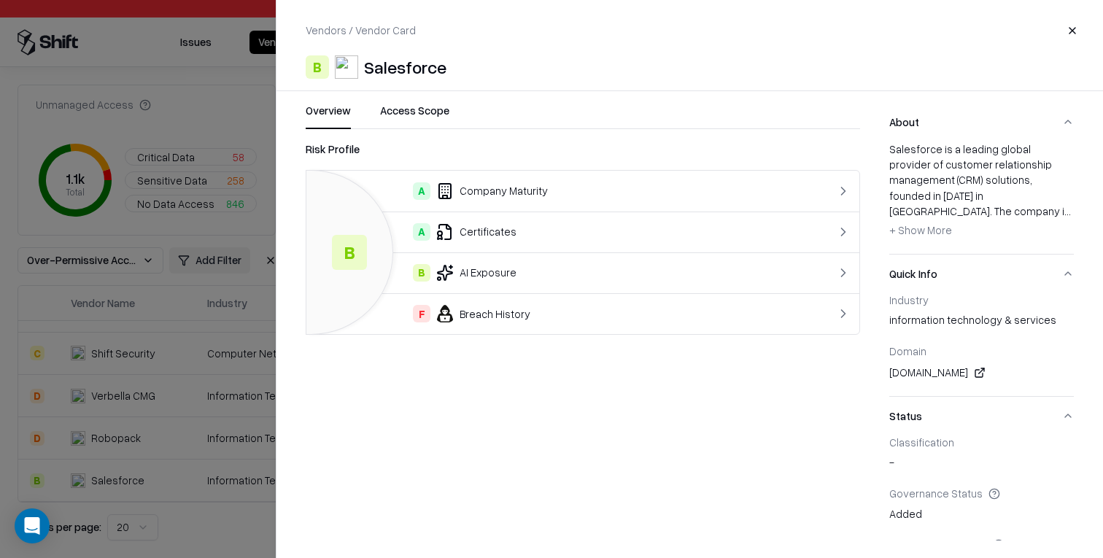
click at [394, 115] on button "Access Scope" at bounding box center [414, 116] width 69 height 26
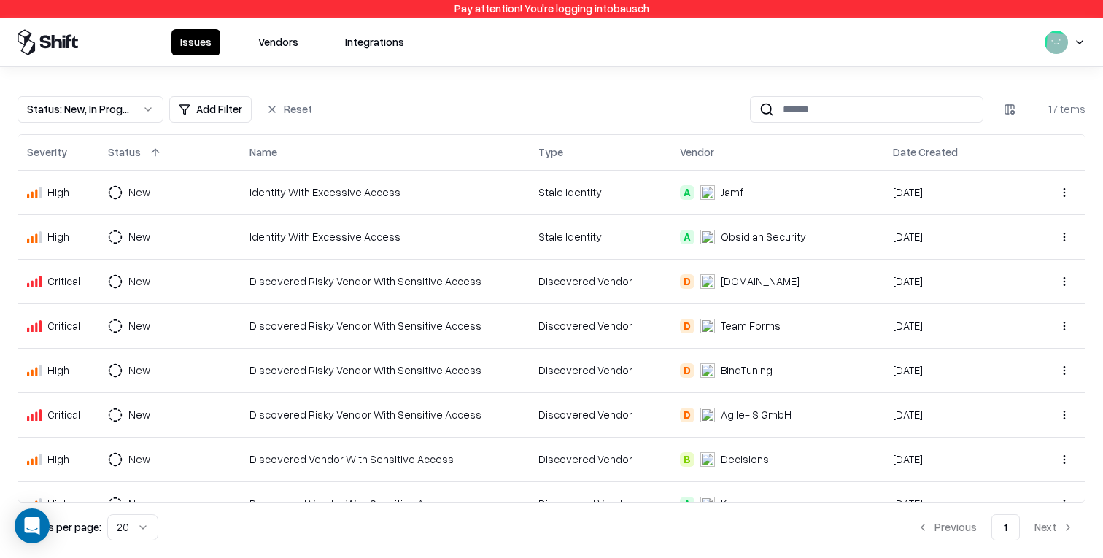
click at [268, 37] on button "Vendors" at bounding box center [278, 42] width 58 height 26
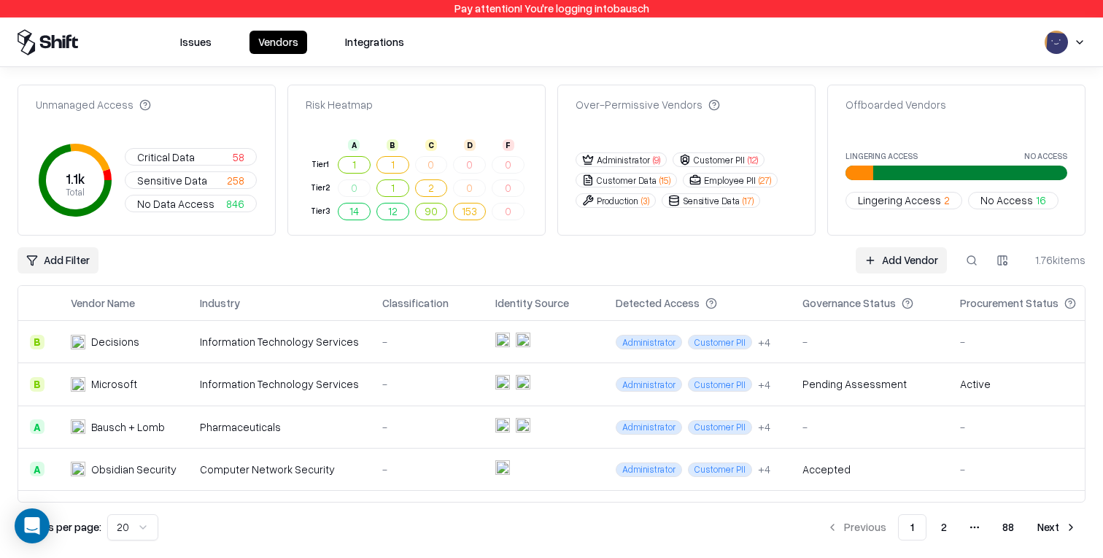
click at [184, 52] on button "Issues" at bounding box center [195, 42] width 49 height 23
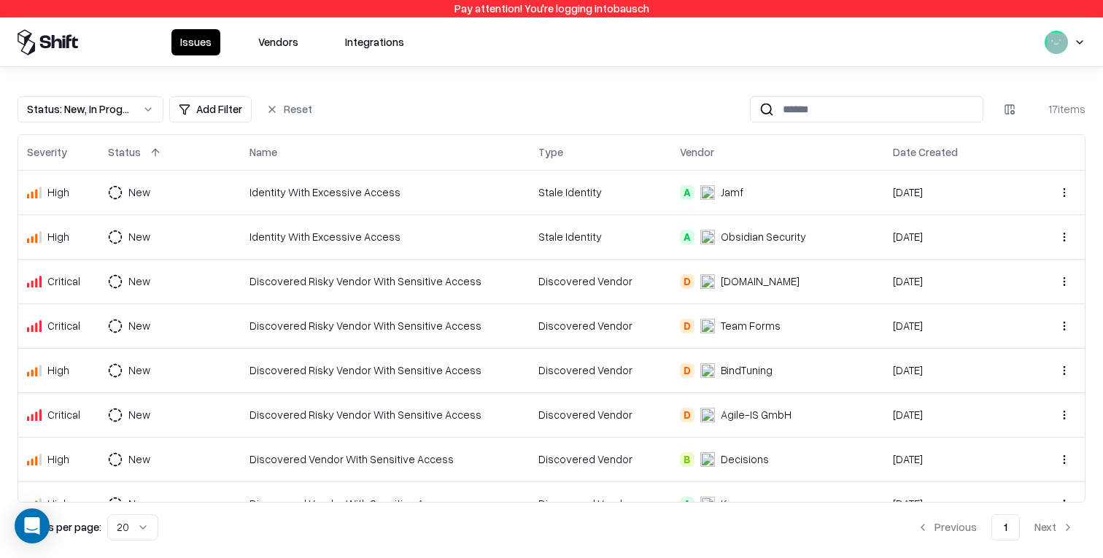
click at [120, 107] on div "Status : New, In Progress" at bounding box center [79, 108] width 104 height 15
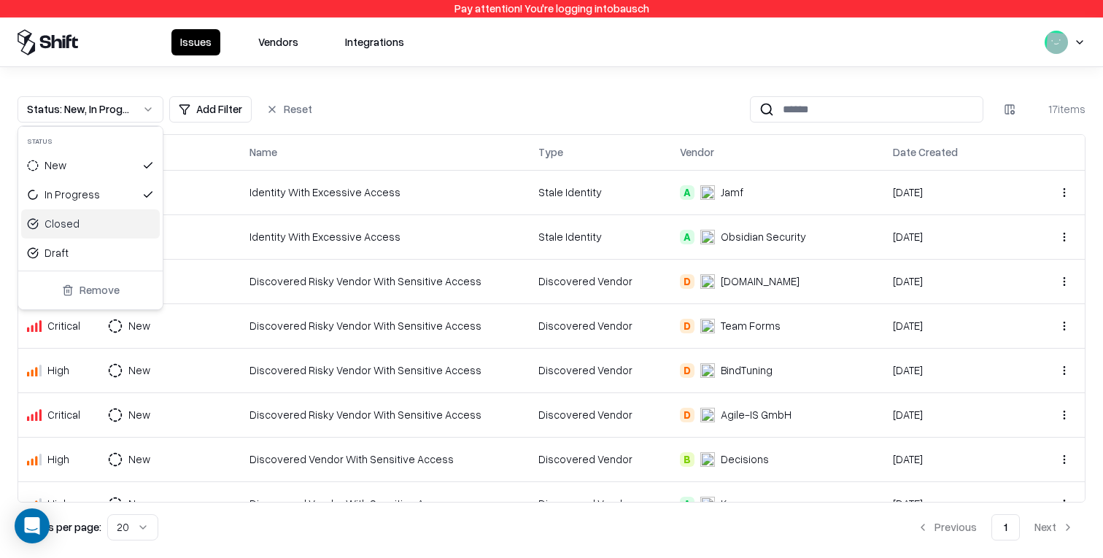
click at [107, 228] on div "Closed" at bounding box center [90, 223] width 139 height 29
click at [123, 175] on div "New" at bounding box center [90, 165] width 139 height 29
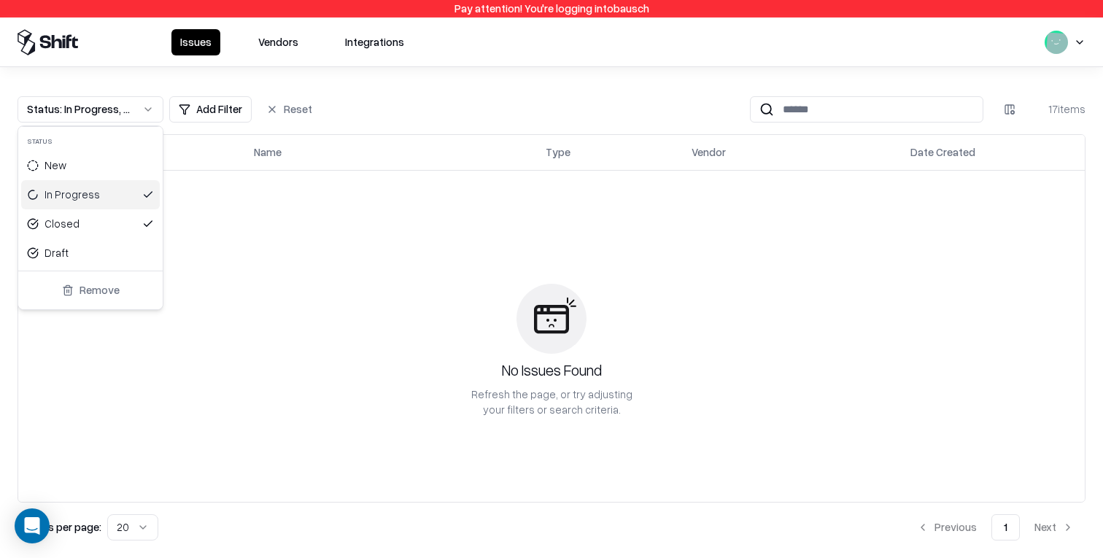
click at [123, 192] on div "In Progress" at bounding box center [90, 194] width 139 height 29
click at [429, 62] on html "Pay attention! You're logging into bausch Issues Vendors Integrations Status : …" at bounding box center [551, 279] width 1103 height 558
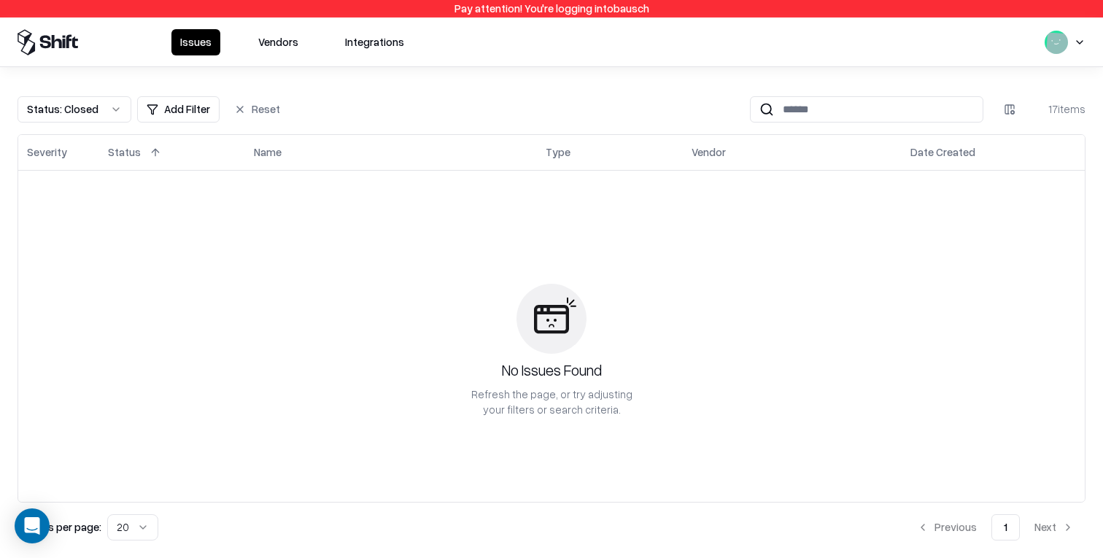
click at [1079, 44] on html "Pay attention! You're logging into bausch Issues Vendors Integrations Status : …" at bounding box center [551, 279] width 1103 height 558
click at [1035, 114] on div "Log out" at bounding box center [1012, 115] width 175 height 29
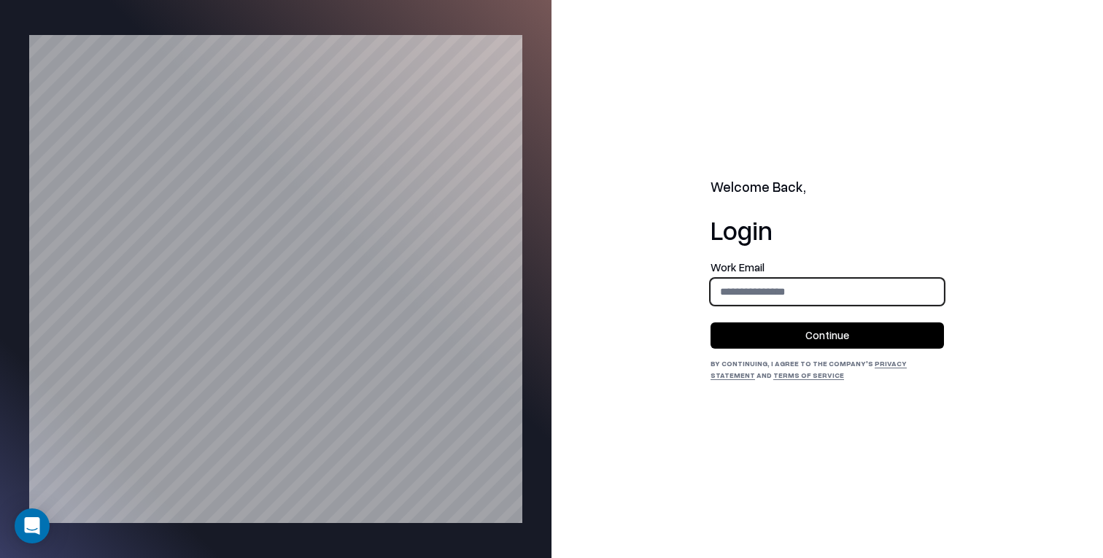
click at [755, 290] on input "email" at bounding box center [827, 291] width 232 height 27
type input "**********"
click at [833, 335] on button "Continue" at bounding box center [826, 335] width 233 height 26
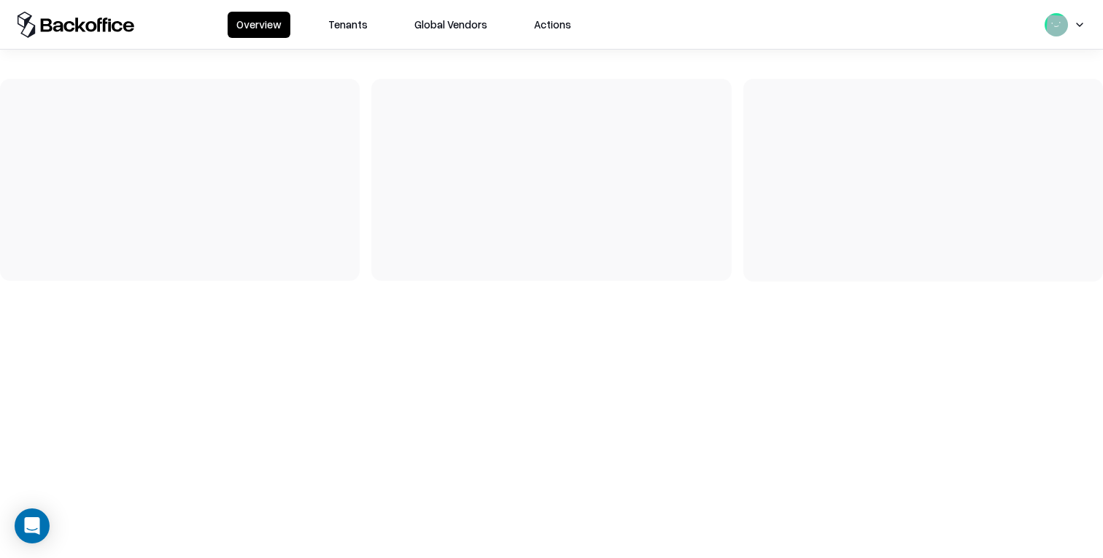
click at [354, 33] on button "Tenants" at bounding box center [347, 25] width 57 height 26
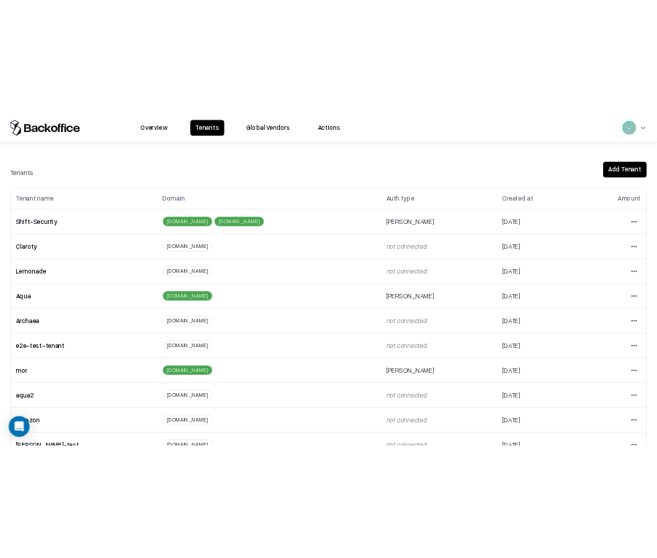
scroll to position [286, 0]
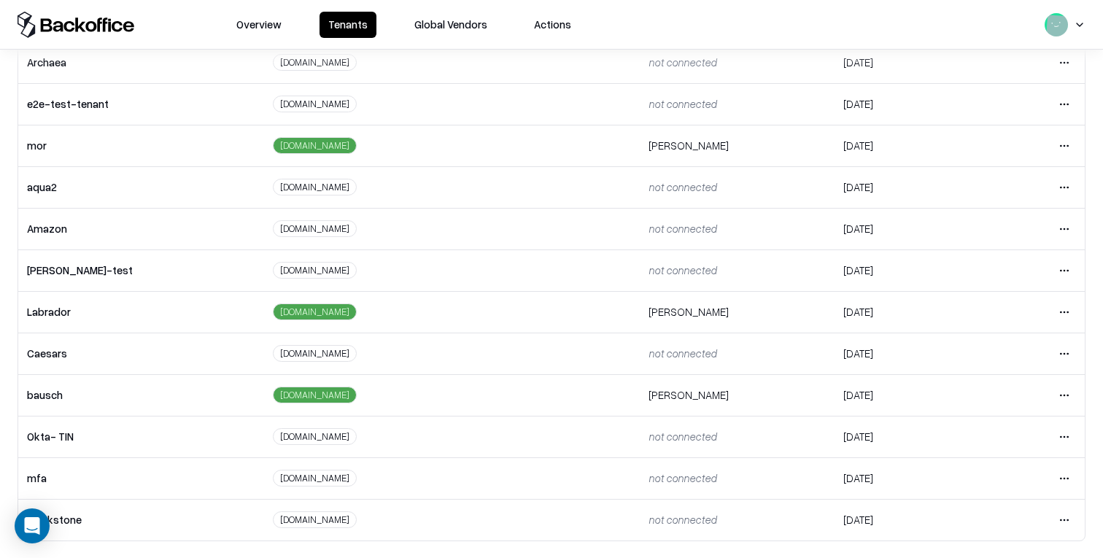
click at [1063, 355] on html "Overview Tenants Global Vendors Actions Tenants Add Tenant Tenant name Domain A…" at bounding box center [551, 279] width 1103 height 558
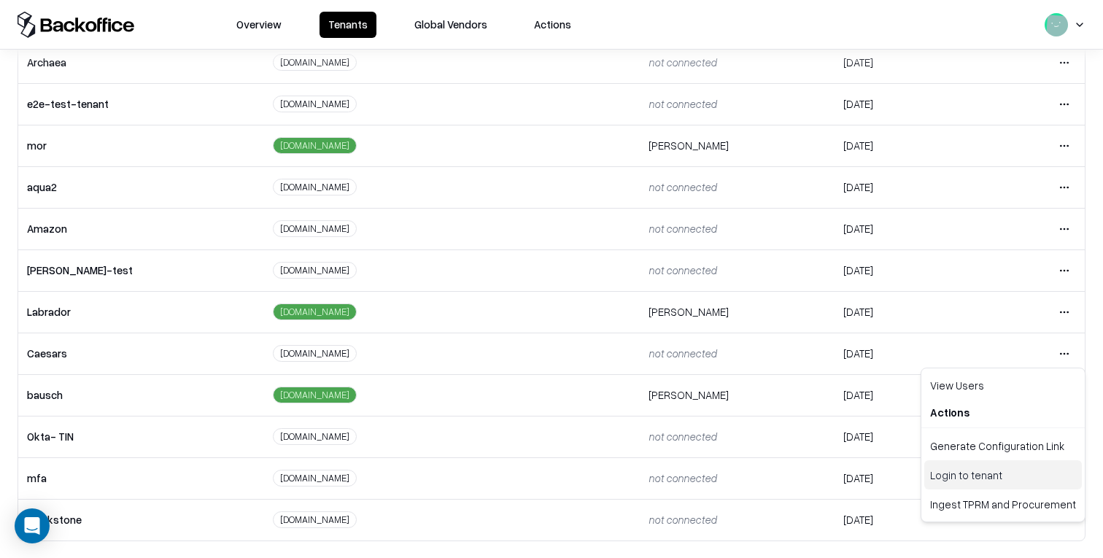
click at [963, 471] on div "Login to tenant" at bounding box center [1003, 474] width 158 height 29
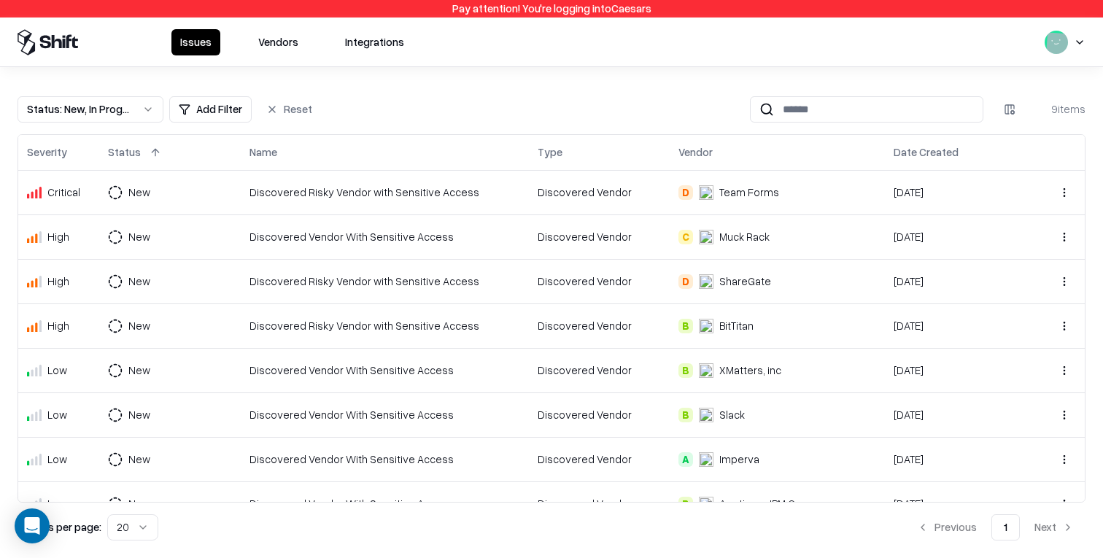
scroll to position [23, 0]
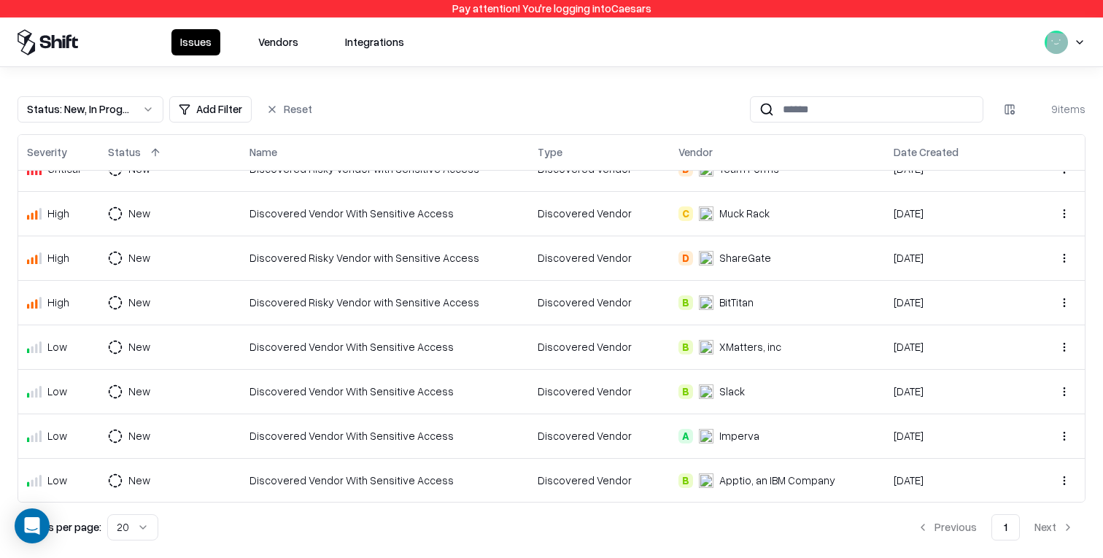
click at [113, 106] on div "Status : New, In Progress" at bounding box center [79, 108] width 104 height 15
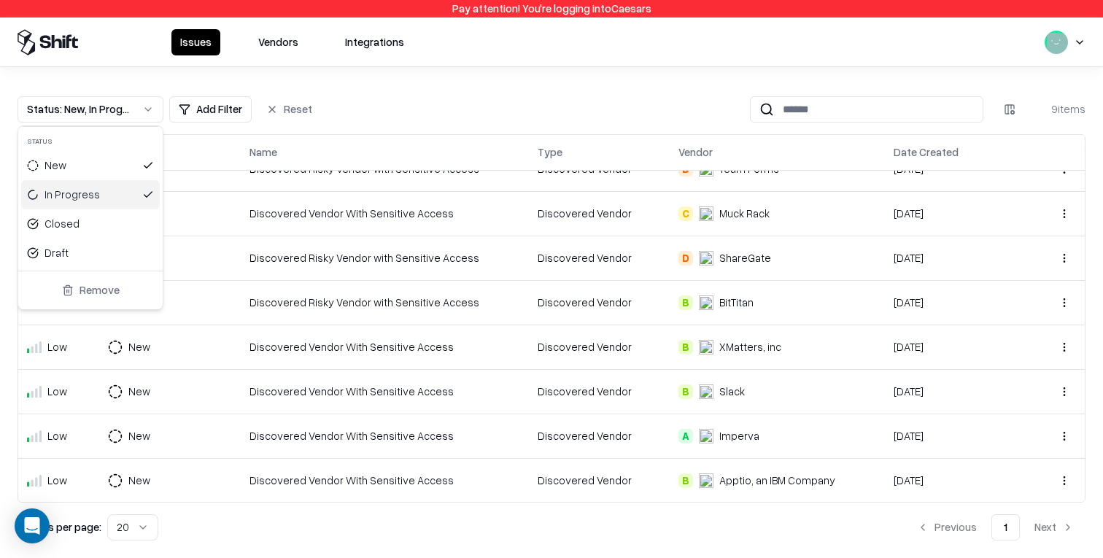
click at [104, 187] on div "In Progress" at bounding box center [90, 194] width 139 height 29
click at [104, 160] on div "New" at bounding box center [90, 165] width 139 height 29
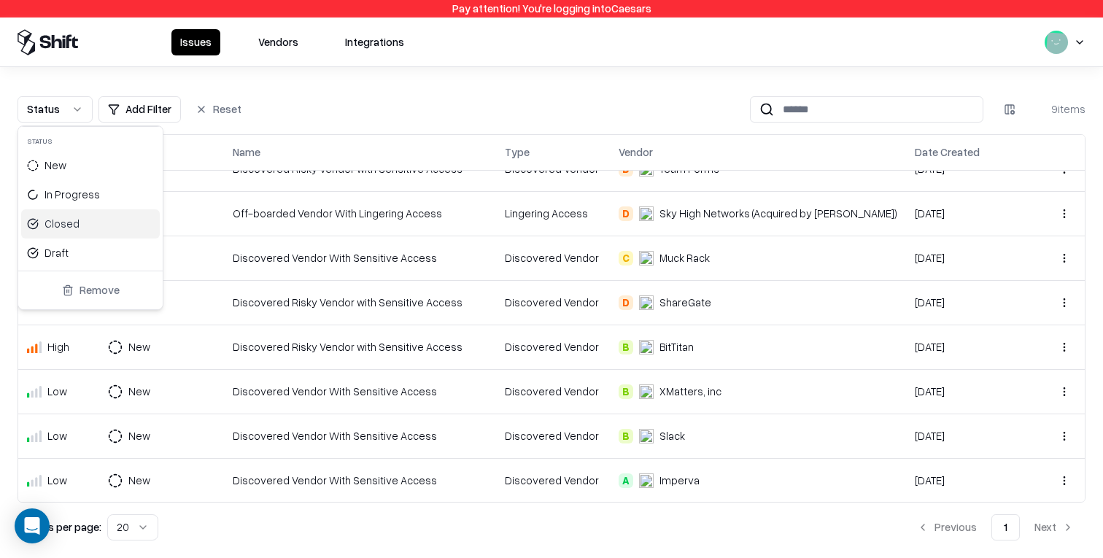
click at [102, 227] on div "Closed" at bounding box center [90, 223] width 139 height 29
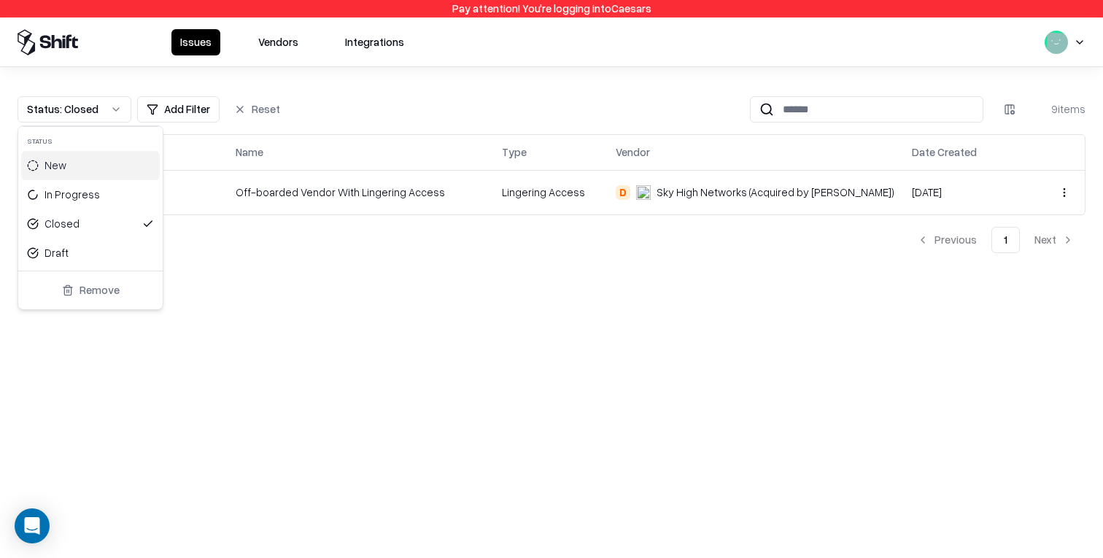
click at [411, 109] on html "Pay attention! You're logging into Caesars Issues Vendors Integrations Status :…" at bounding box center [551, 279] width 1103 height 558
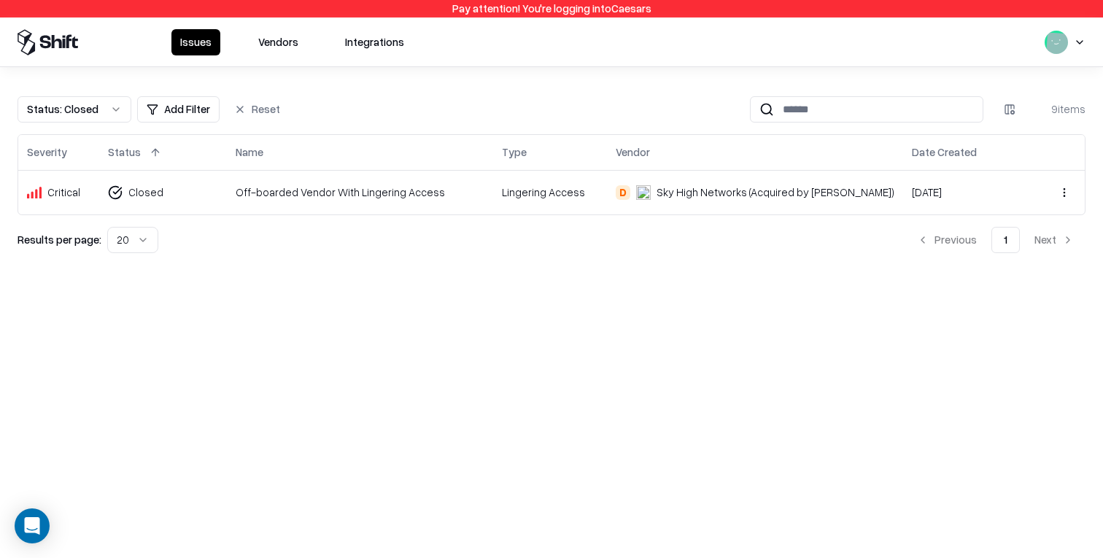
click at [82, 104] on div "Status : Closed" at bounding box center [62, 108] width 71 height 15
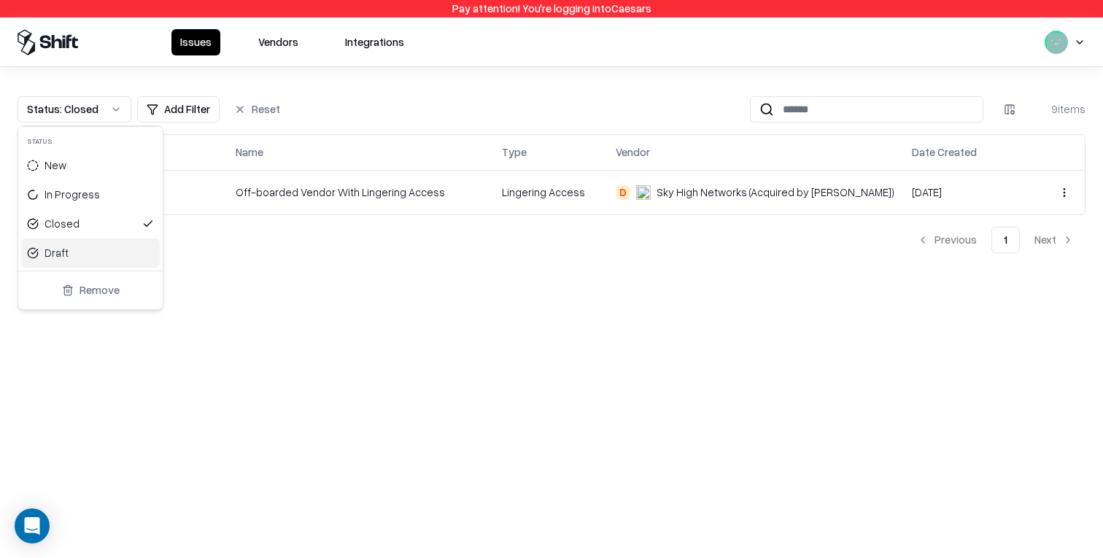
click at [90, 267] on div "Draft" at bounding box center [90, 252] width 139 height 29
click at [96, 223] on div "Closed" at bounding box center [90, 223] width 139 height 29
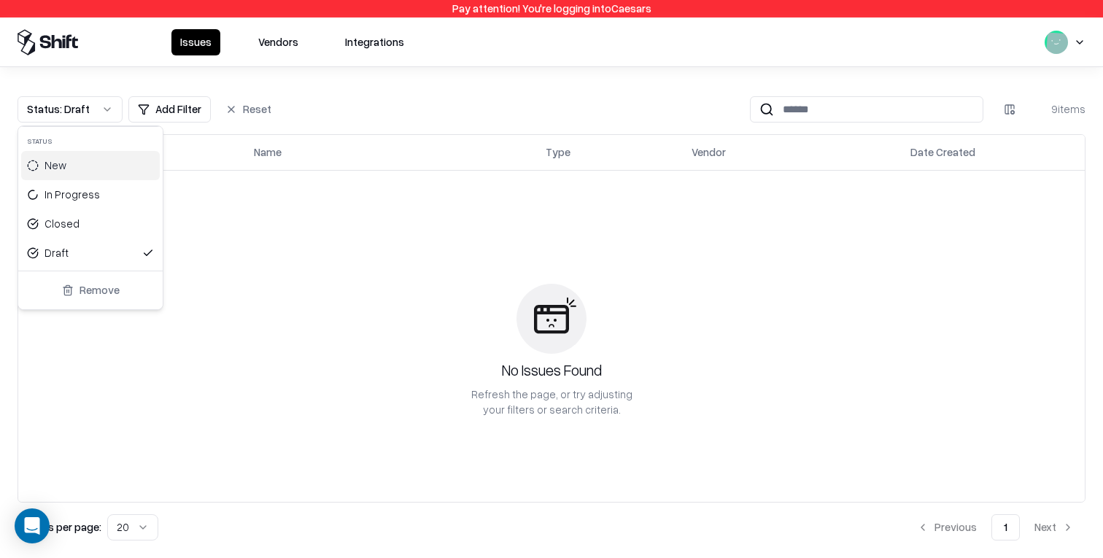
click at [287, 101] on html "Pay attention! You're logging into Caesars Issues Vendors Integrations Status :…" at bounding box center [551, 279] width 1103 height 558
